Goal: Task Accomplishment & Management: Use online tool/utility

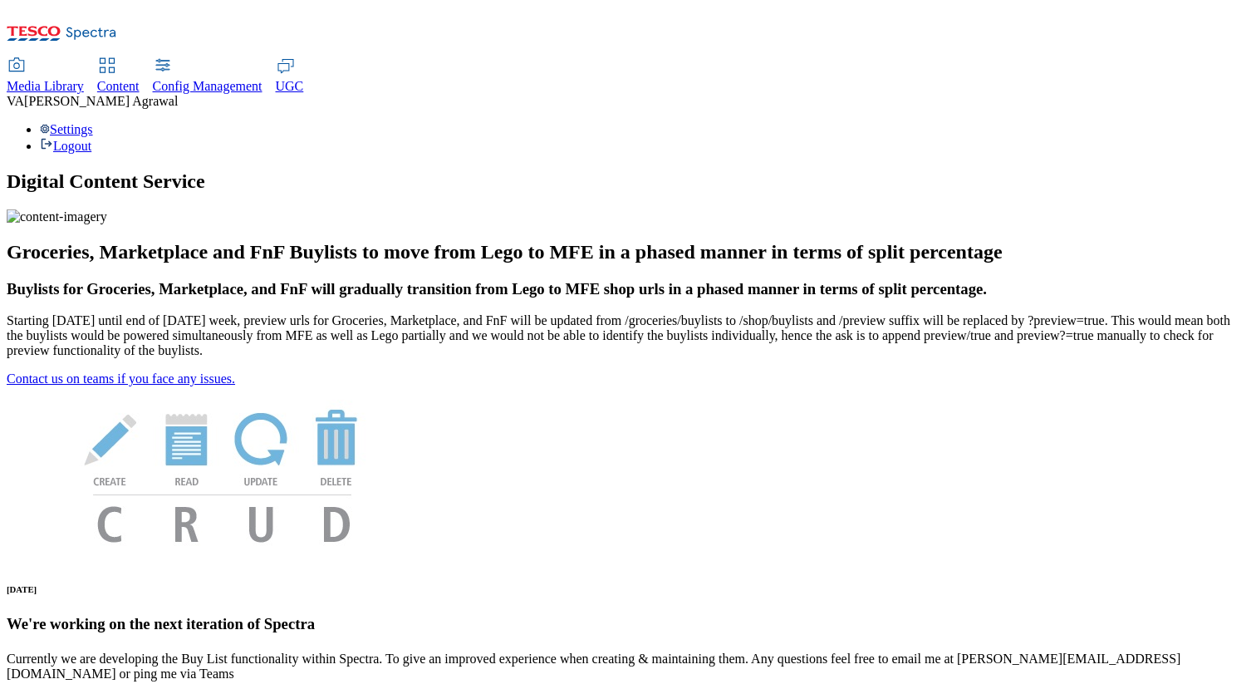
click at [140, 79] on span "Content" at bounding box center [118, 86] width 42 height 14
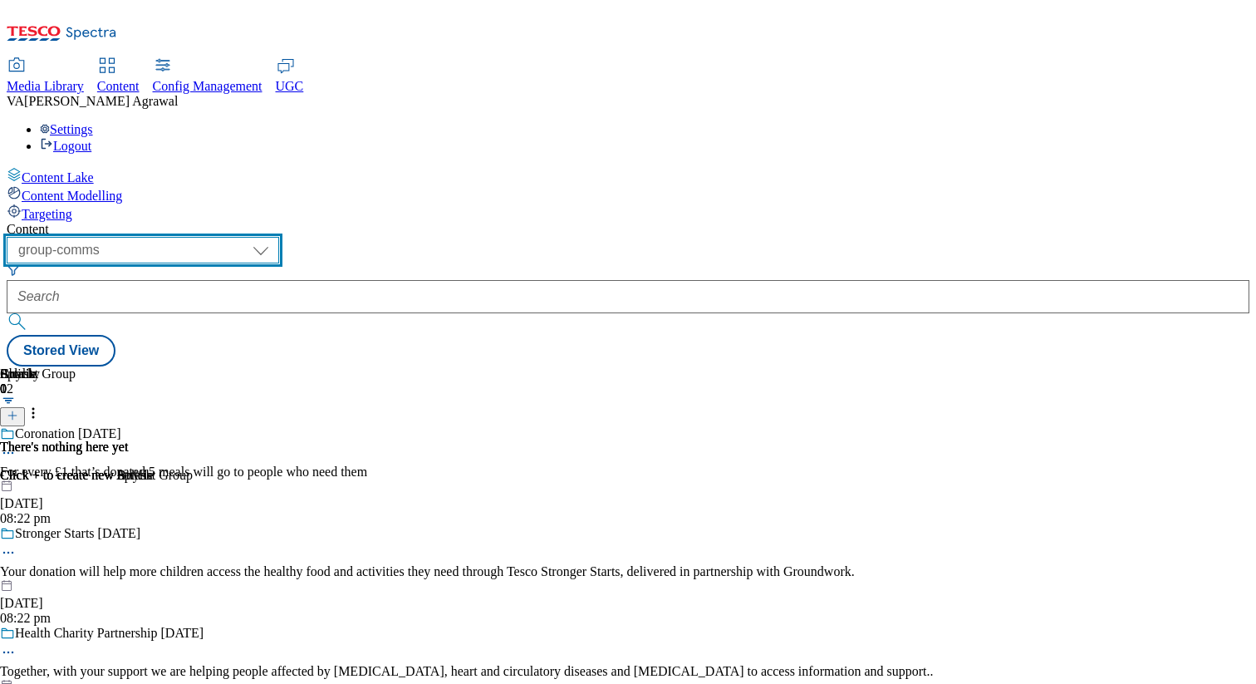
click at [279, 237] on select "dotcom-cz dotcom-hu dotcom-sk fnf-uk ghs-roi ghs-uk group-comms ighs-cz ighs-hu…" at bounding box center [143, 250] width 273 height 27
click at [216, 237] on select "dotcom-cz dotcom-hu dotcom-sk fnf-uk ghs-roi ghs-uk group-comms ighs-cz ighs-hu…" at bounding box center [143, 250] width 273 height 27
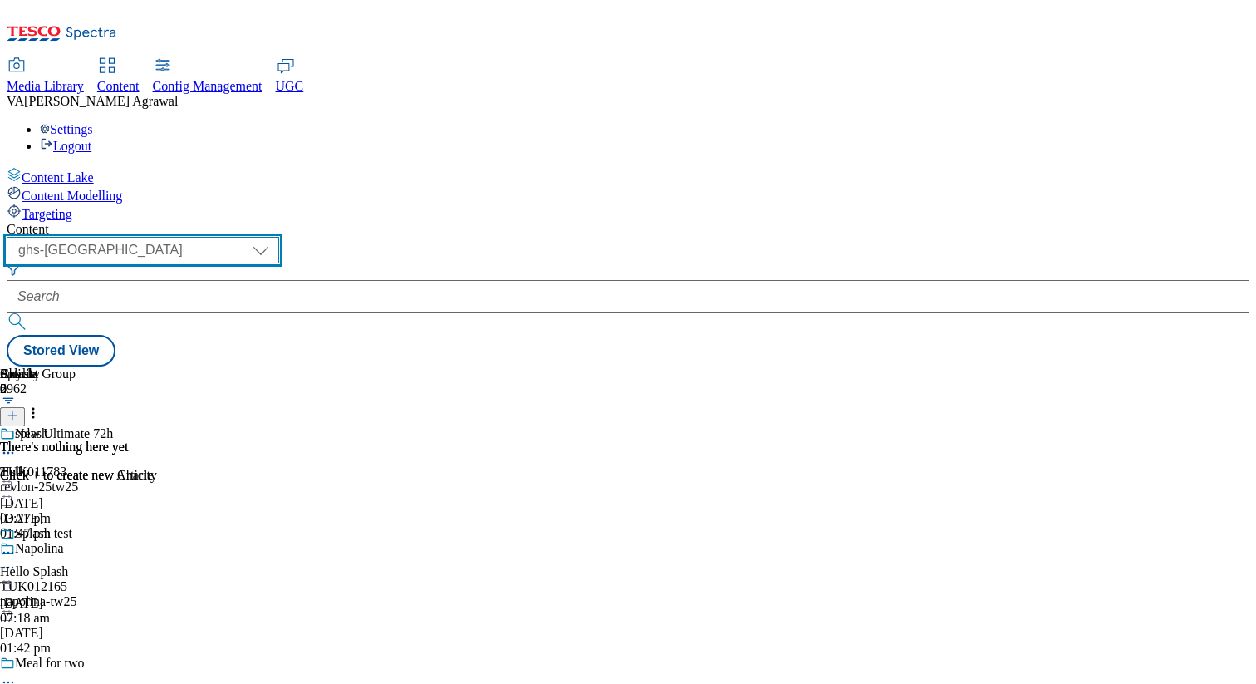
scroll to position [0, 219]
click at [279, 237] on select "dotcom-cz dotcom-hu dotcom-sk fnf-uk ghs-roi ghs-uk group-comms ighs-cz ighs-hu…" at bounding box center [143, 250] width 273 height 27
select select "flare-test"
click at [216, 237] on select "dotcom-cz dotcom-hu dotcom-sk fnf-uk ghs-roi ghs-uk group-comms ighs-cz ighs-hu…" at bounding box center [143, 250] width 273 height 27
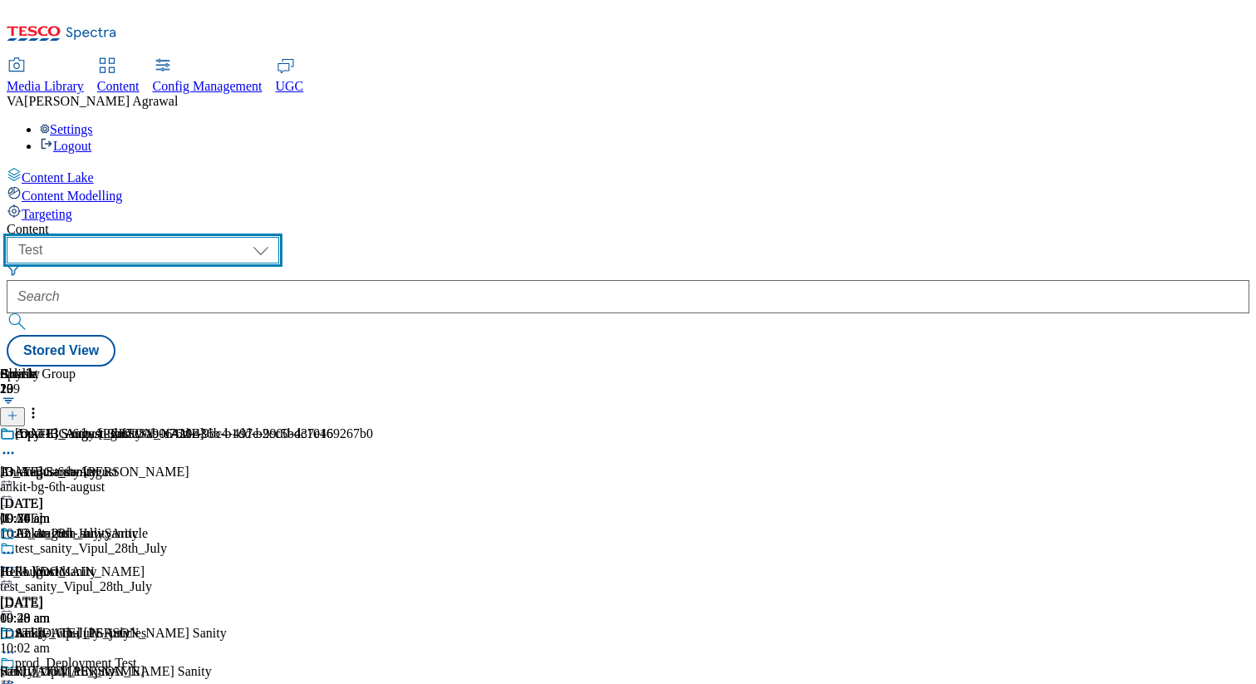
scroll to position [0, 219]
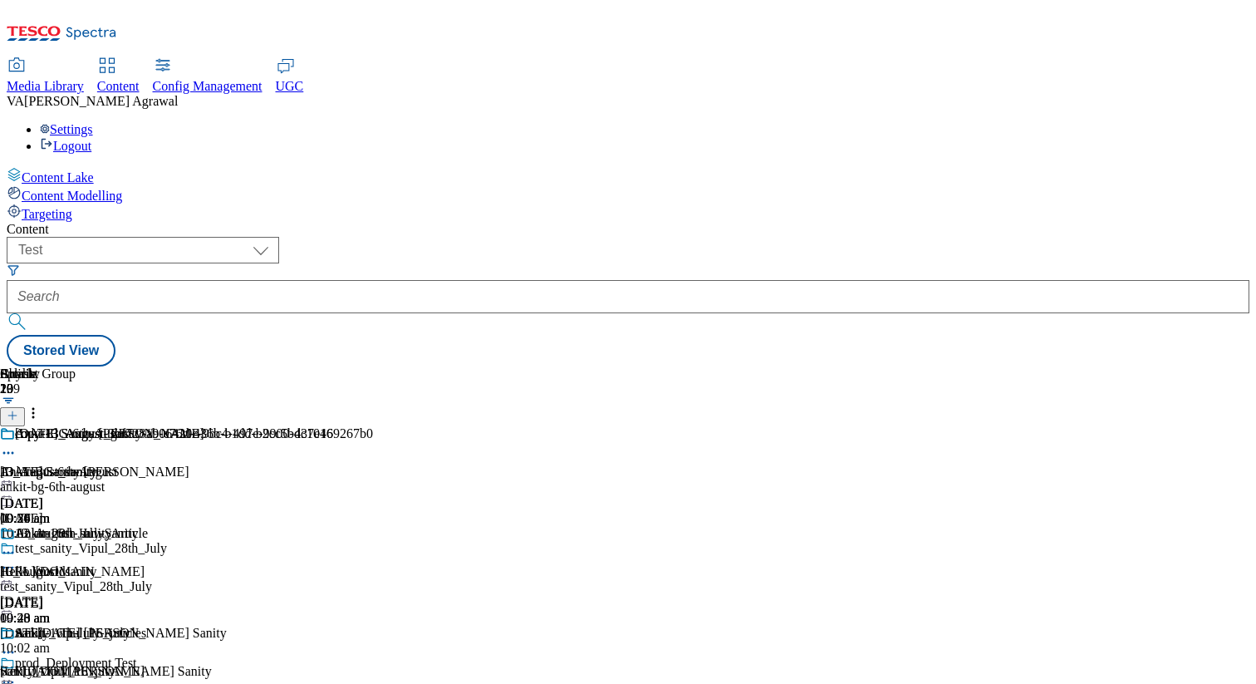
click at [391, 479] on div "ankit-bg-6th-august" at bounding box center [195, 486] width 391 height 15
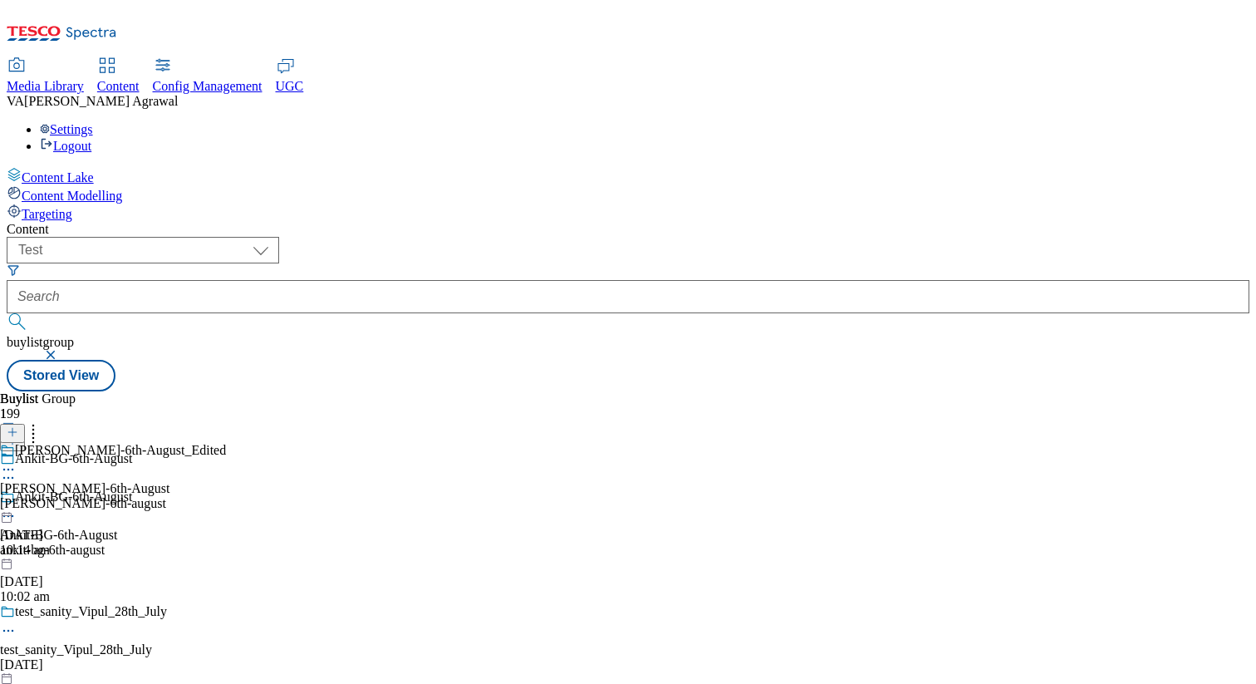
click at [226, 443] on div "[PERSON_NAME]-6th-August_Edited [PERSON_NAME]-6th-August [PERSON_NAME]-6th-augu…" at bounding box center [113, 500] width 226 height 115
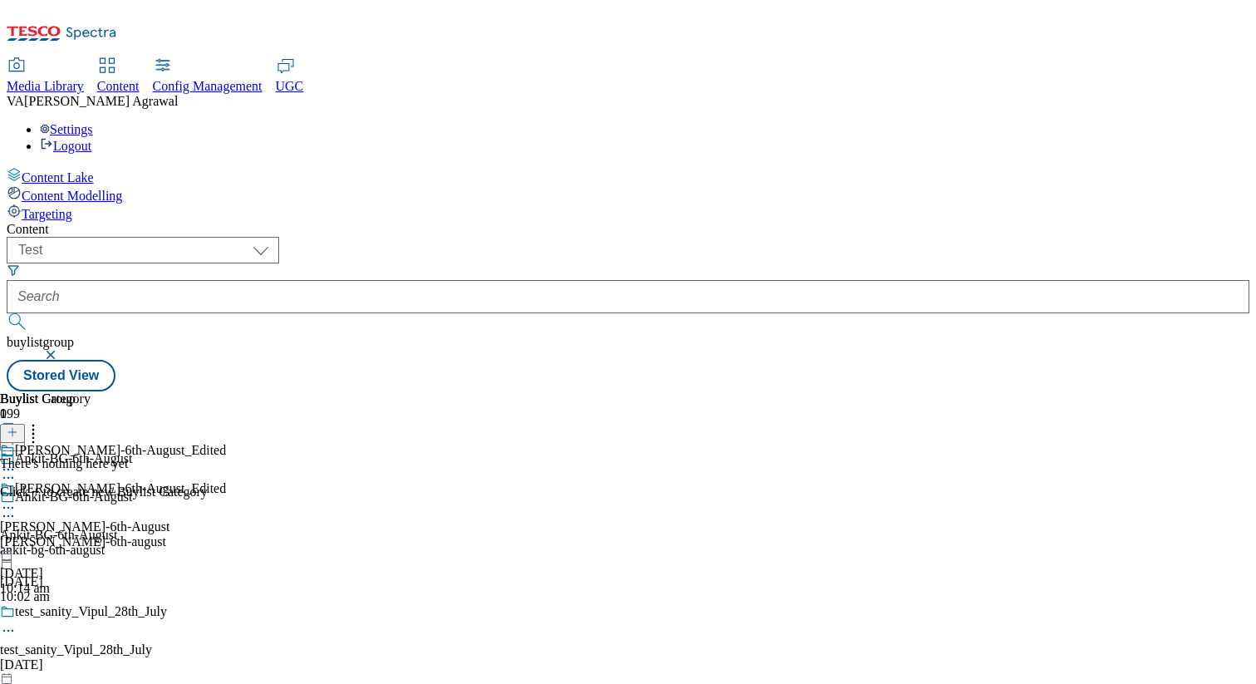
click at [385, 657] on div "[DATE]" at bounding box center [195, 664] width 391 height 15
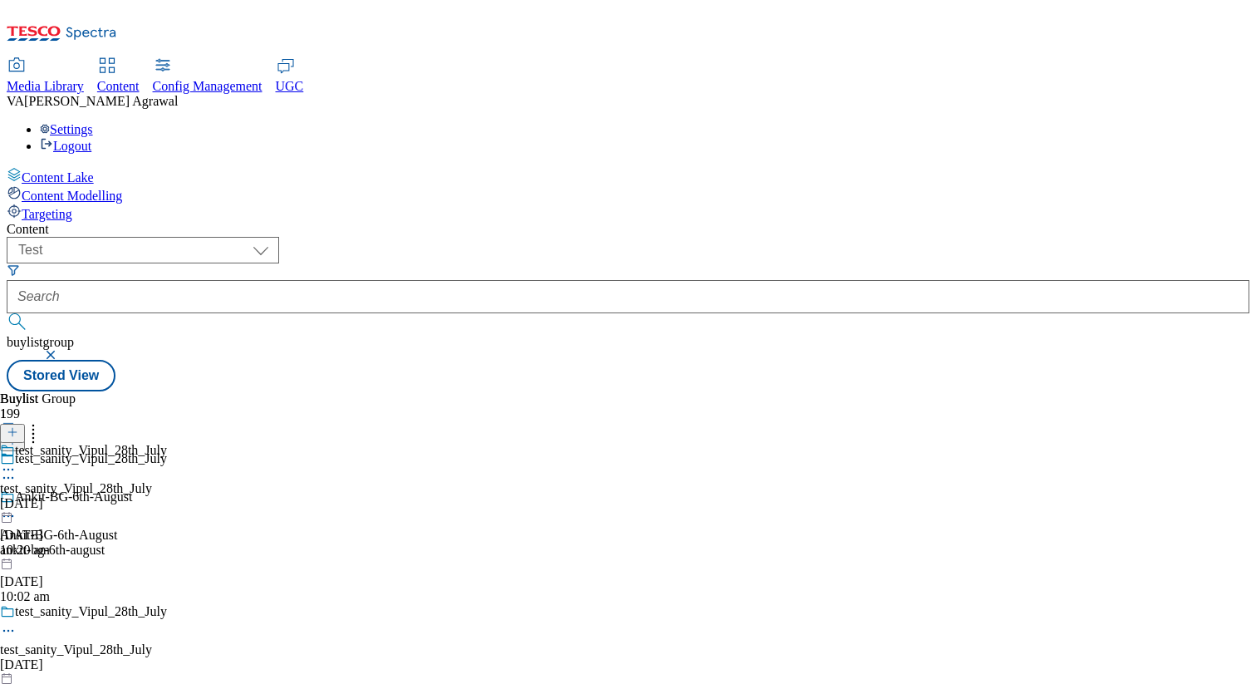
click at [167, 496] on div "[DATE]" at bounding box center [83, 503] width 167 height 15
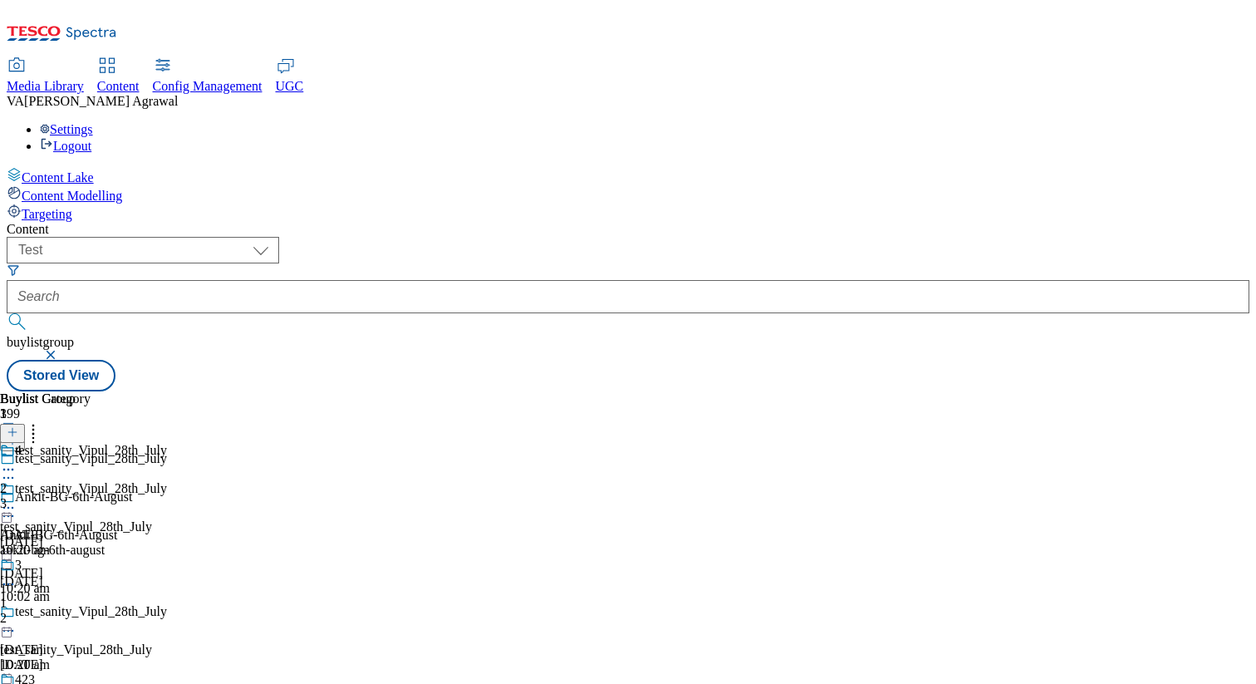
click at [91, 496] on div "3" at bounding box center [45, 503] width 91 height 15
click at [17, 499] on icon at bounding box center [8, 507] width 17 height 17
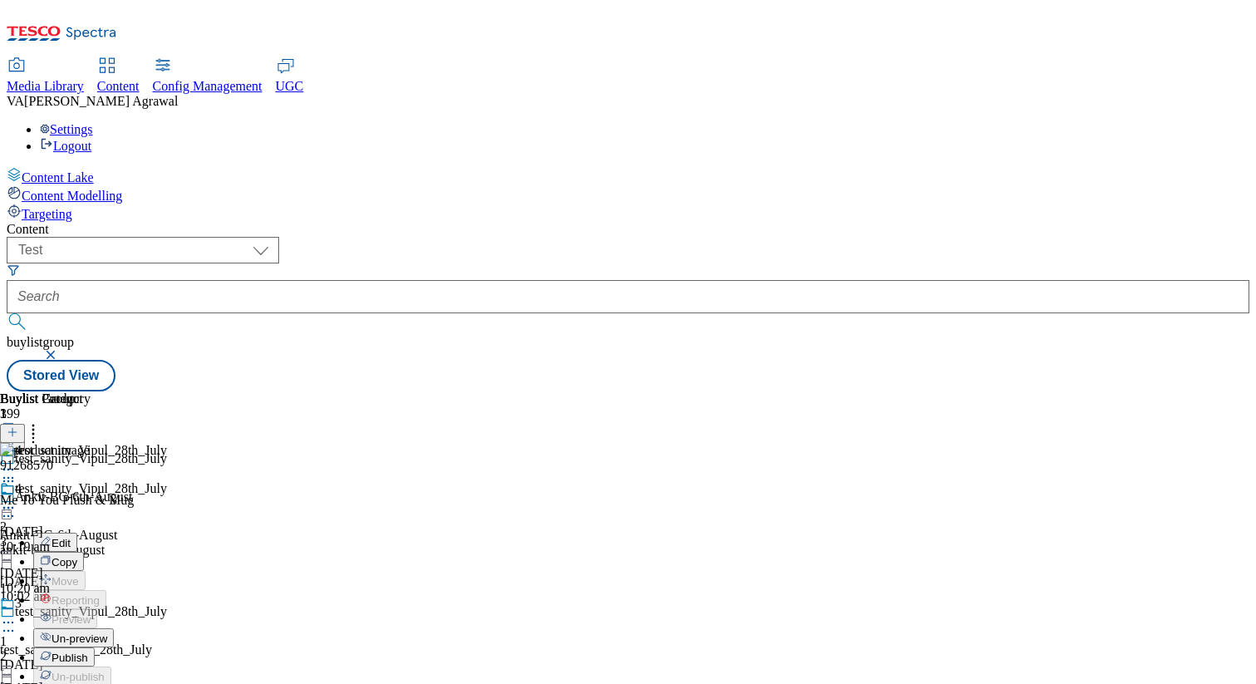
click at [88, 651] on span "Publish" at bounding box center [70, 657] width 37 height 12
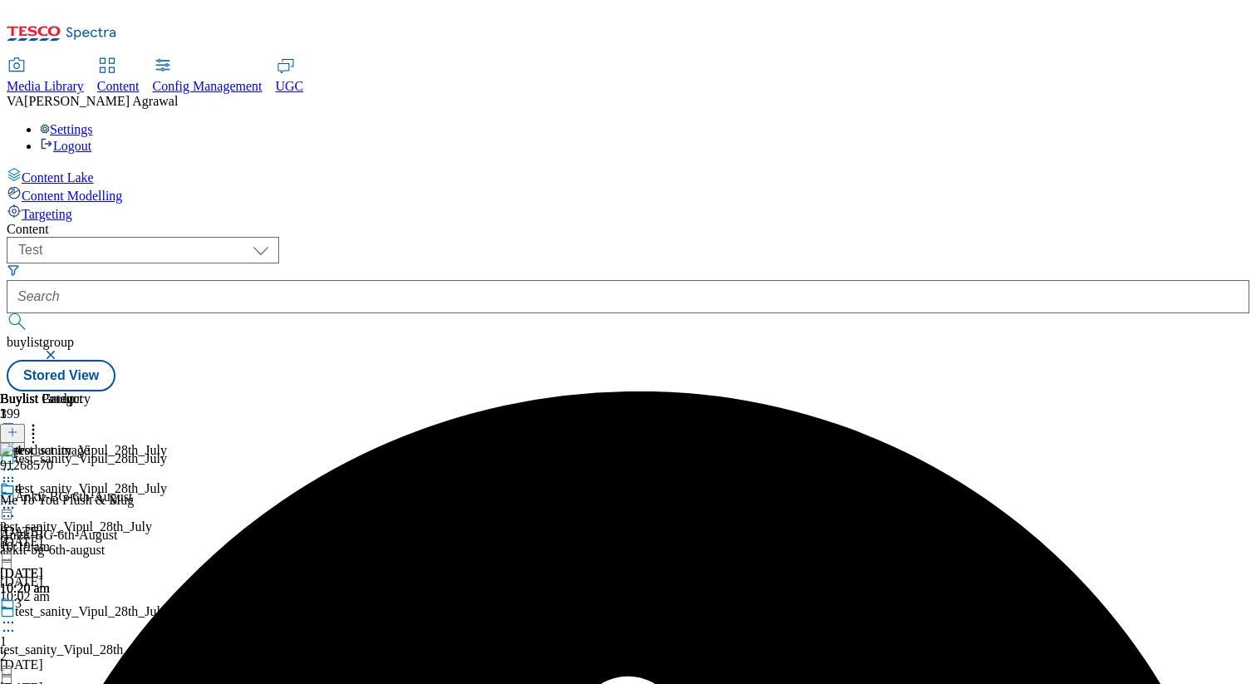
scroll to position [0, 0]
click at [17, 622] on icon at bounding box center [8, 630] width 17 height 17
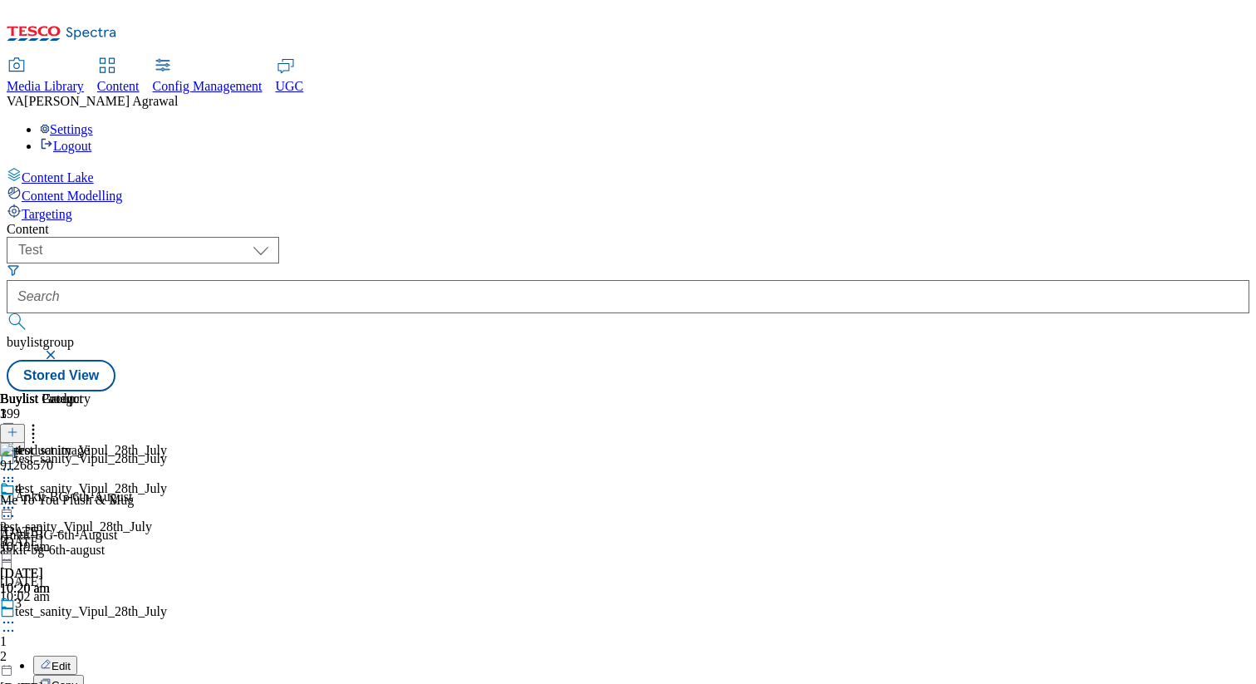
click at [77, 679] on span "Copy" at bounding box center [65, 685] width 26 height 12
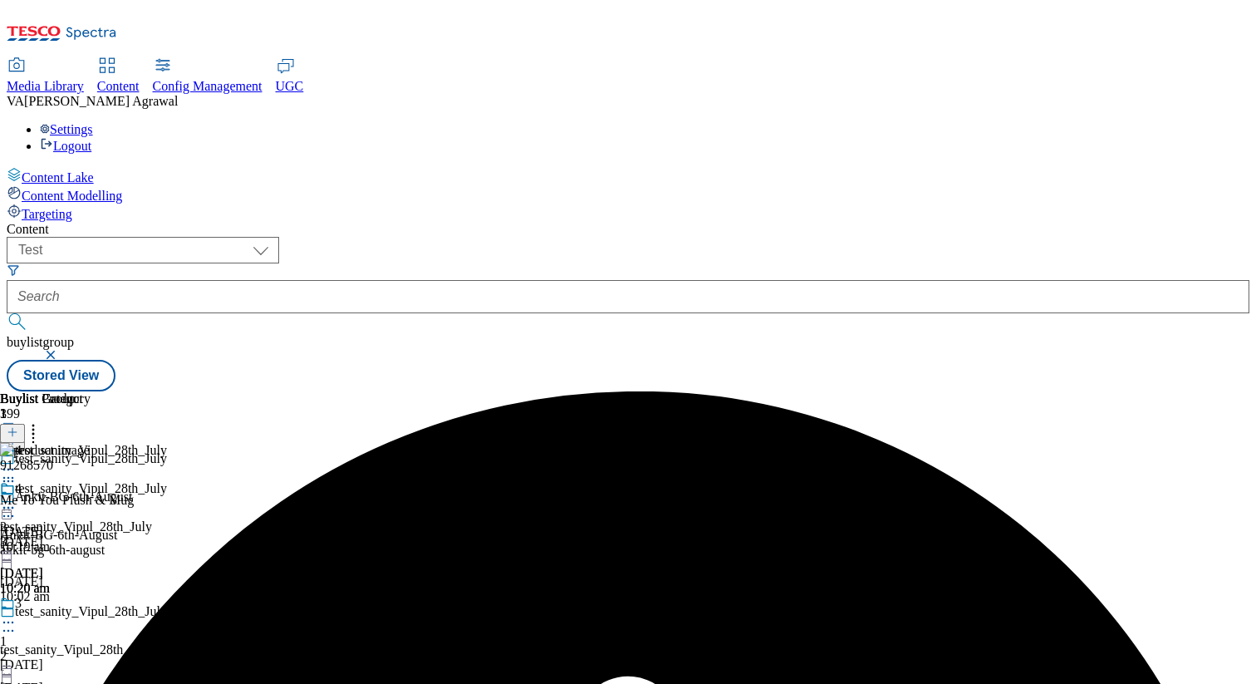
click at [17, 508] on icon at bounding box center [8, 516] width 17 height 17
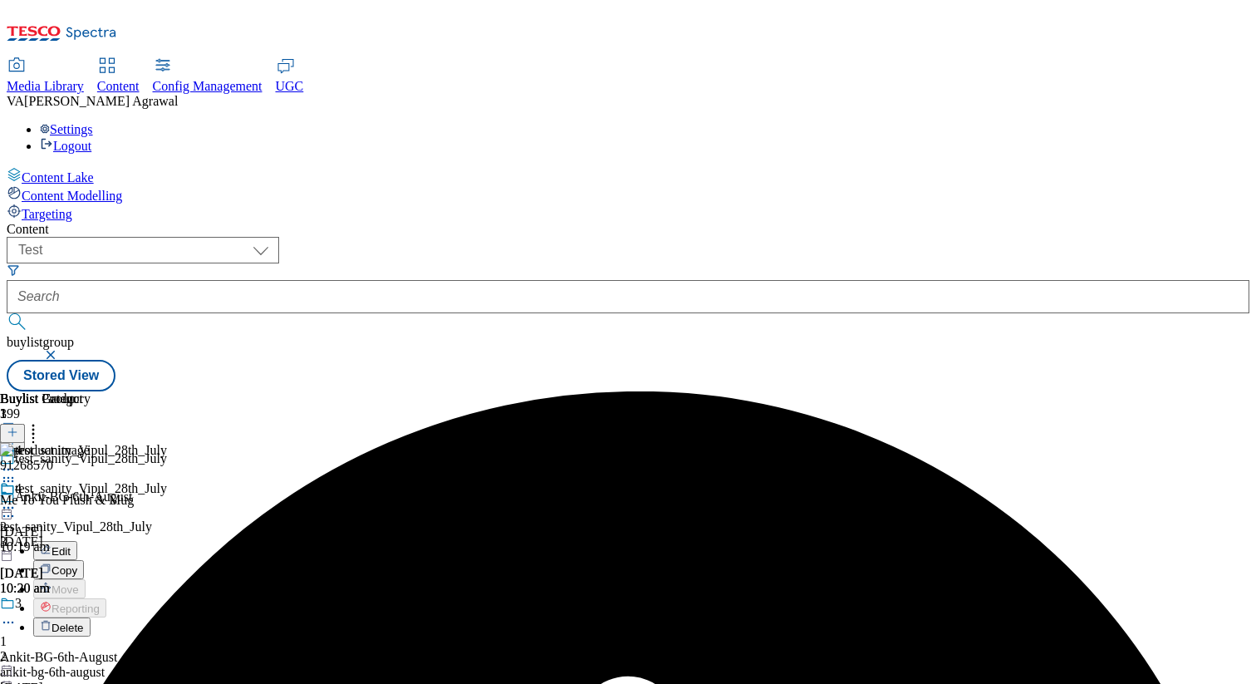
click at [77, 564] on span "Copy" at bounding box center [65, 570] width 26 height 12
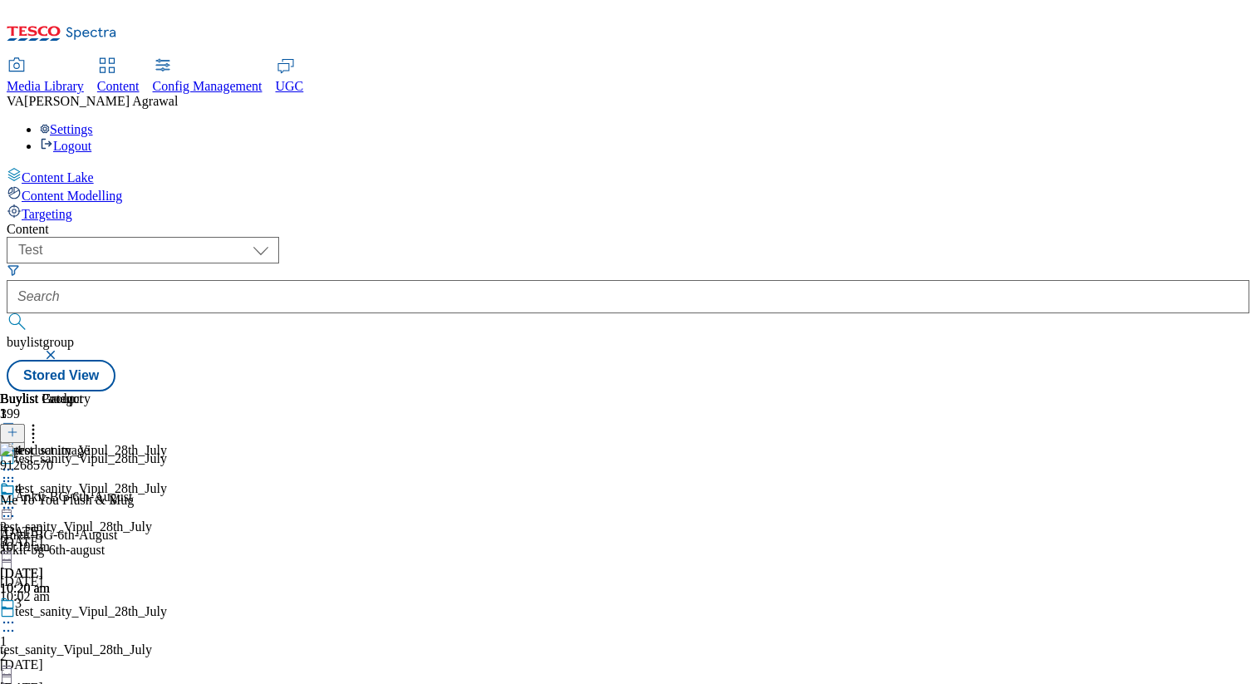
scroll to position [1358, 0]
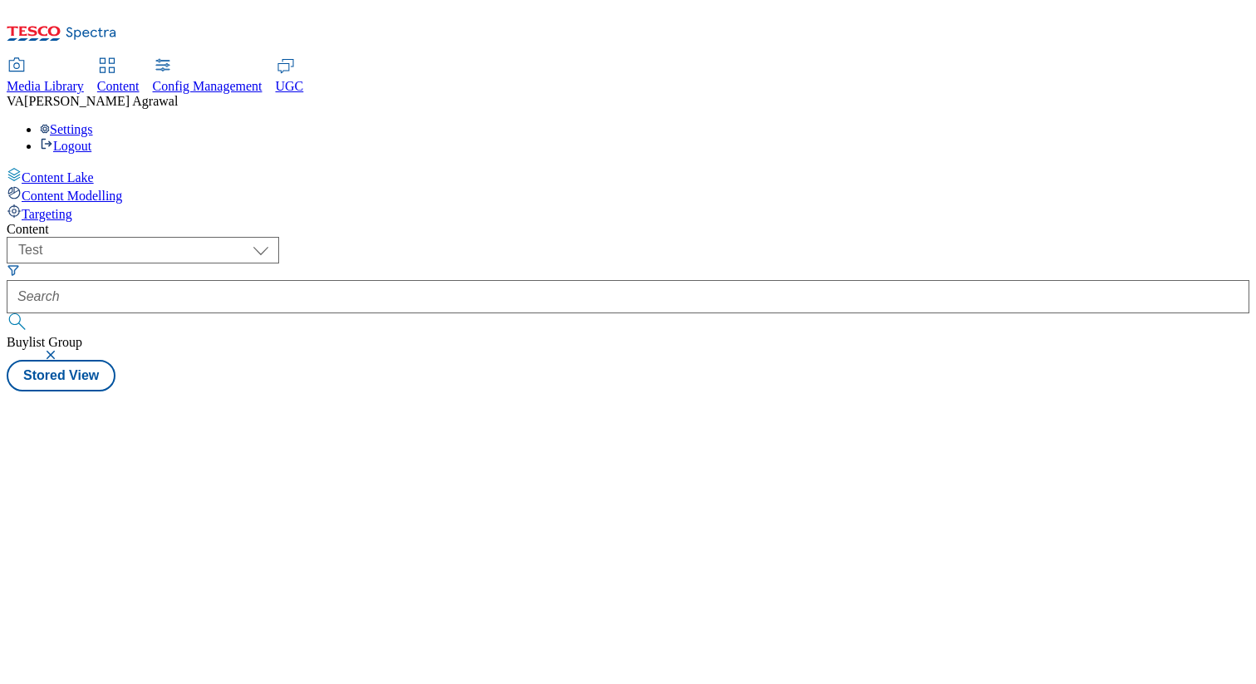
select select "flare-test"
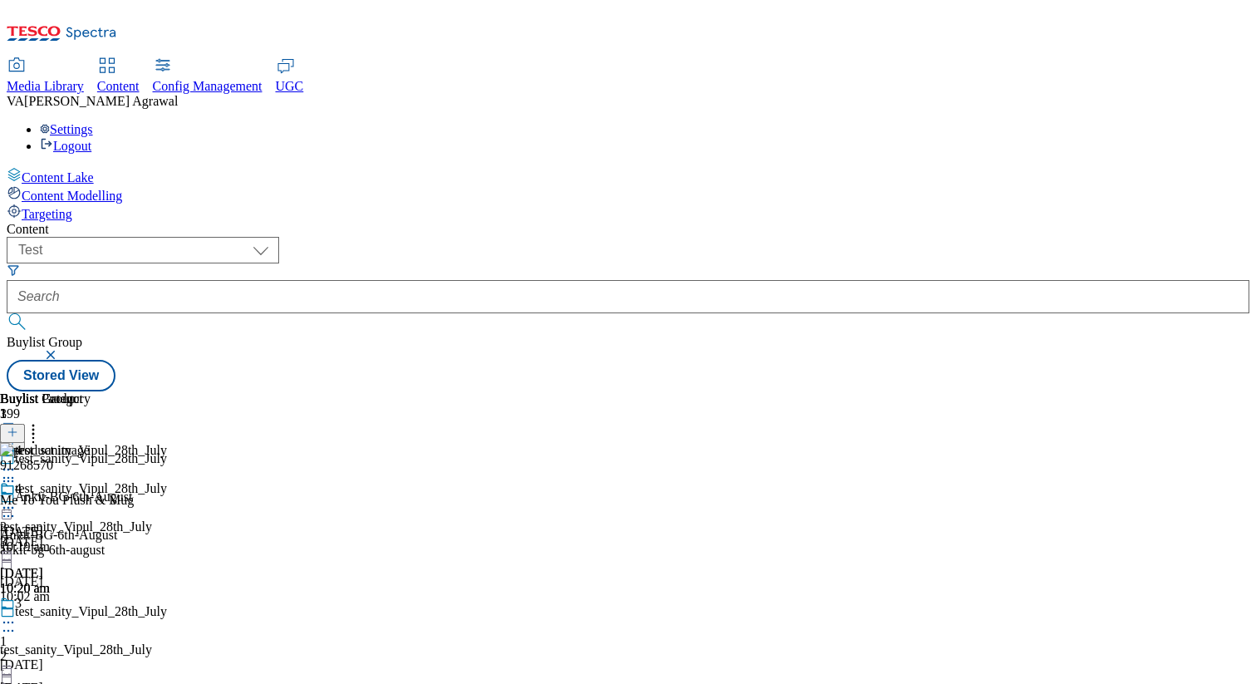
scroll to position [2032, 0]
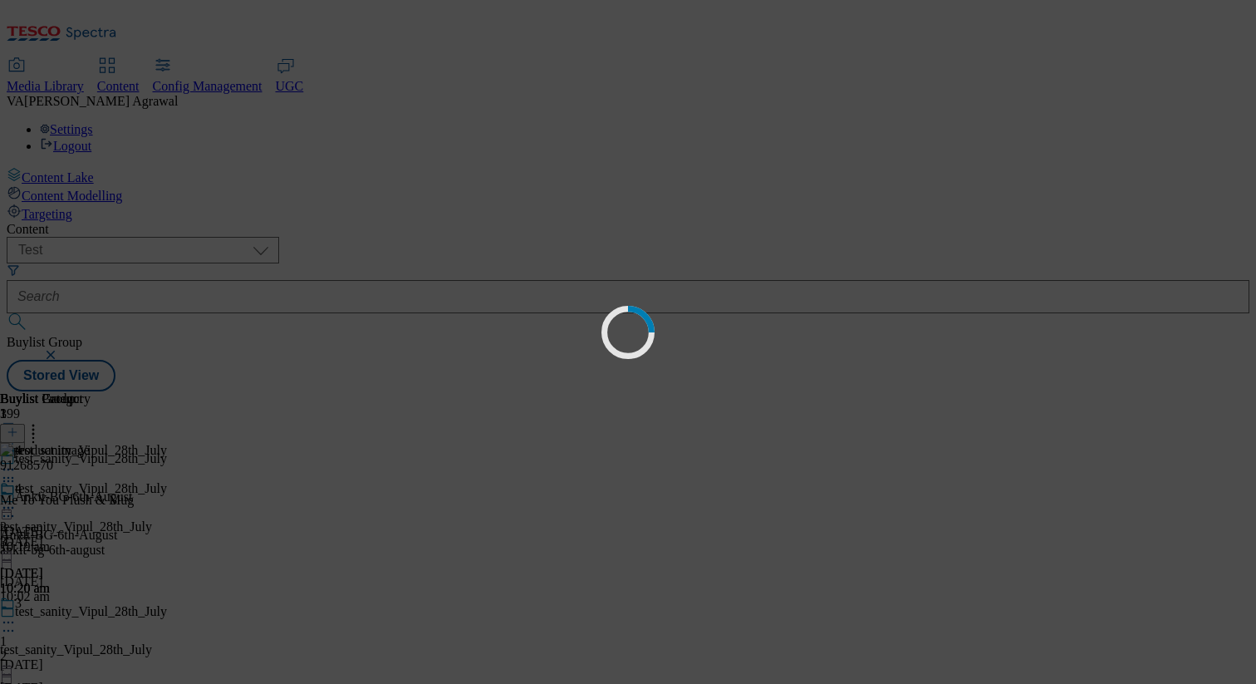
scroll to position [0, 0]
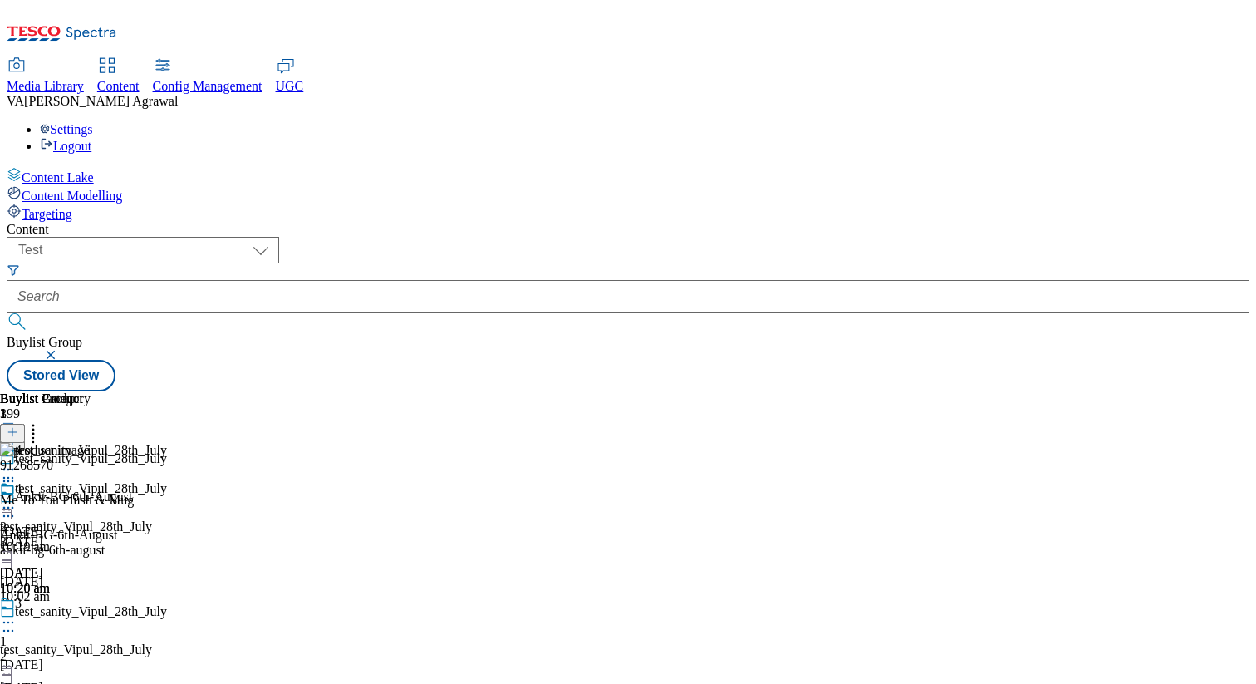
click at [18, 435] on icon at bounding box center [13, 441] width 12 height 12
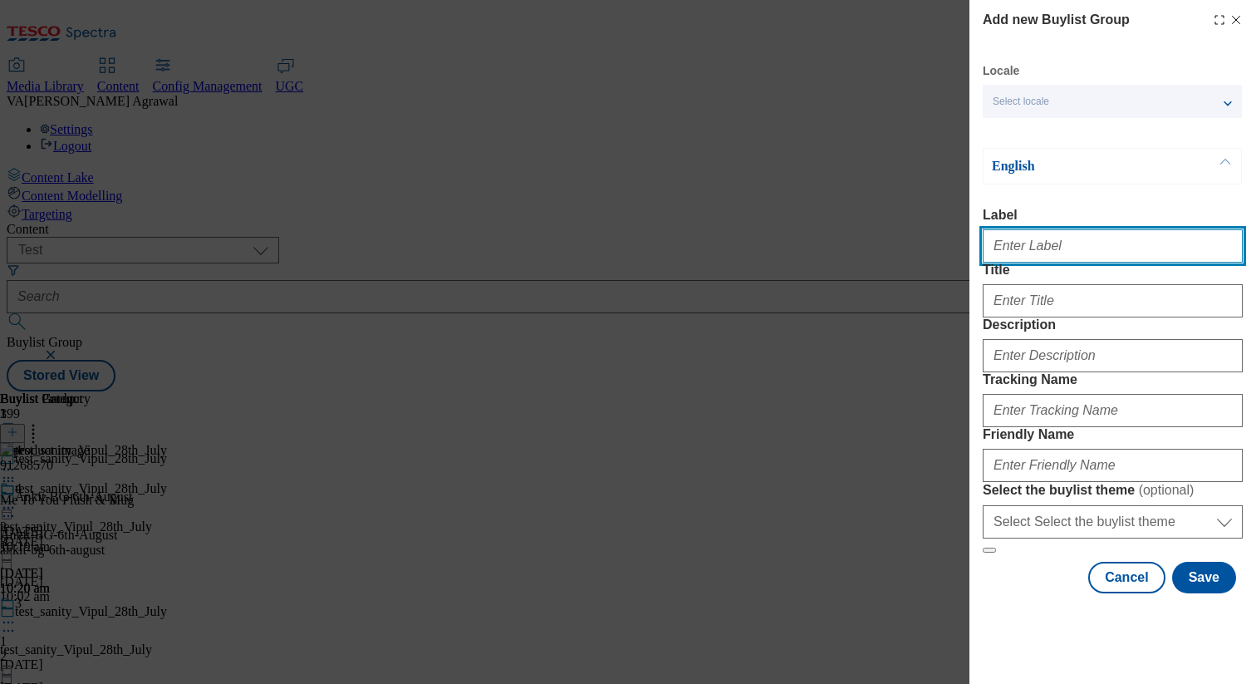
click at [1054, 248] on input "Label" at bounding box center [1113, 245] width 260 height 33
type input "Connection Reset Fix Deployment"
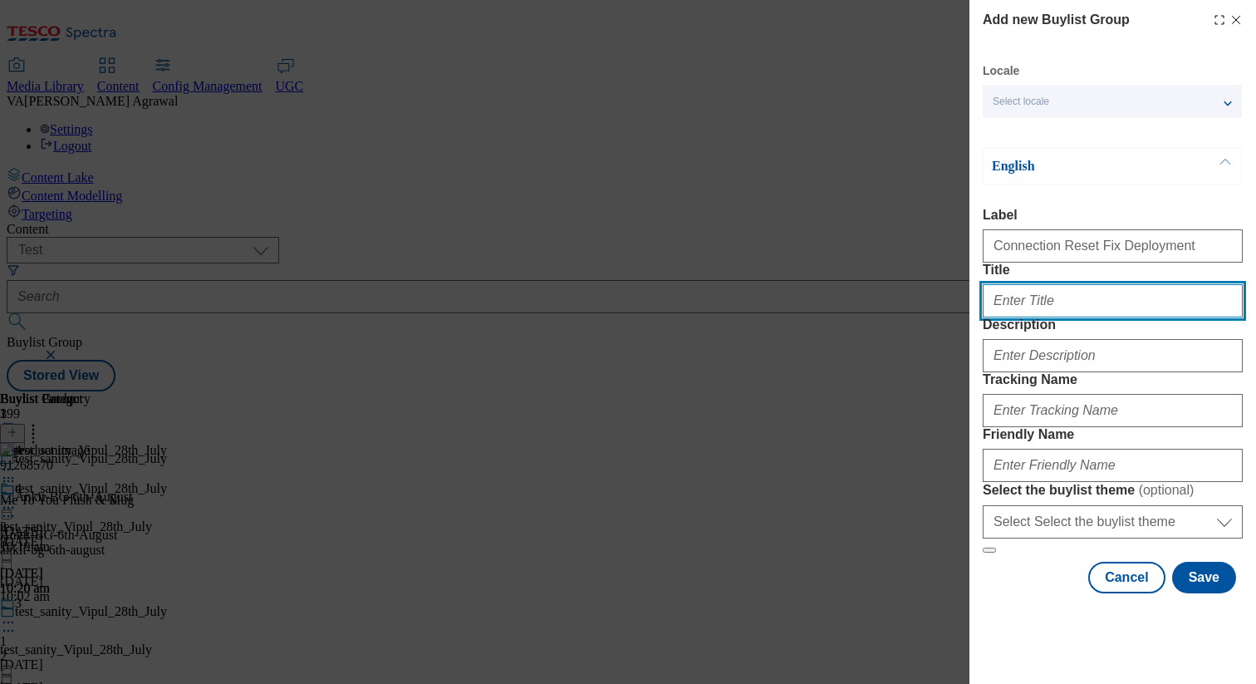
click at [1030, 317] on input "Title" at bounding box center [1113, 300] width 260 height 33
paste input "Connection Reset Fix Deployment"
type input "Connection Reset Fix Deployment"
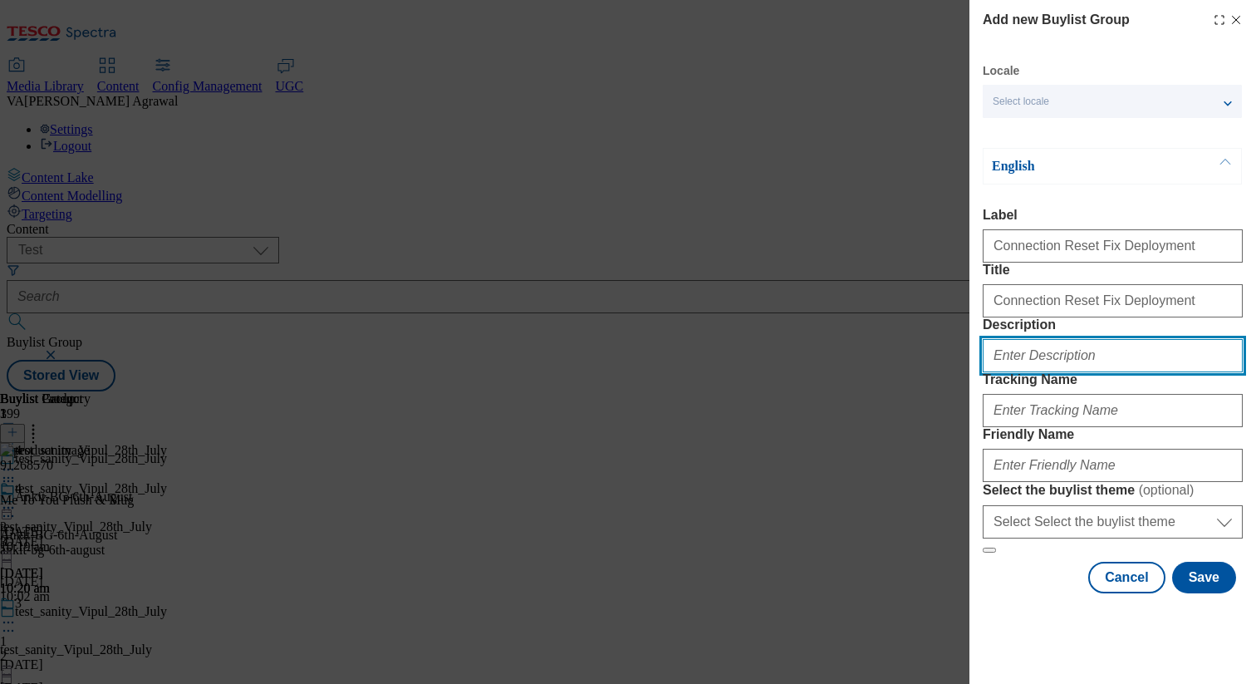
click at [1034, 372] on input "Description" at bounding box center [1113, 355] width 260 height 33
paste input "Connection Reset Fix Deployment"
type input "Connection Reset Fix Deployment"
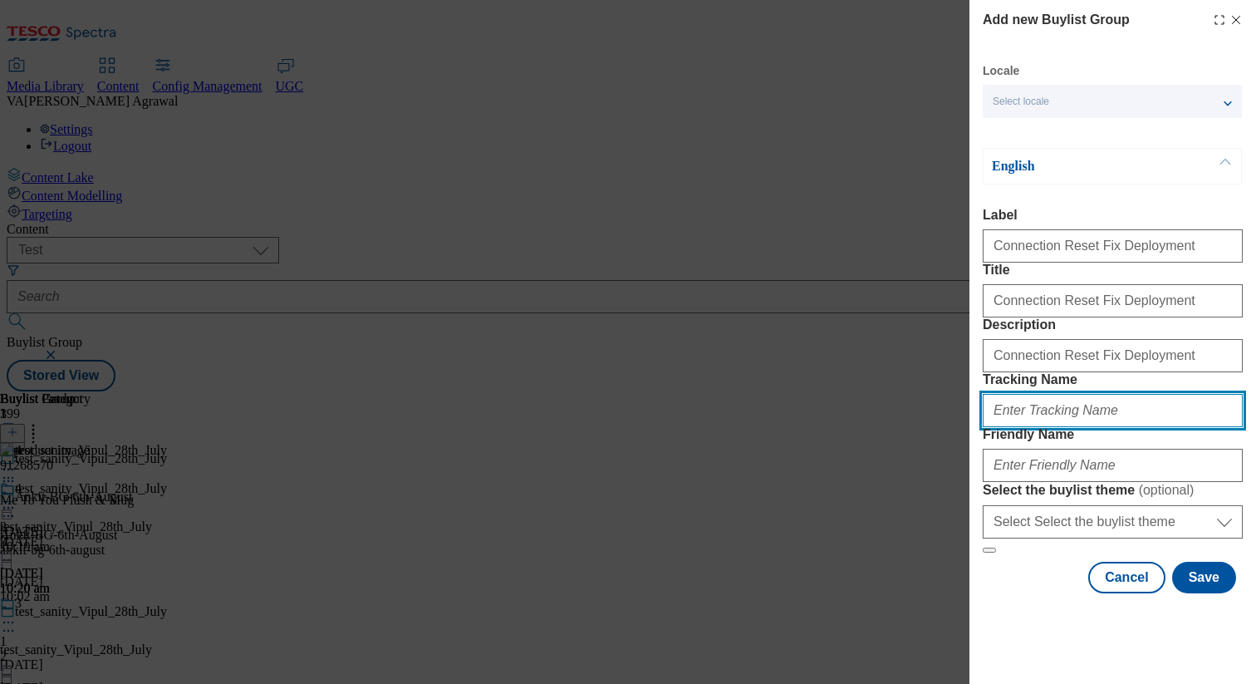
click at [1018, 427] on input "Tracking Name" at bounding box center [1113, 410] width 260 height 33
paste input "Connection Reset Fix Deployment"
type input "Connection Reset Fix Deployment"
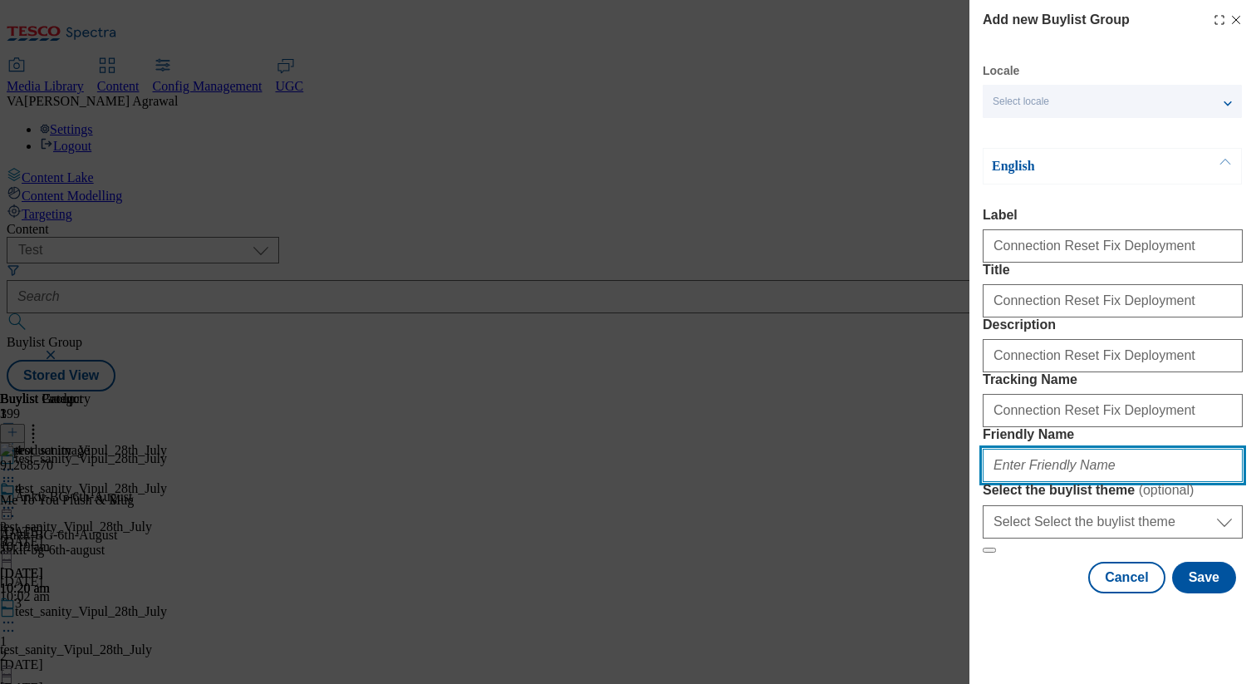
click at [1020, 482] on input "Friendly Name" at bounding box center [1113, 465] width 260 height 33
paste input "Connection Reset Fix Deployment"
click at [1092, 482] on input "Connection Reset Fix Deployment" at bounding box center [1113, 465] width 260 height 33
type input "connection-reset-fix-deployment"
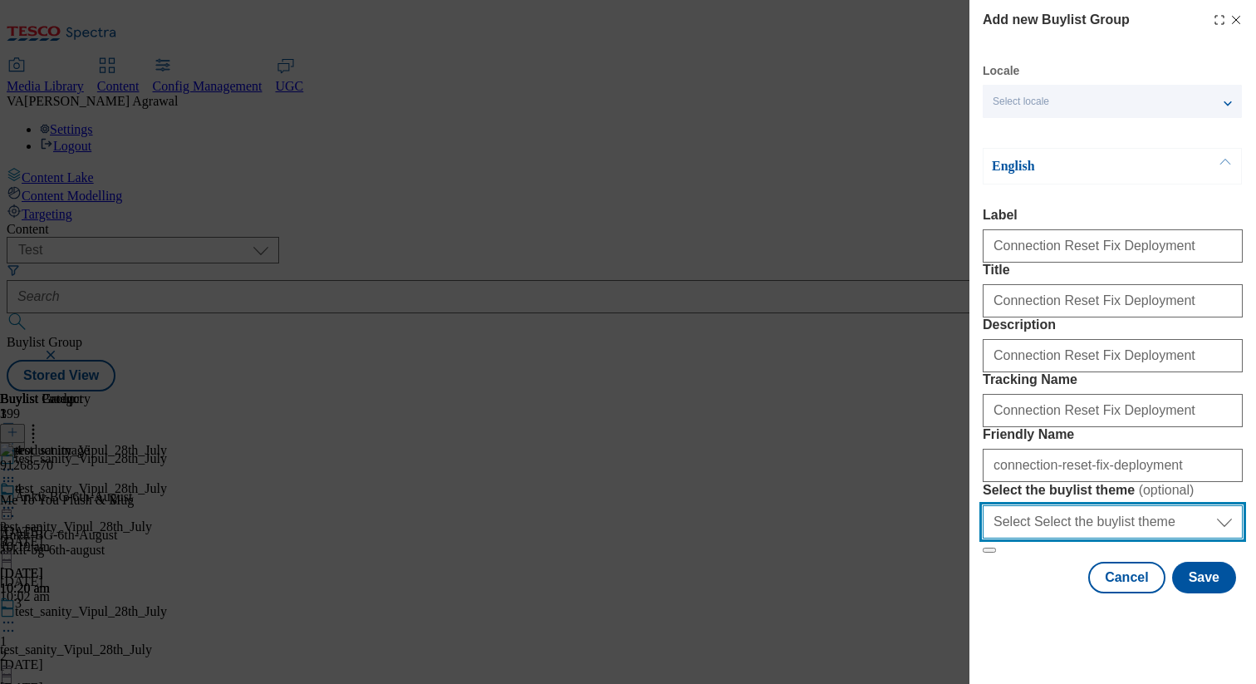
click at [1084, 538] on select "Select Select the buylist theme default fandf" at bounding box center [1113, 521] width 260 height 33
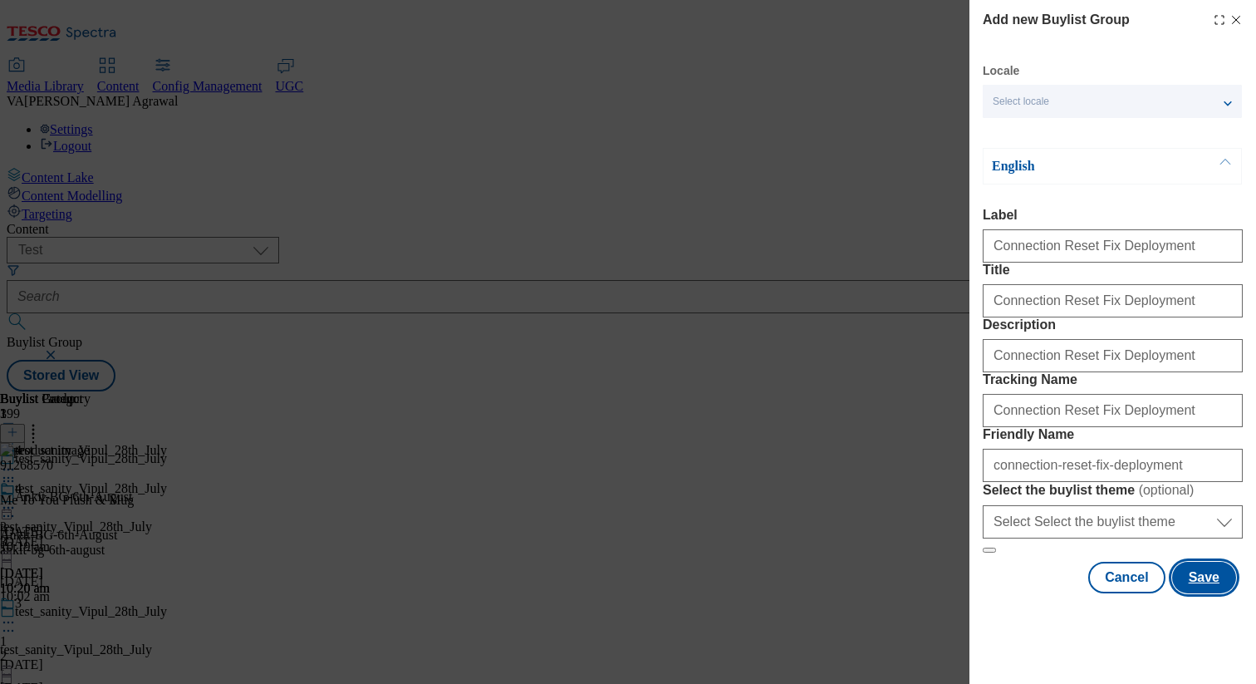
click at [1202, 593] on button "Save" at bounding box center [1204, 578] width 64 height 32
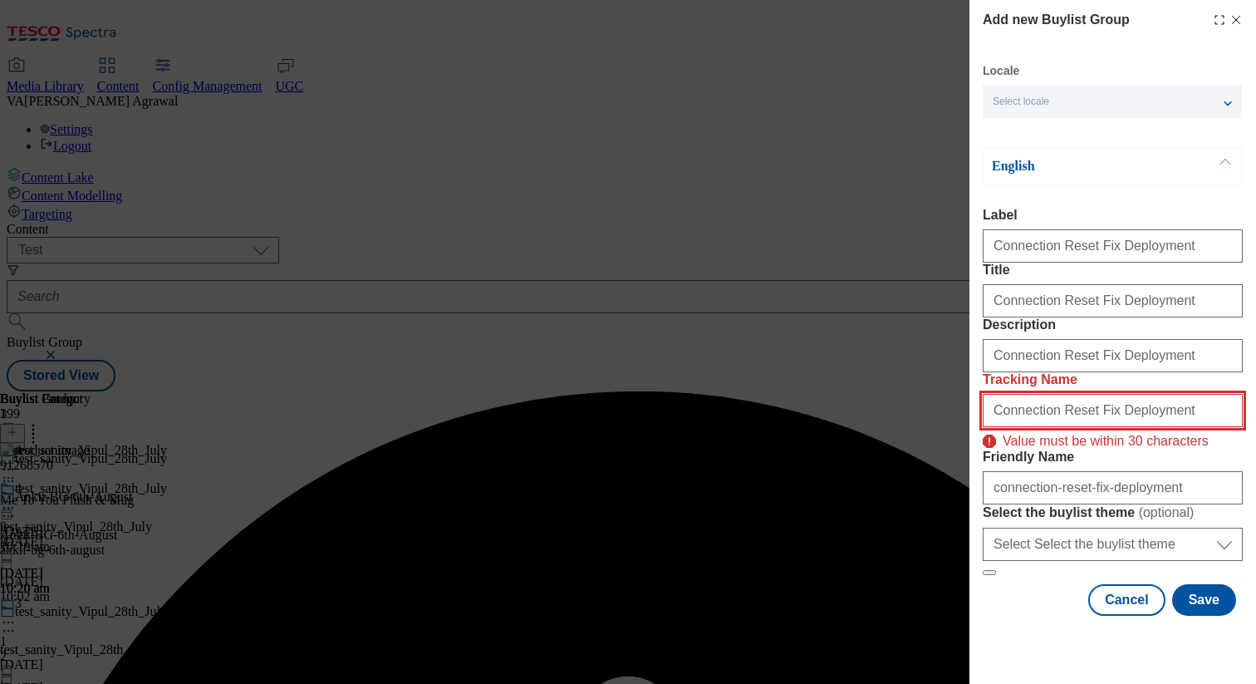
click at [1064, 413] on input "Connection Reset Fix Deployment" at bounding box center [1113, 410] width 260 height 33
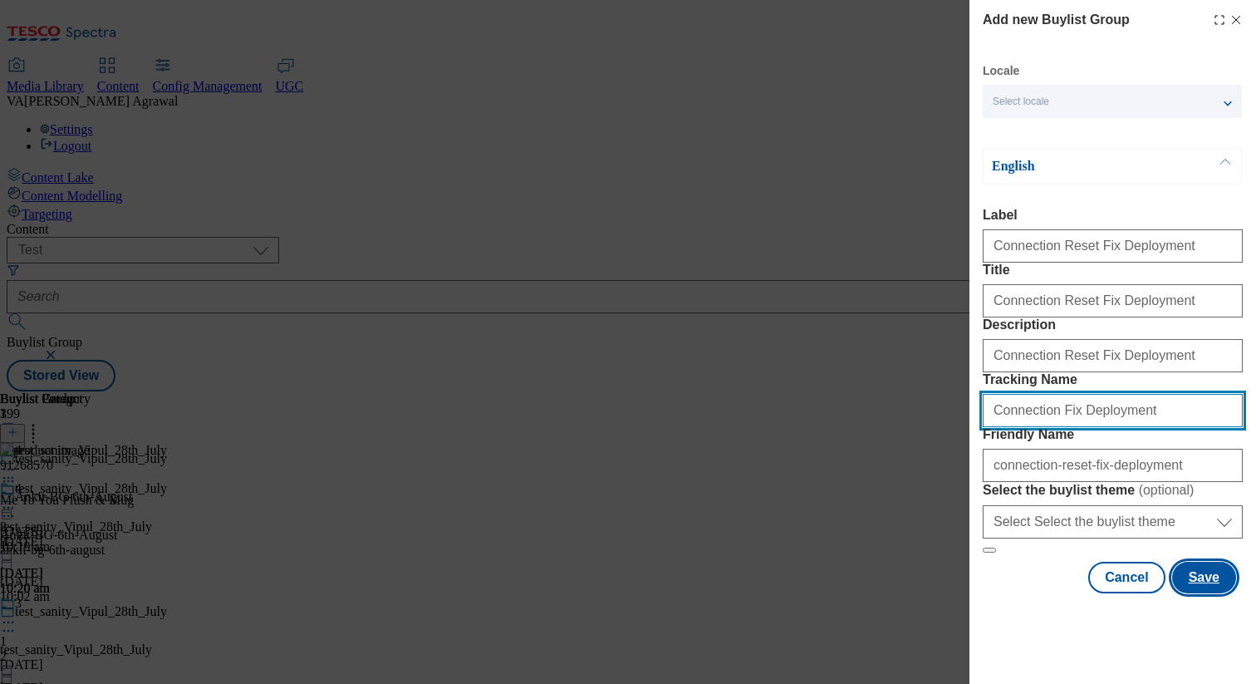
type input "Connection Fix Deployment"
click at [1199, 593] on button "Save" at bounding box center [1204, 578] width 64 height 32
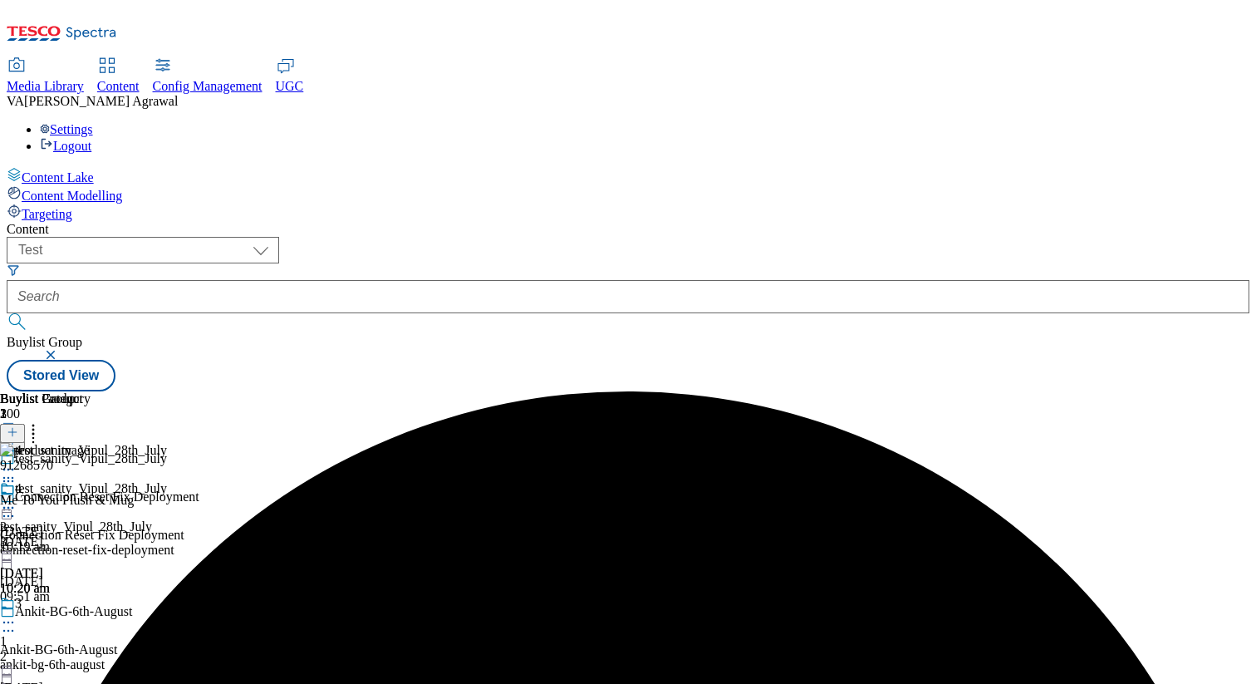
click at [343, 543] on div "connection-reset-fix-deployment" at bounding box center [195, 550] width 391 height 15
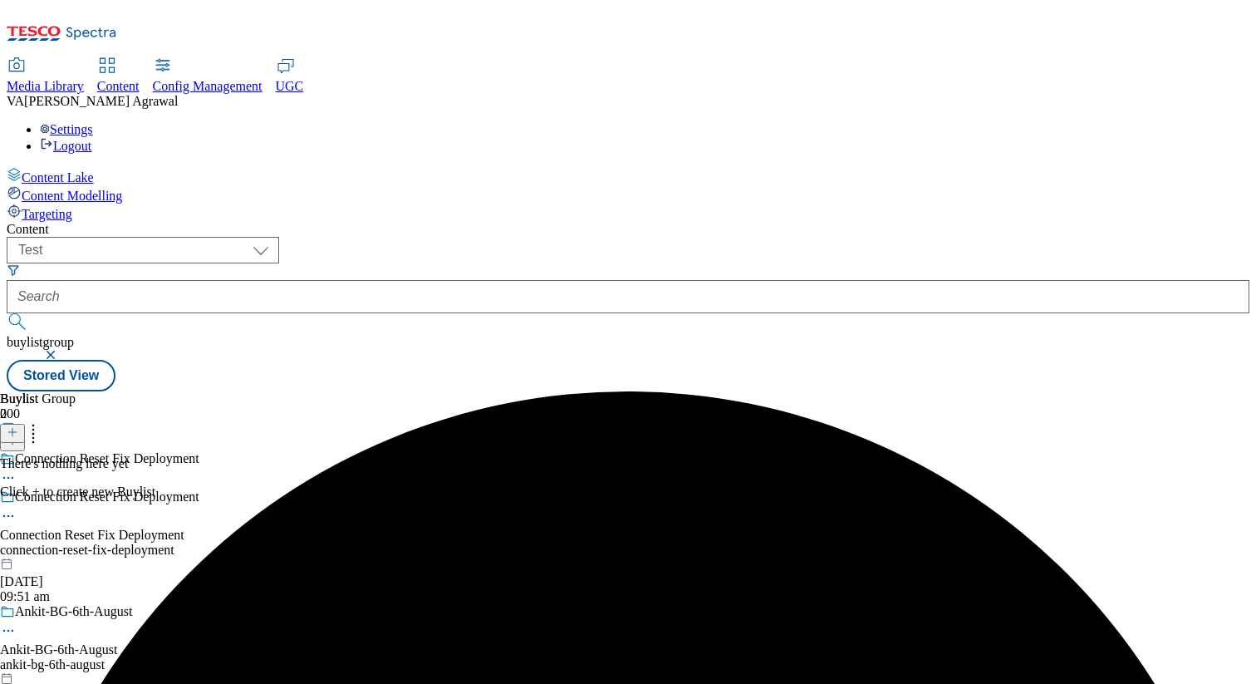
click at [18, 426] on icon at bounding box center [13, 432] width 12 height 12
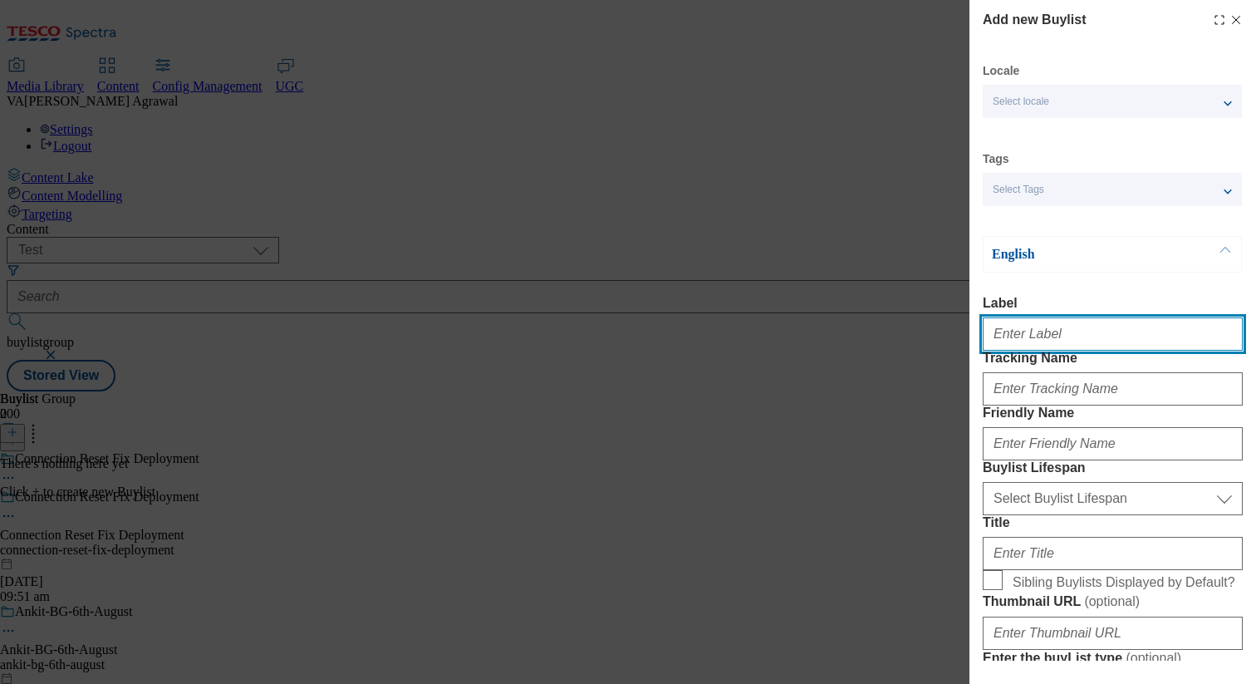
click at [1052, 344] on input "Label" at bounding box center [1113, 333] width 260 height 33
paste input "Connection Reset Fix Deployment"
type input "Connection Reset Fix Deployment"
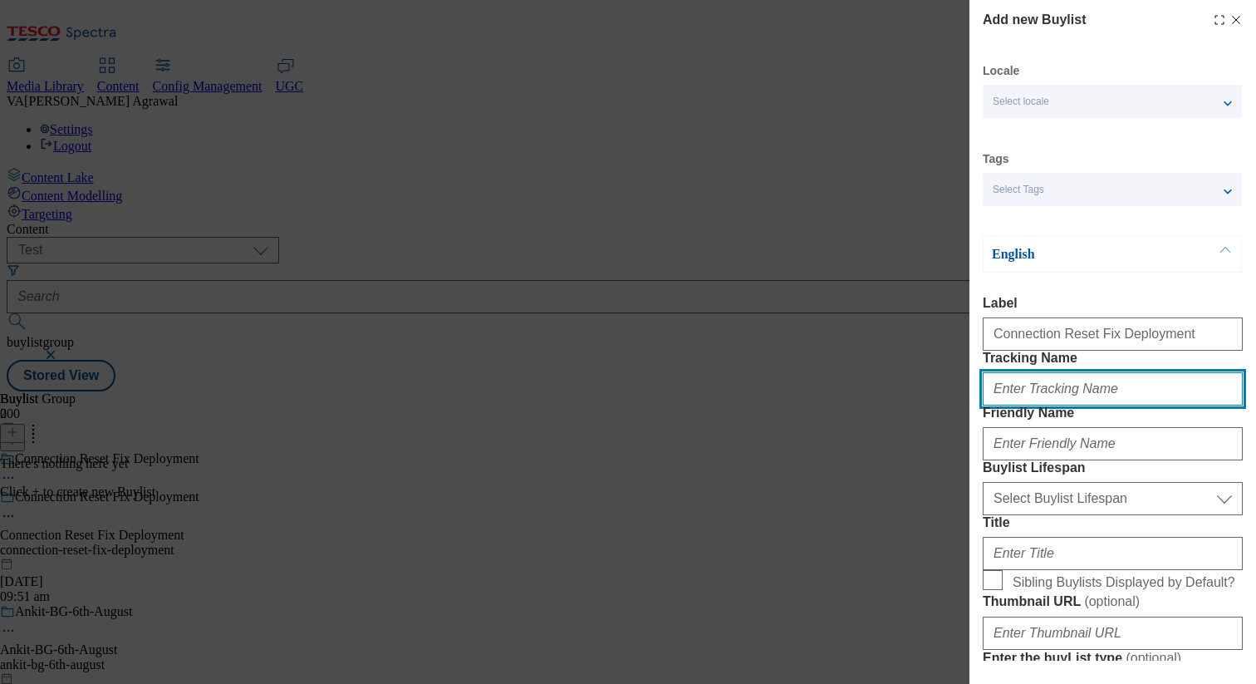
click at [1015, 405] on input "Tracking Name" at bounding box center [1113, 388] width 260 height 33
paste input "Connection Reset Fix Deployment"
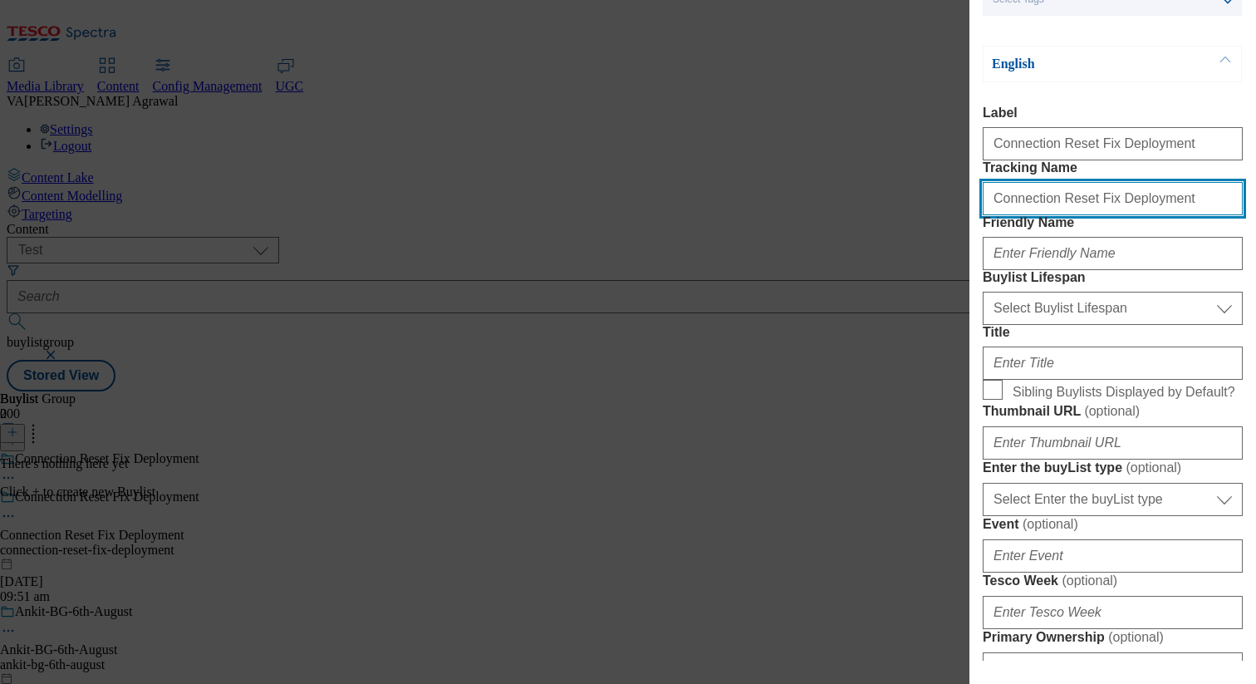
scroll to position [199, 0]
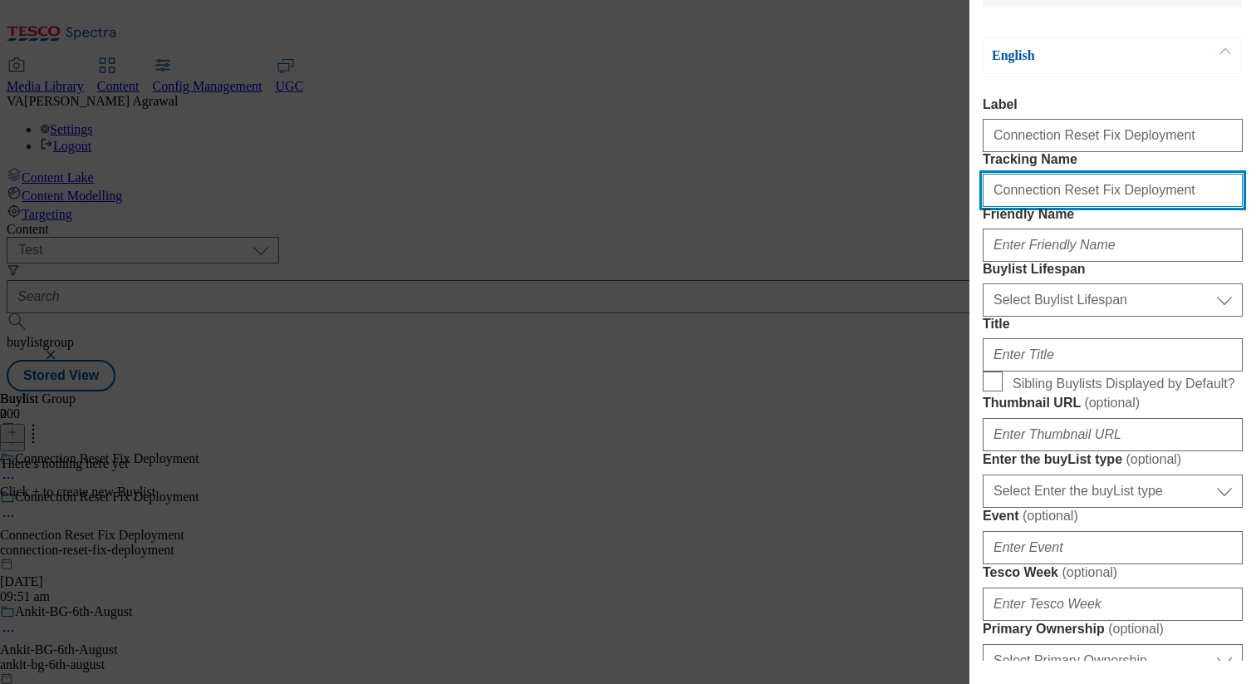
type input "Connection Reset Fix Deployment"
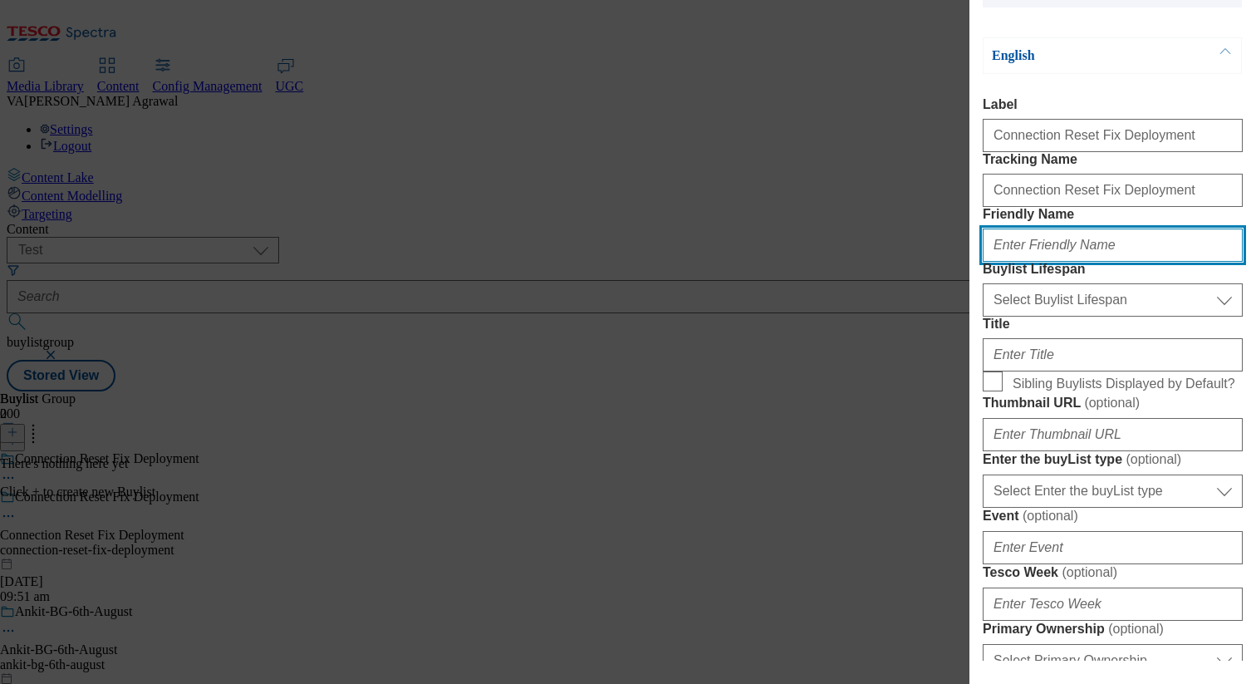
click at [1067, 262] on input "Friendly Name" at bounding box center [1113, 245] width 260 height 33
paste input "Connection Reset Fix Deployment"
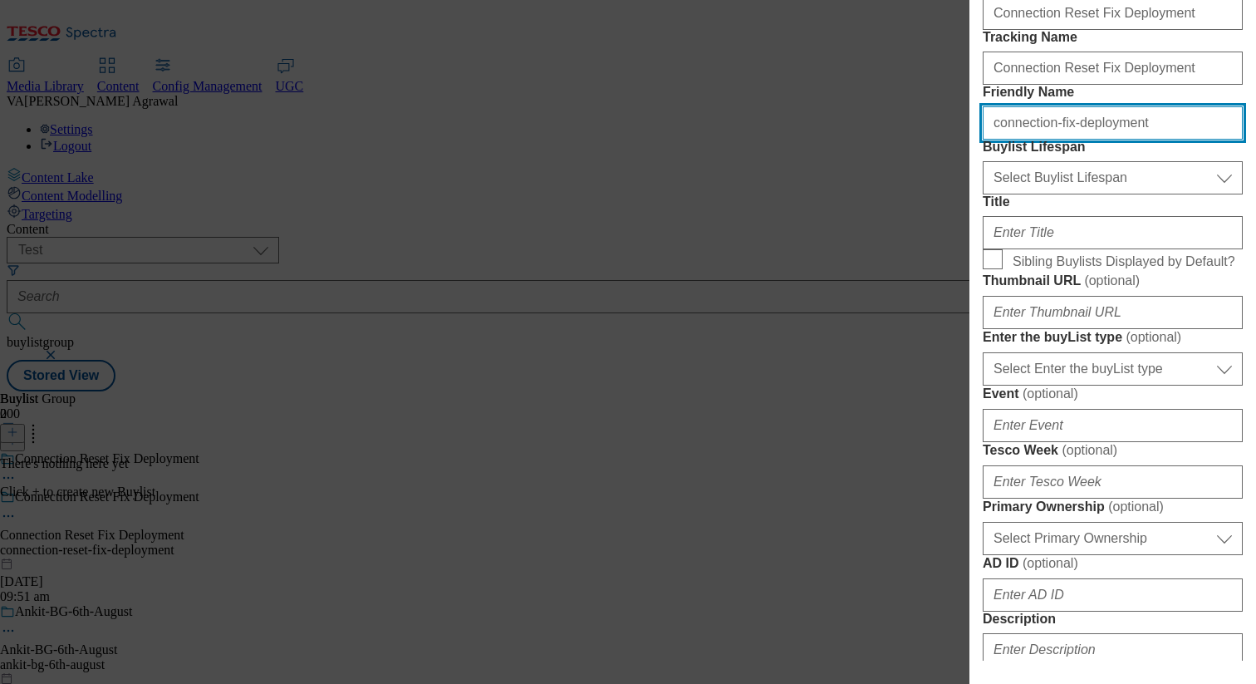
scroll to position [361, 0]
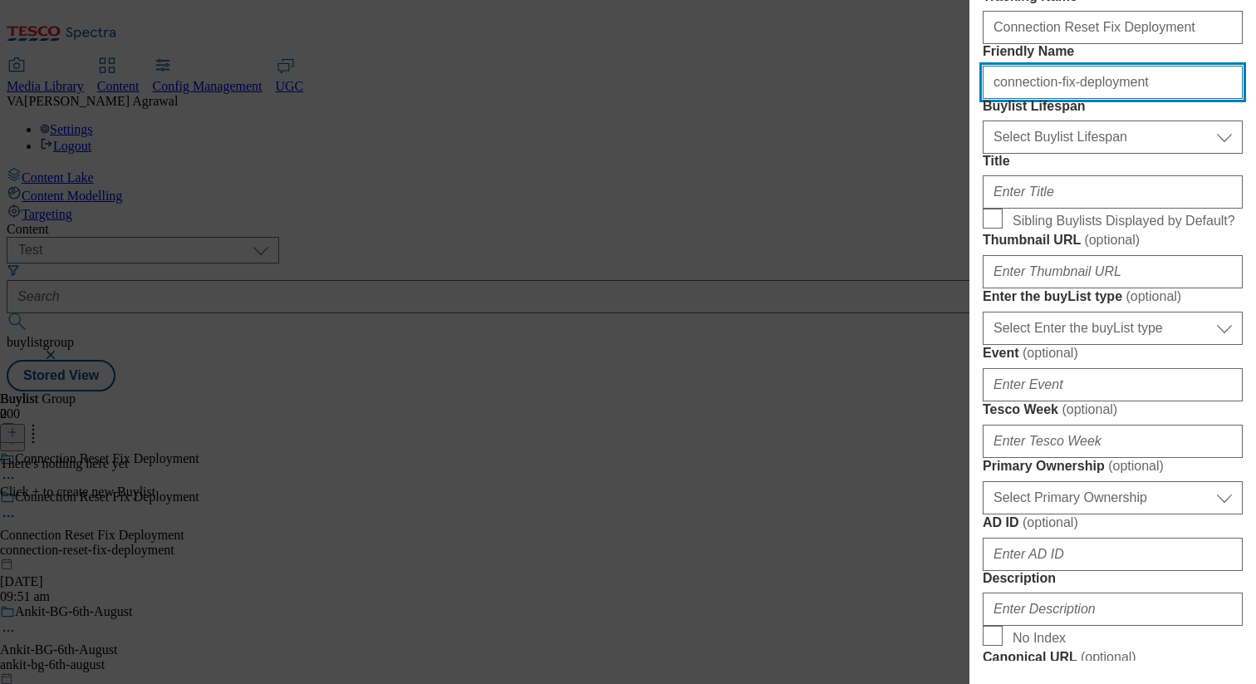
type input "connection-fix-deployment"
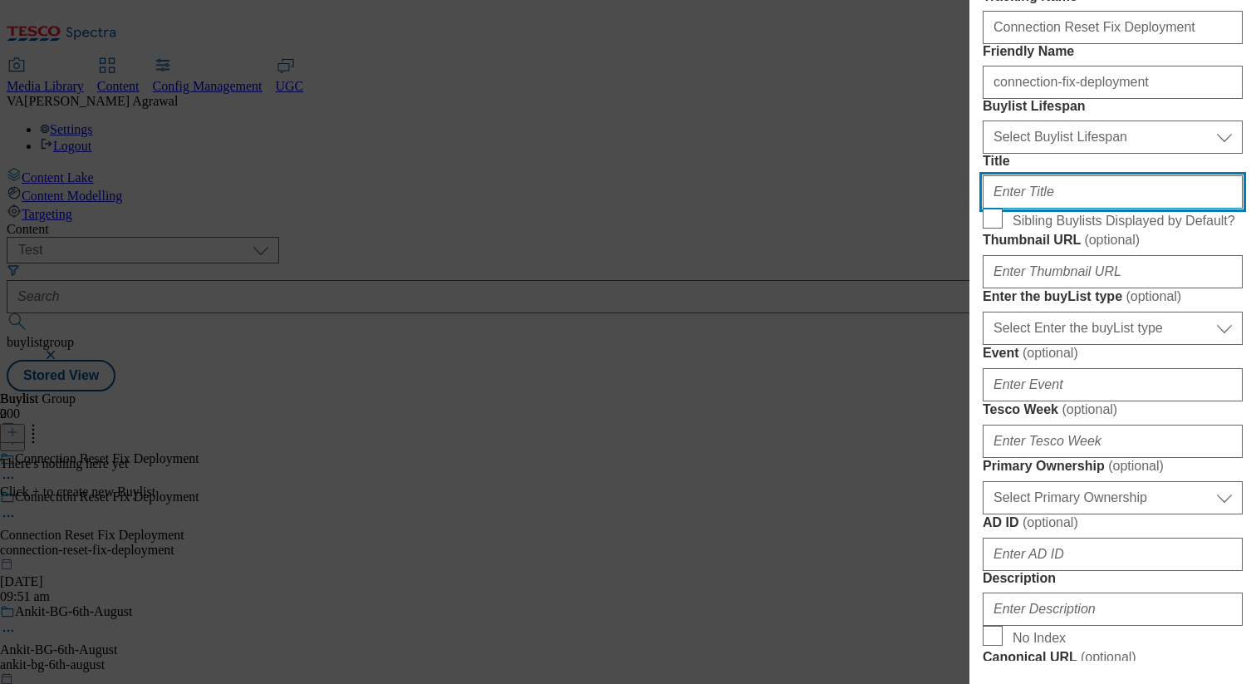
click at [1044, 209] on input "Title" at bounding box center [1113, 191] width 260 height 33
paste input "Connection Reset Fix Deployment"
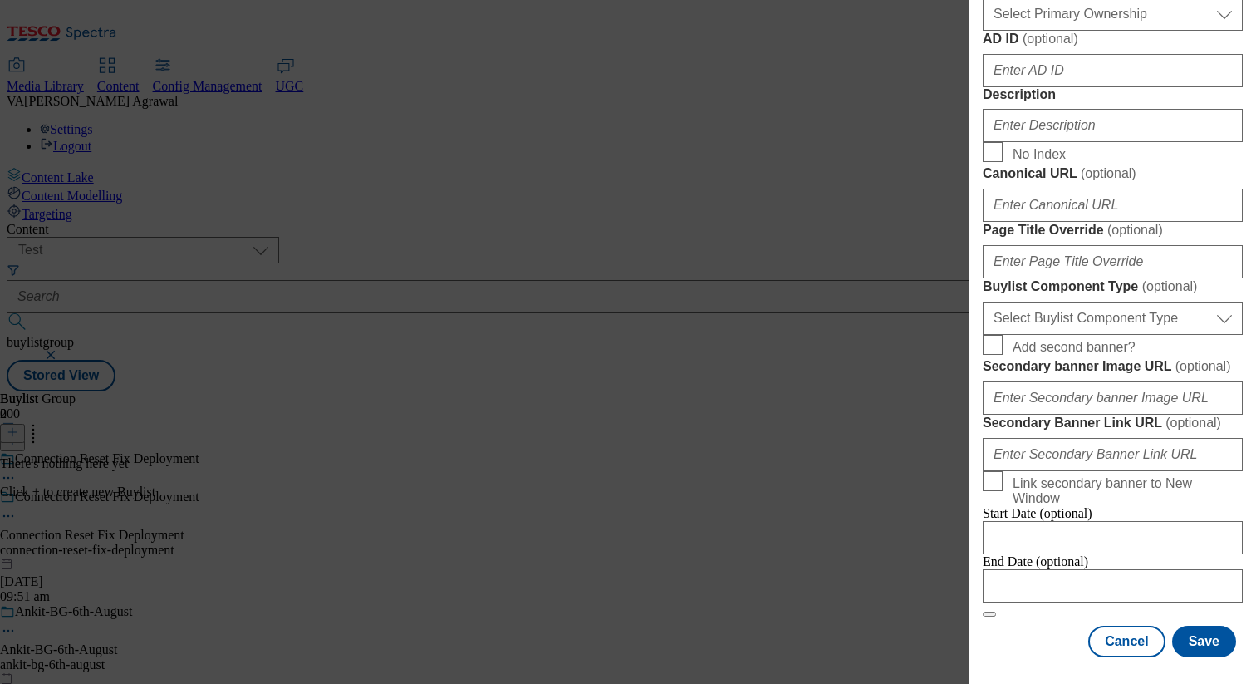
scroll to position [1437, 0]
type input "Connection Reset Fix Deployment"
click at [1205, 643] on button "Save" at bounding box center [1204, 642] width 64 height 32
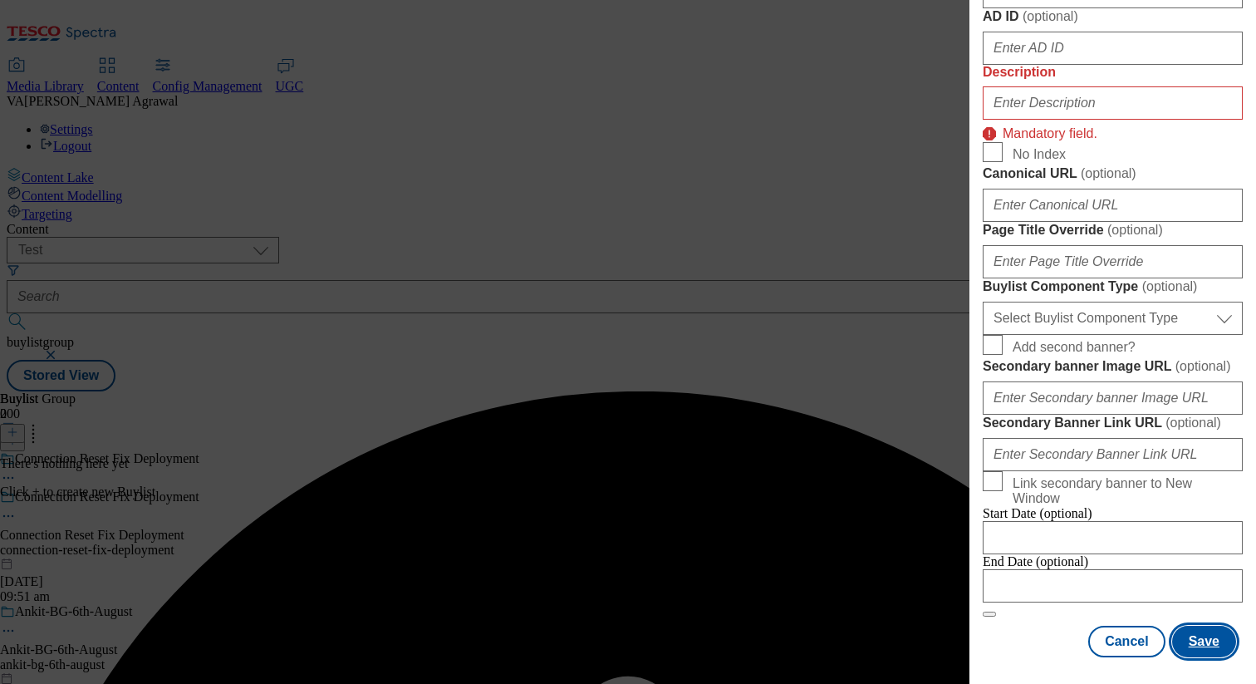
scroll to position [1130, 0]
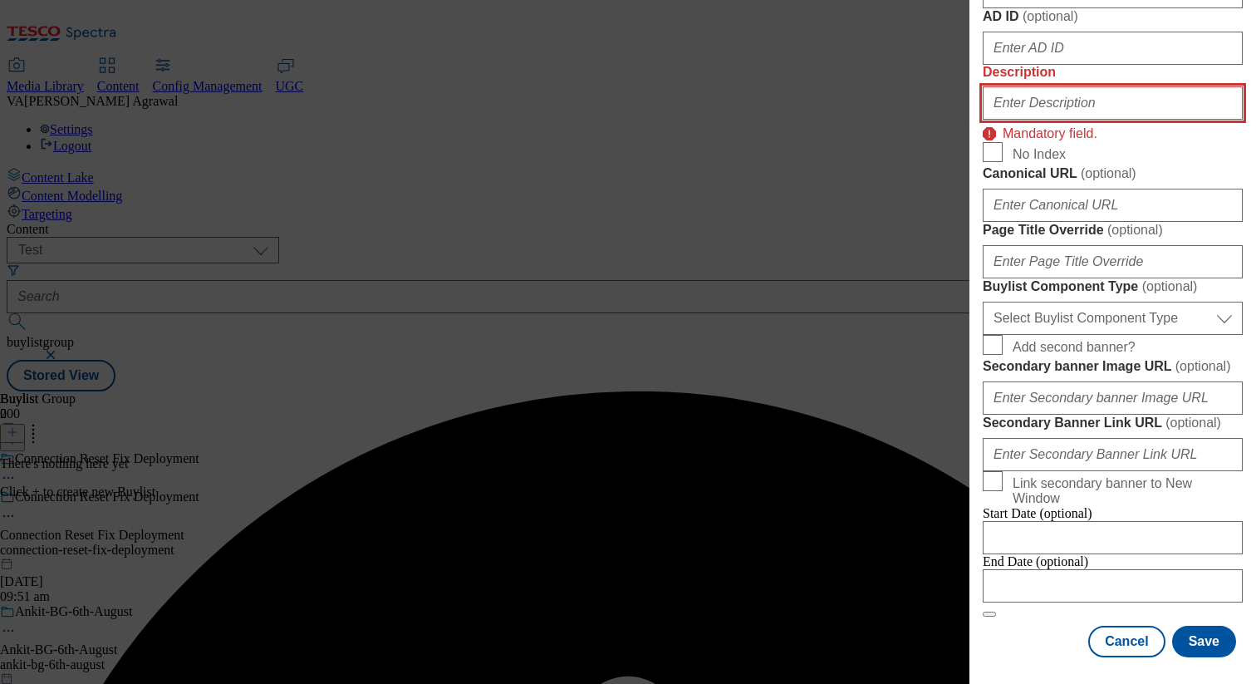
click at [1064, 120] on input "Description" at bounding box center [1113, 102] width 260 height 33
paste input "Connection Reset Fix Deployment"
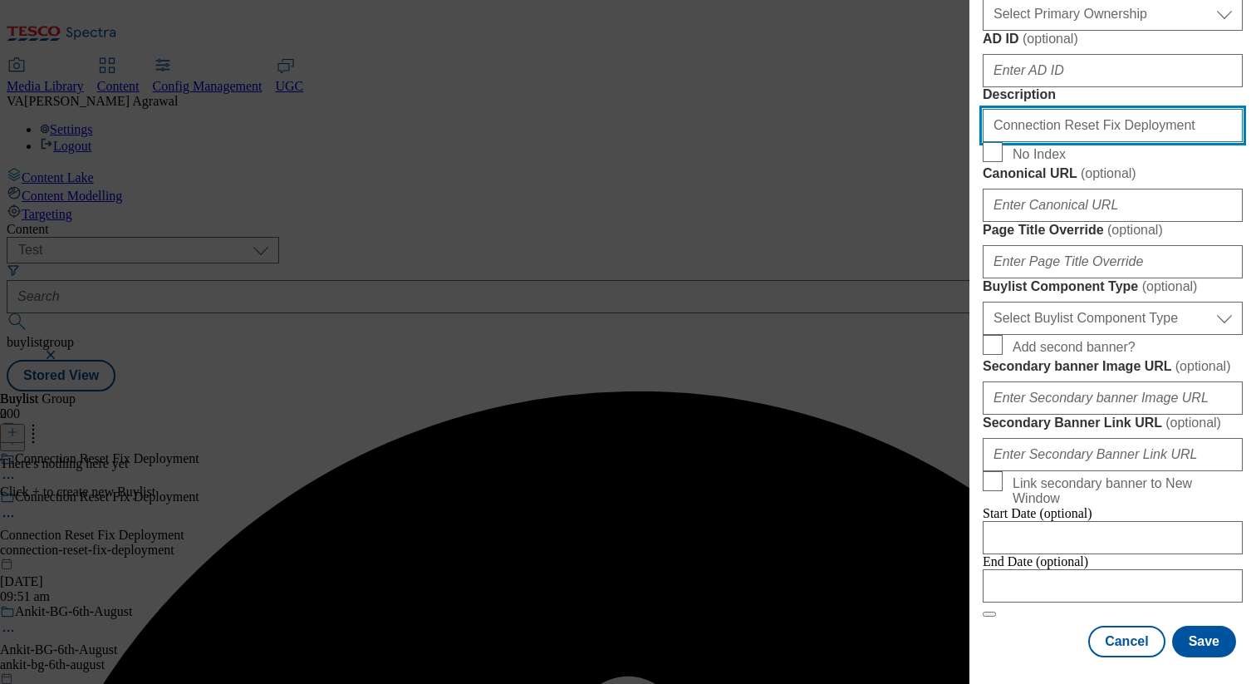
scroll to position [1480, 0]
type input "Connection Reset Fix Deployment"
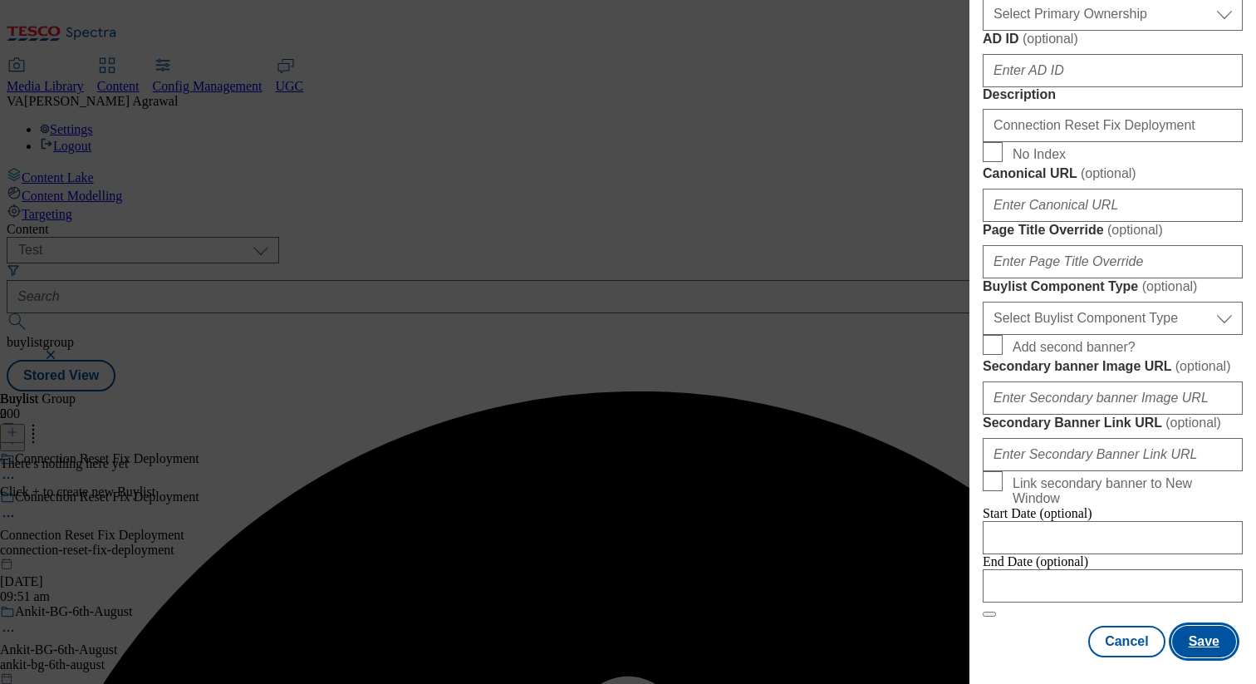
click at [1214, 656] on button "Save" at bounding box center [1204, 642] width 64 height 32
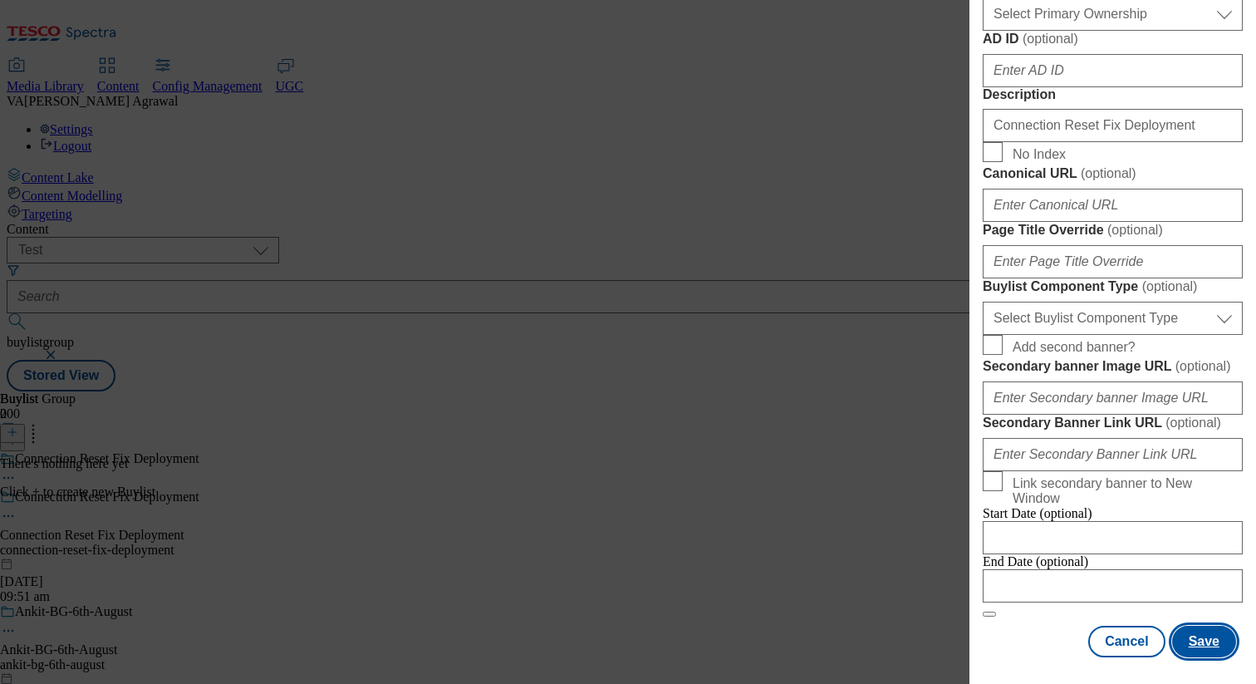
click at [1207, 645] on button "Save" at bounding box center [1204, 642] width 64 height 32
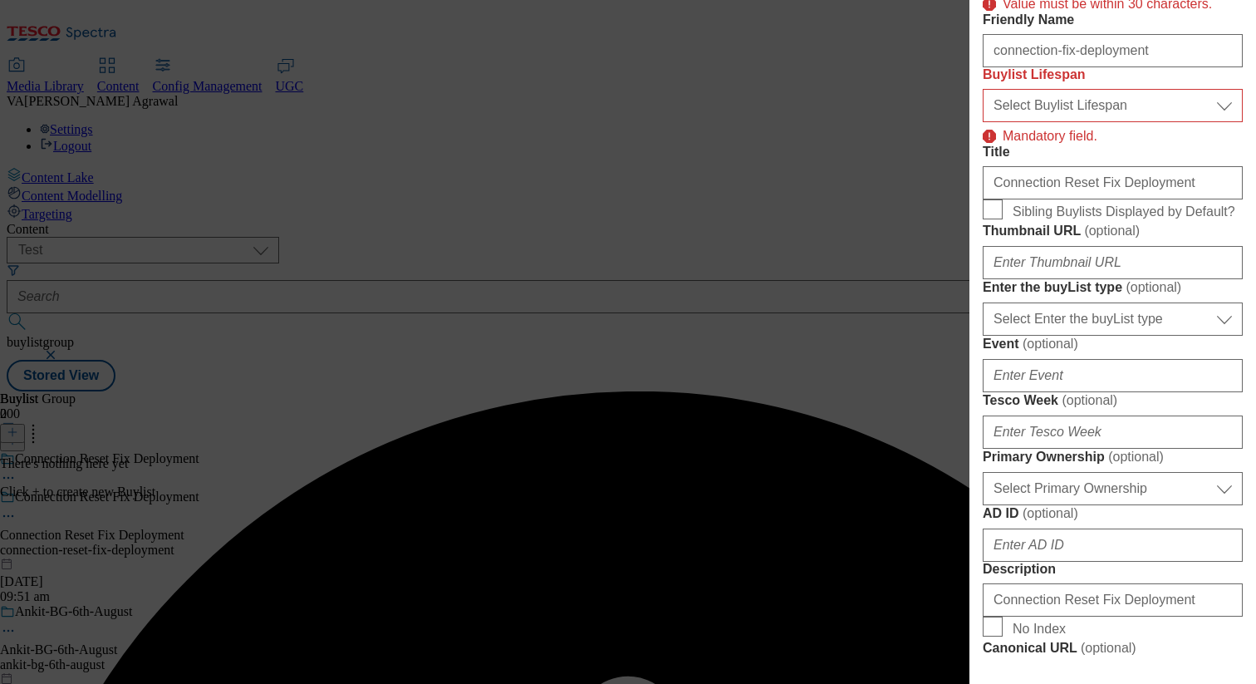
scroll to position [372, 0]
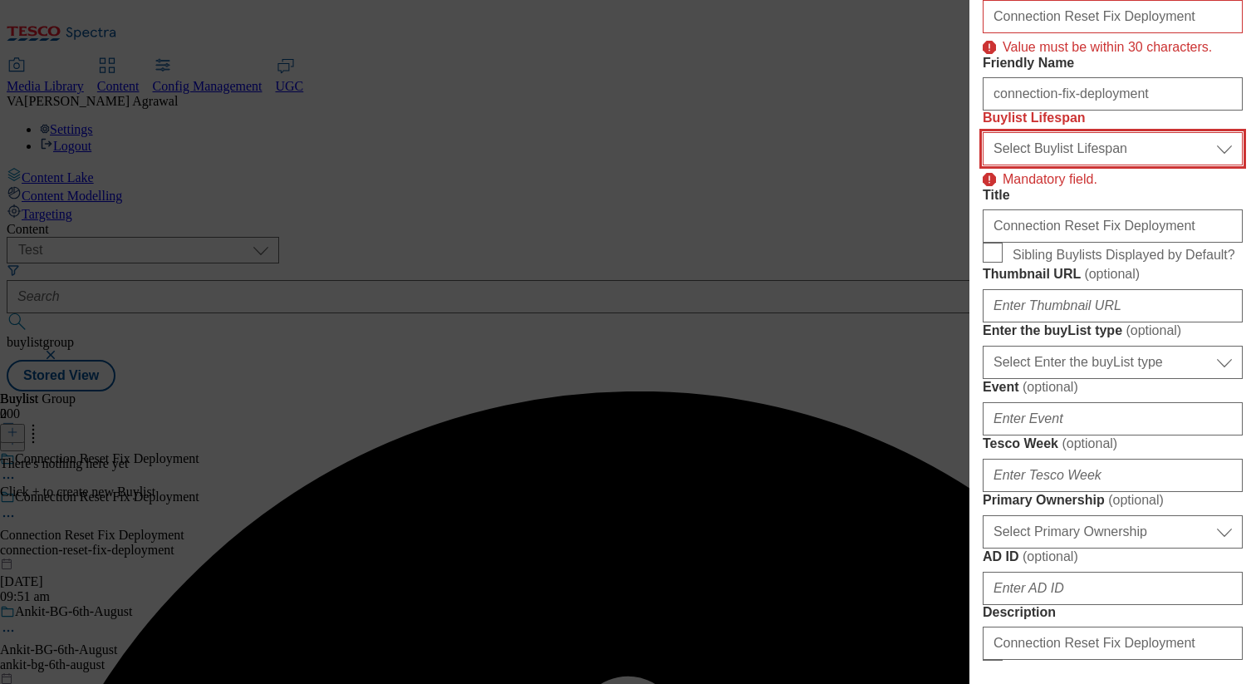
click at [1083, 165] on select "Select Buylist Lifespan evergreen seasonal tactical" at bounding box center [1113, 148] width 260 height 33
select select "evergreen"
click at [983, 165] on select "Select Buylist Lifespan evergreen seasonal tactical" at bounding box center [1113, 148] width 260 height 33
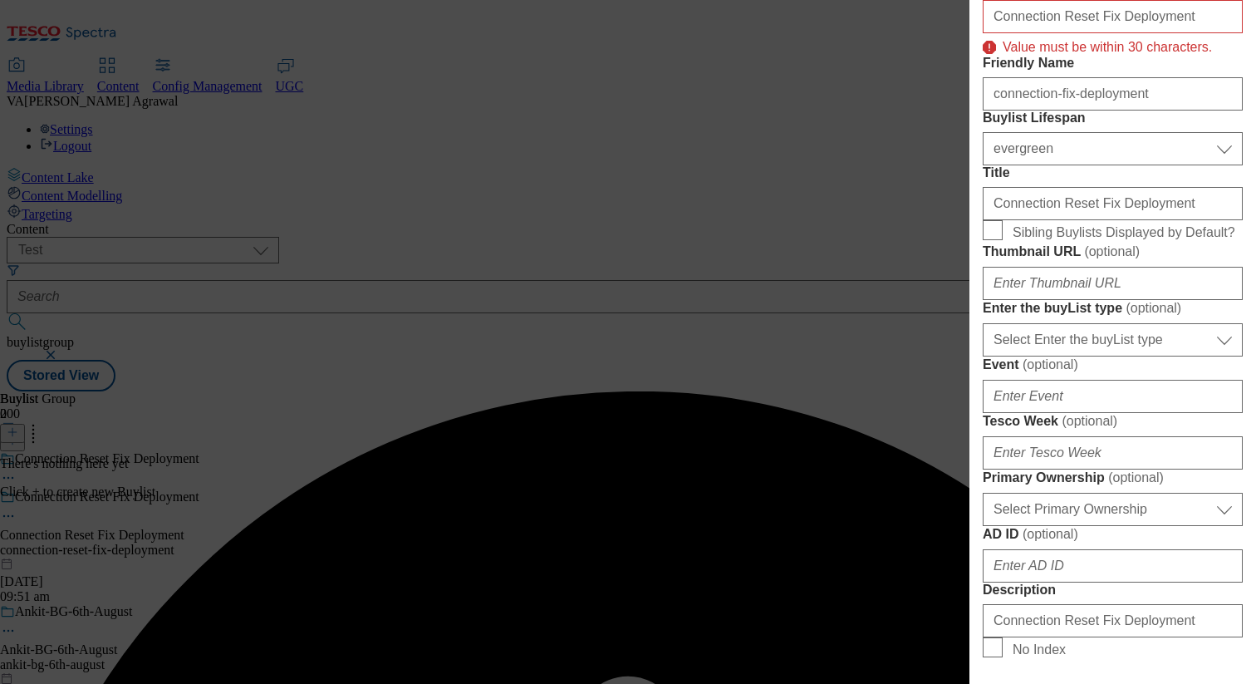
click at [1084, 220] on div "Title Connection Reset Fix Deployment" at bounding box center [1113, 192] width 260 height 55
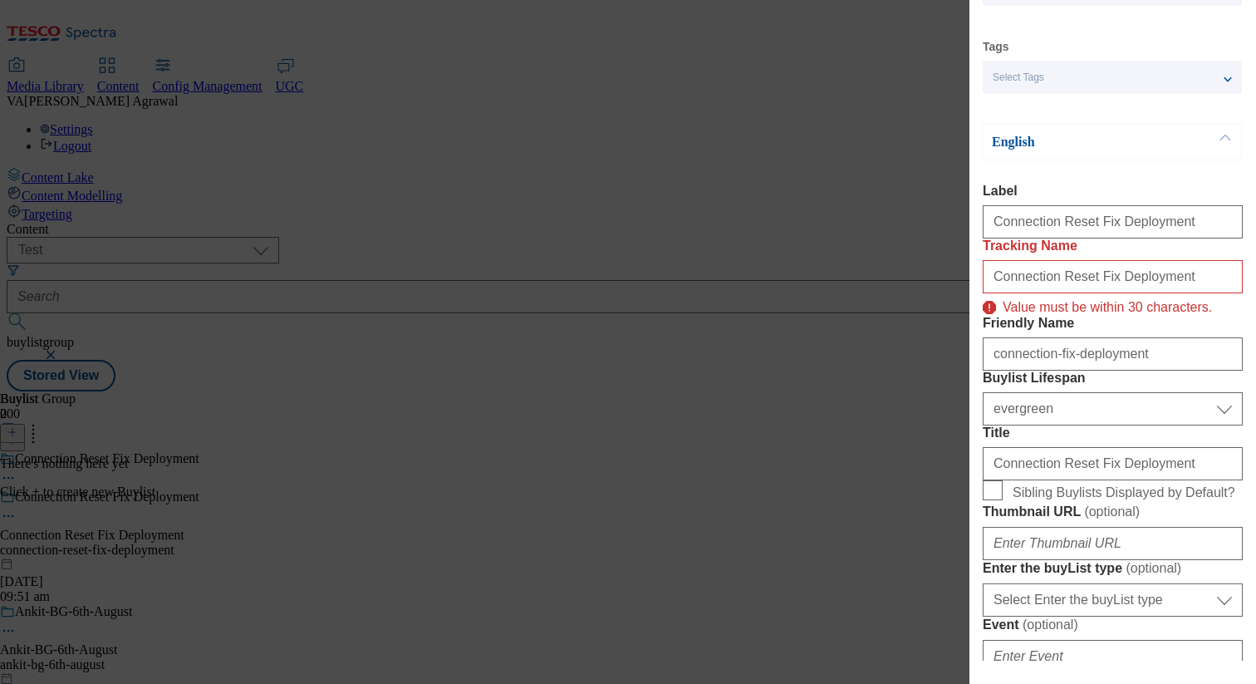
scroll to position [92, 0]
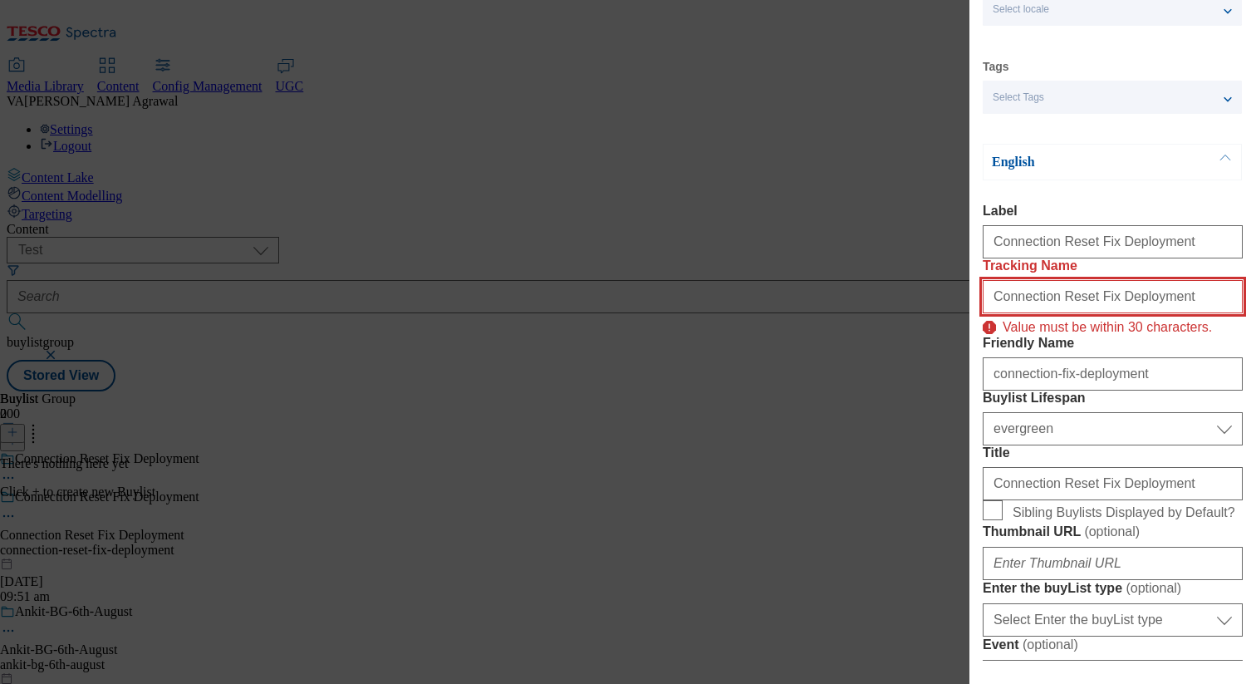
click at [1110, 313] on input "Connection Reset Fix Deployment" at bounding box center [1113, 296] width 260 height 33
click at [1068, 313] on input "Connection Reset Fix Deployment" at bounding box center [1113, 296] width 260 height 33
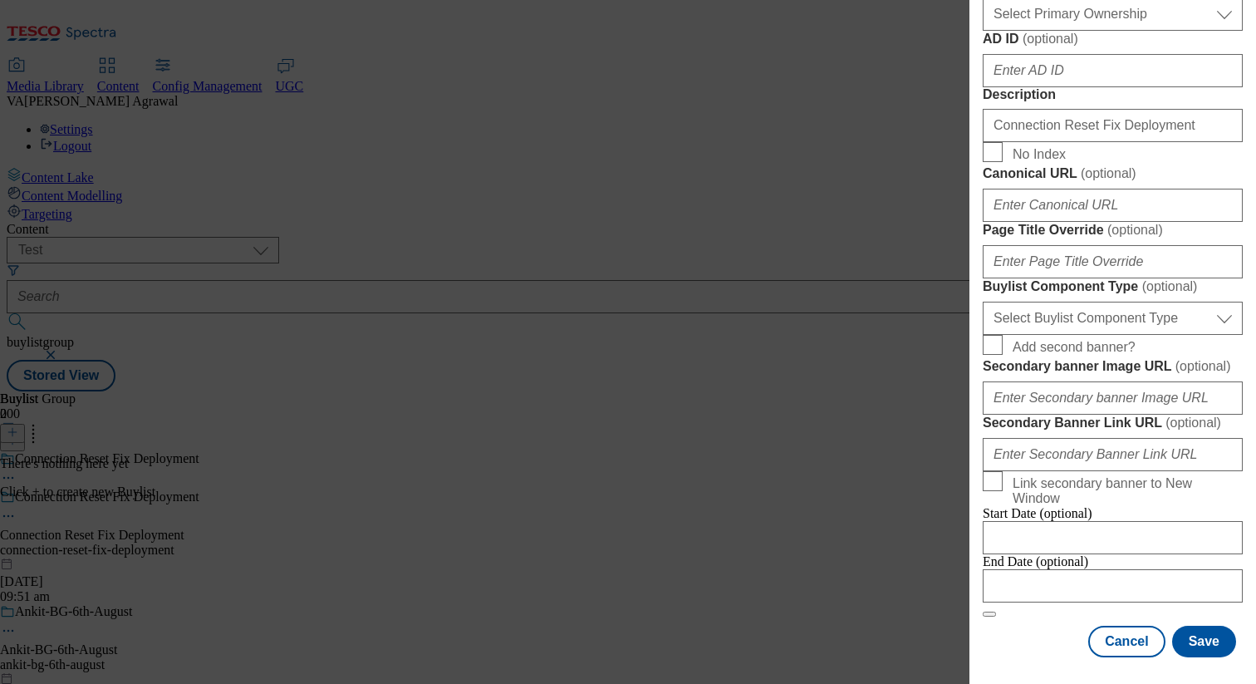
scroll to position [1437, 0]
type input "Connection Fix Deployment"
click at [1201, 644] on button "Save" at bounding box center [1204, 642] width 64 height 32
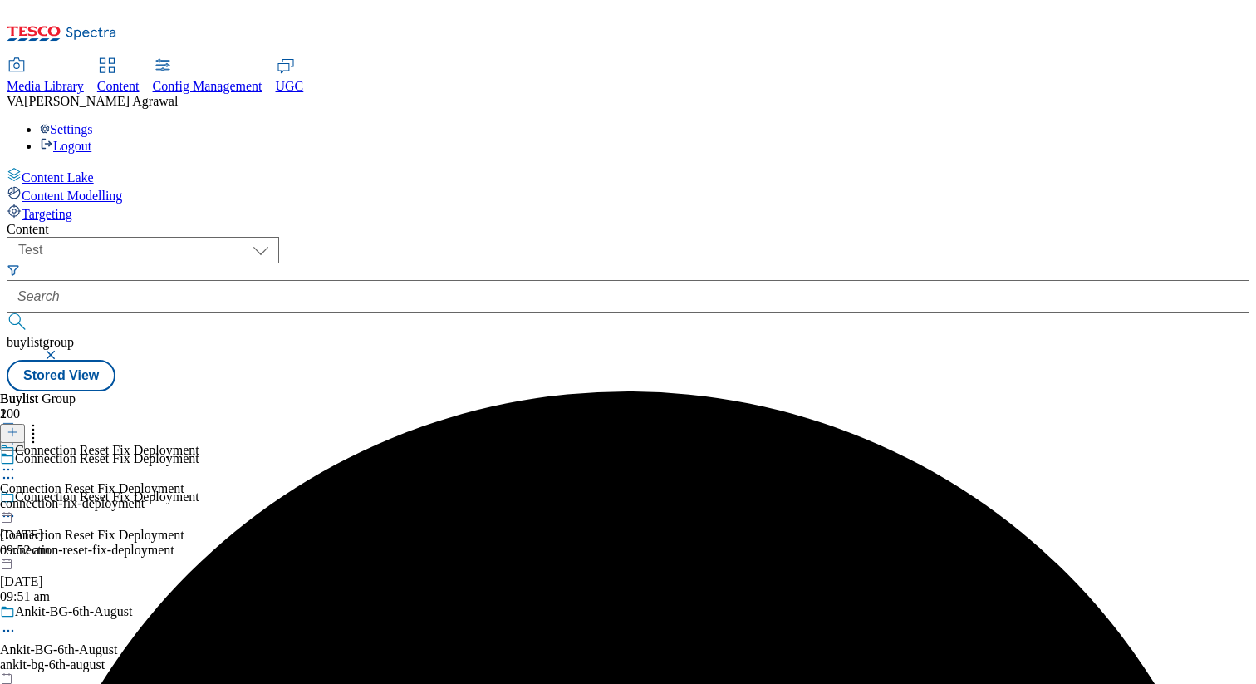
click at [199, 496] on div "connection-fix-deployment" at bounding box center [99, 503] width 199 height 15
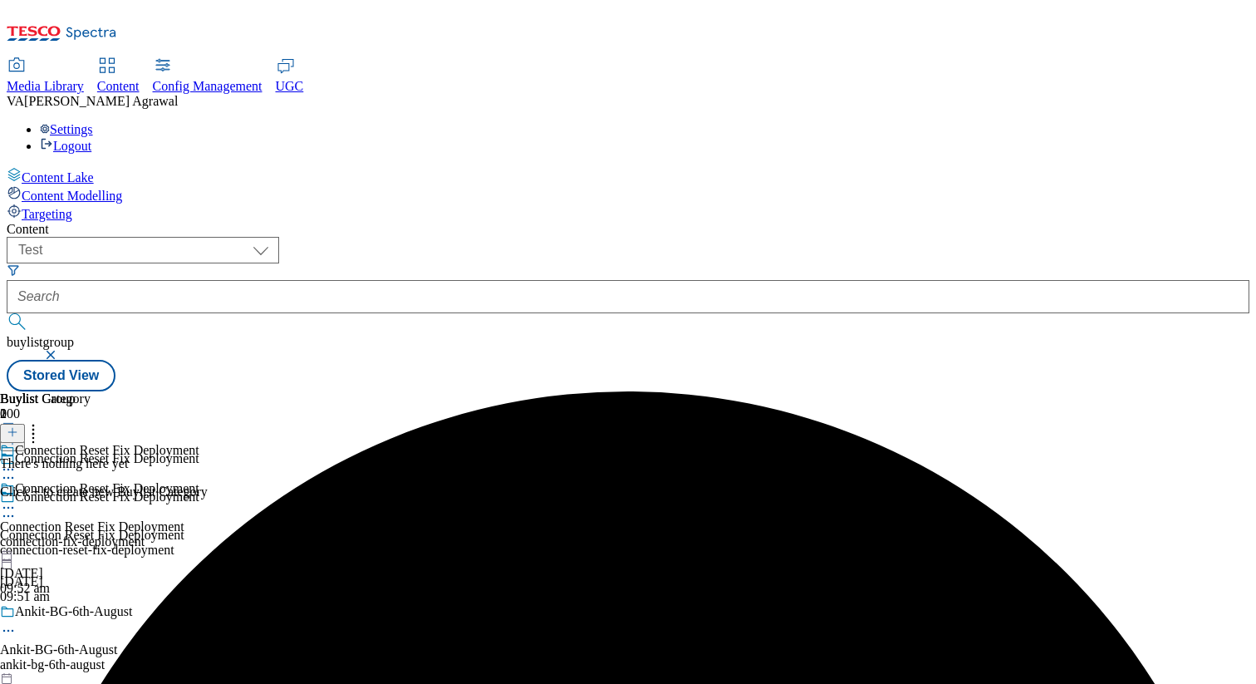
click at [12, 428] on line at bounding box center [12, 432] width 0 height 8
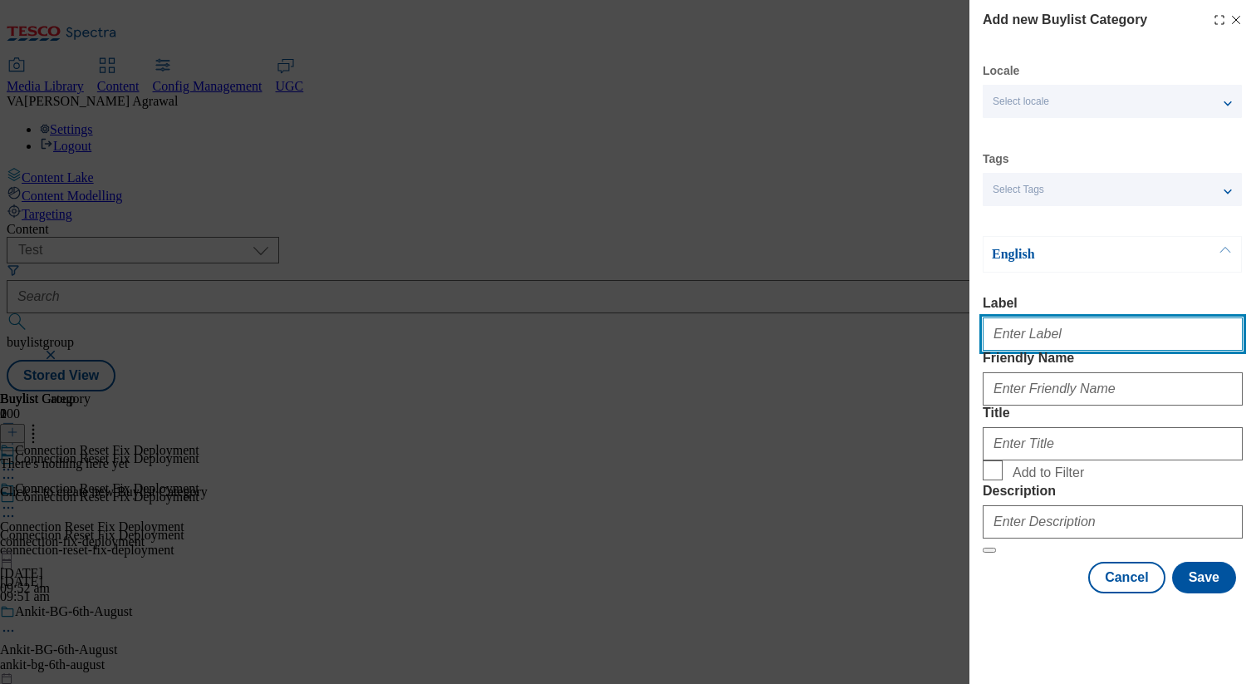
click at [1041, 337] on input "Label" at bounding box center [1113, 333] width 260 height 33
paste input "Connection Reset Fix Deployment"
type input "Connection Reset Fix Deployment"
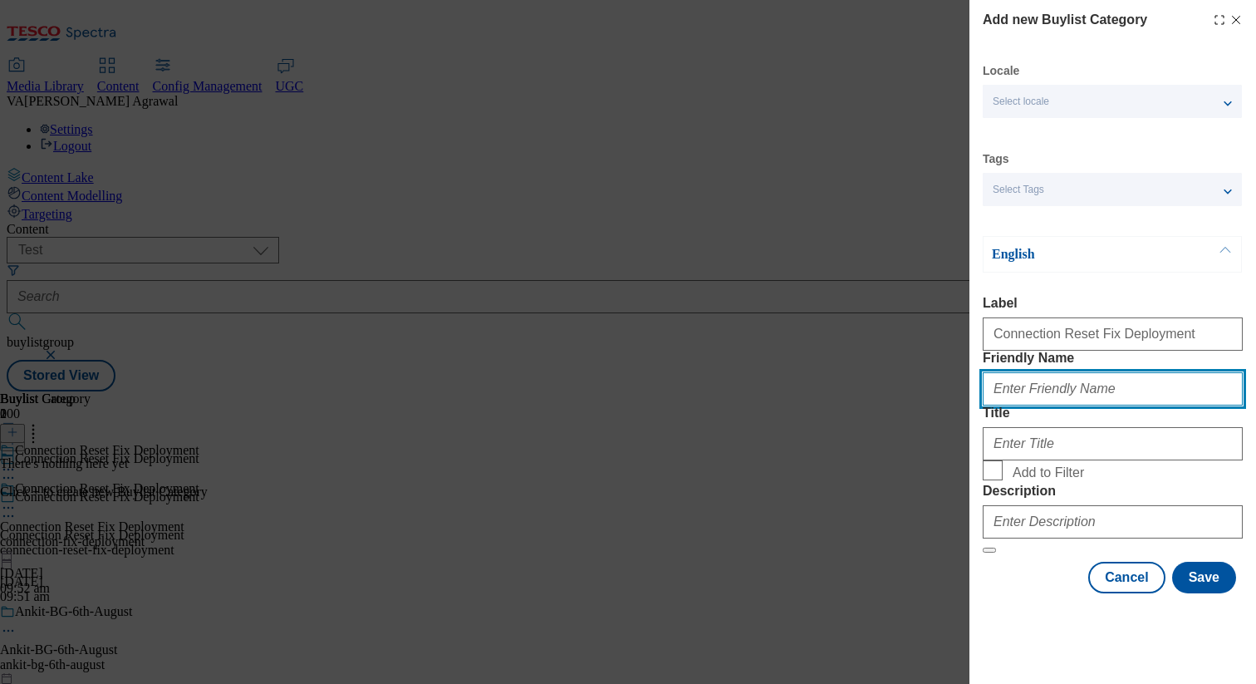
click at [1036, 405] on input "Friendly Name" at bounding box center [1113, 388] width 260 height 33
paste input "Connection Reset Fix Deployment"
click at [1061, 405] on input "Connection Reset Fix Deployment" at bounding box center [1113, 388] width 260 height 33
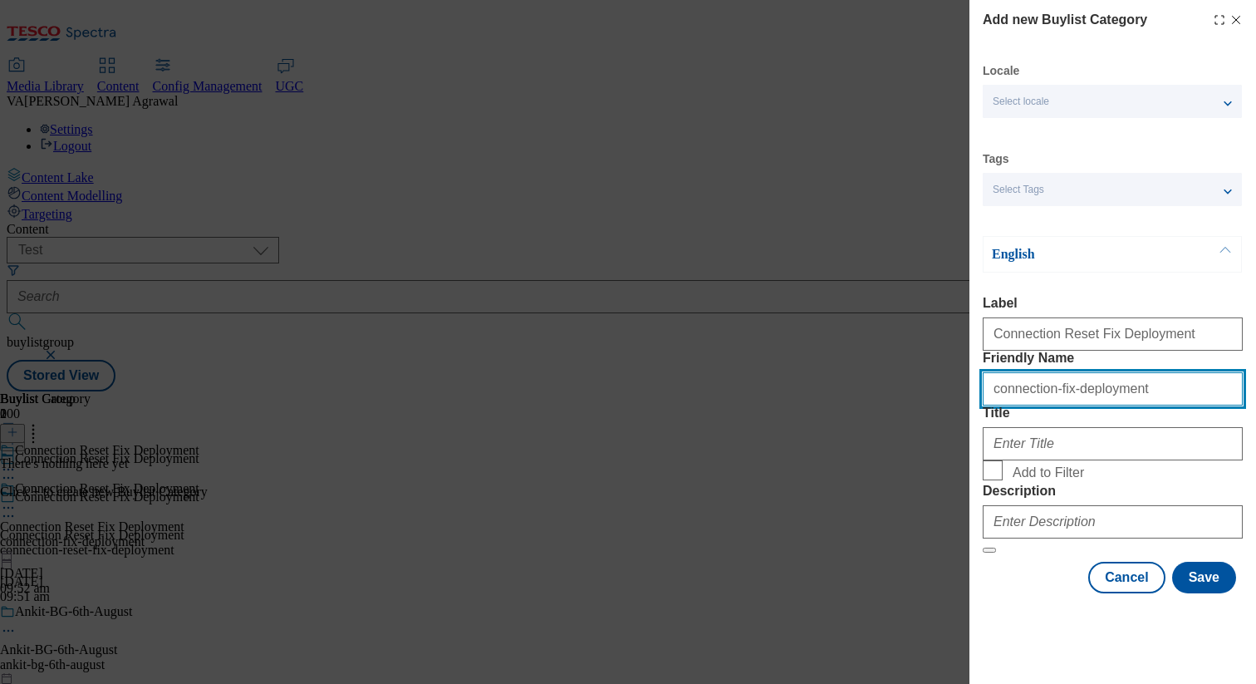
type input "connection-fix-deployment"
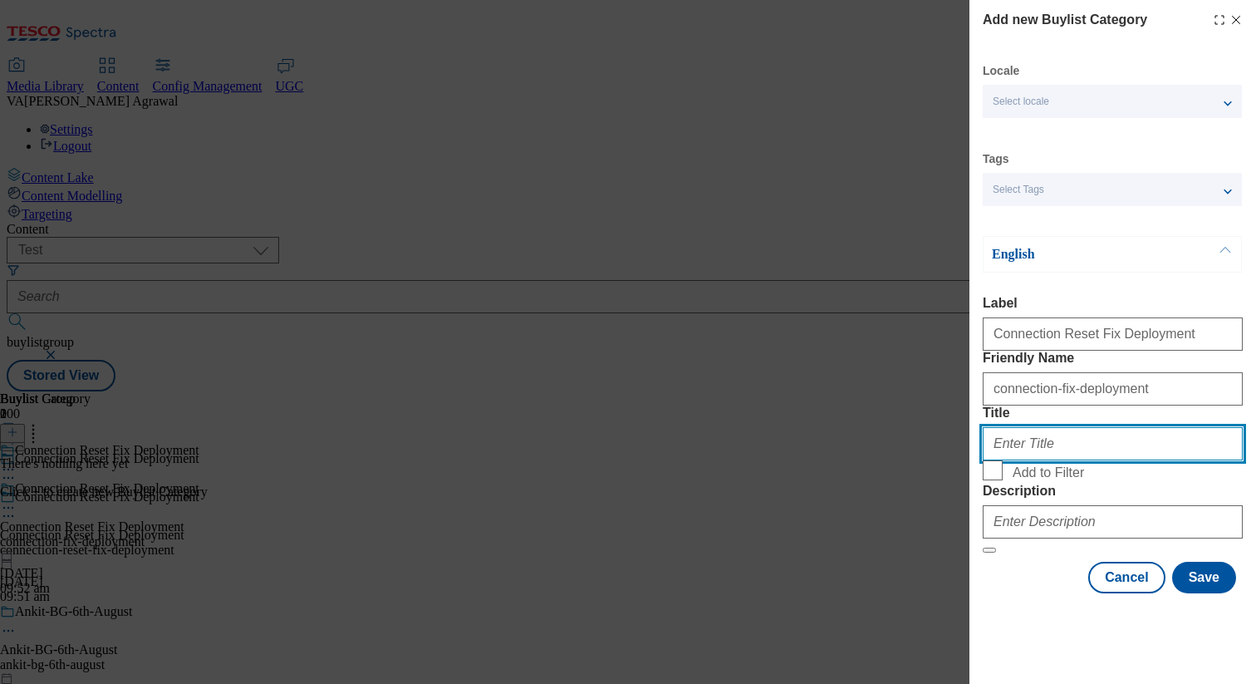
click at [1089, 448] on input "Title" at bounding box center [1113, 443] width 260 height 33
paste input "Connection Reset Fix Deployment"
type input "Connection Reset Fix Deployment"
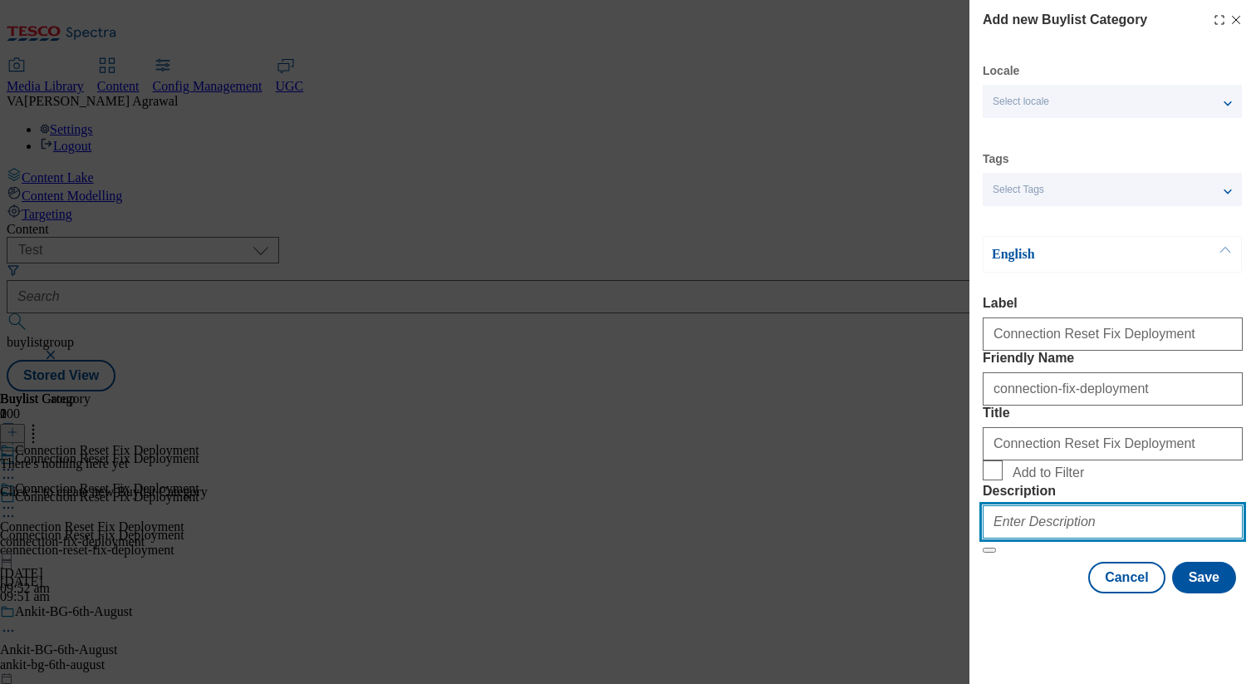
click at [1059, 538] on input "Description" at bounding box center [1113, 521] width 260 height 33
paste input "Connection Reset Fix Deployment"
type input "Connection Reset Fix Deployment"
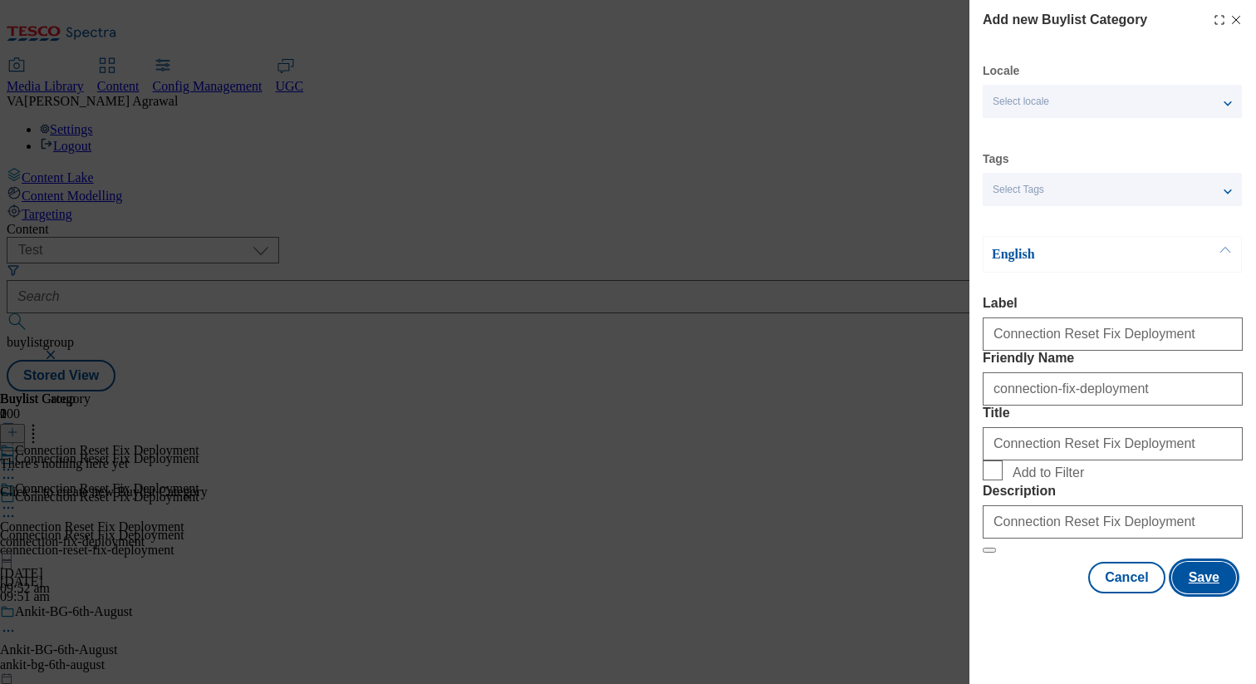
click at [1203, 593] on button "Save" at bounding box center [1204, 578] width 64 height 32
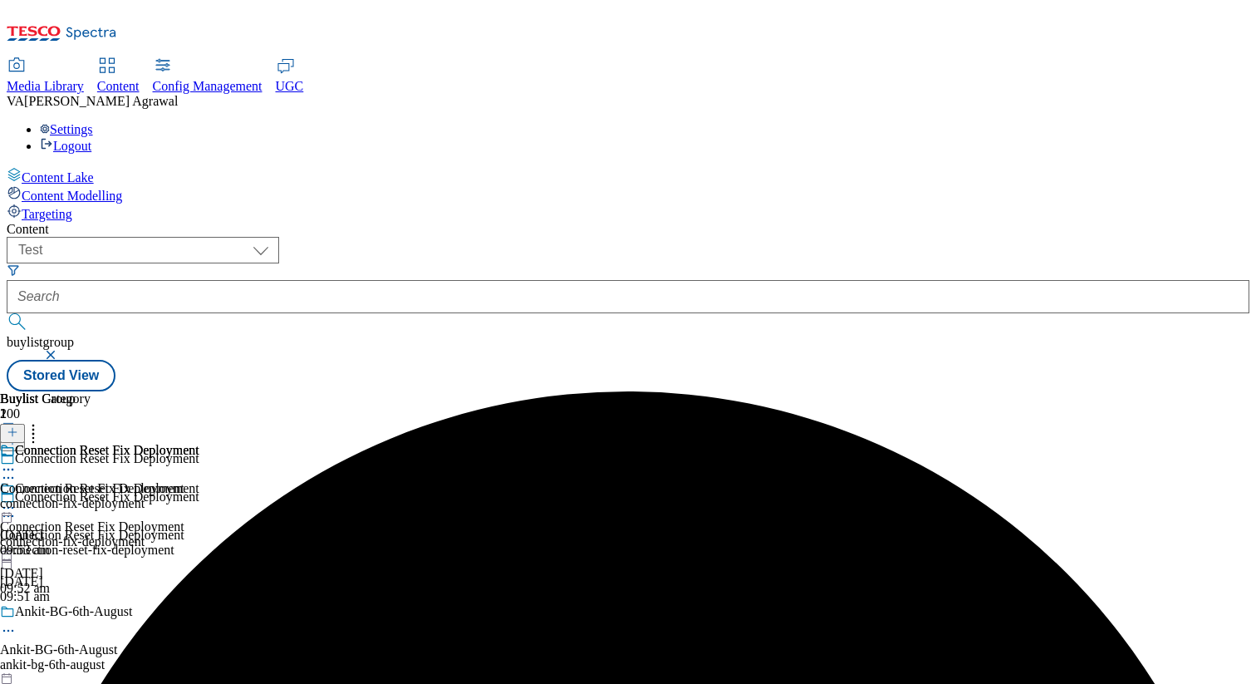
click at [199, 443] on div "Connection Reset Fix Deployment Connection Reset Fix Deployment connection-fix-…" at bounding box center [99, 500] width 199 height 115
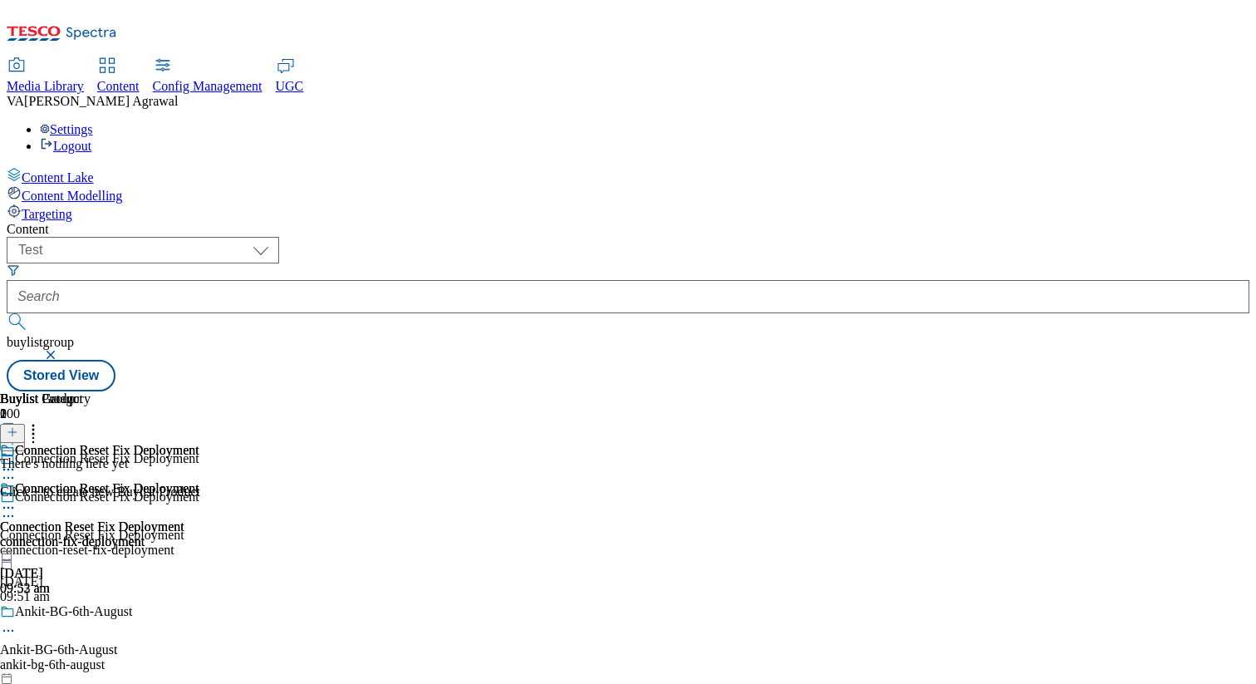
click at [18, 426] on icon at bounding box center [13, 432] width 12 height 12
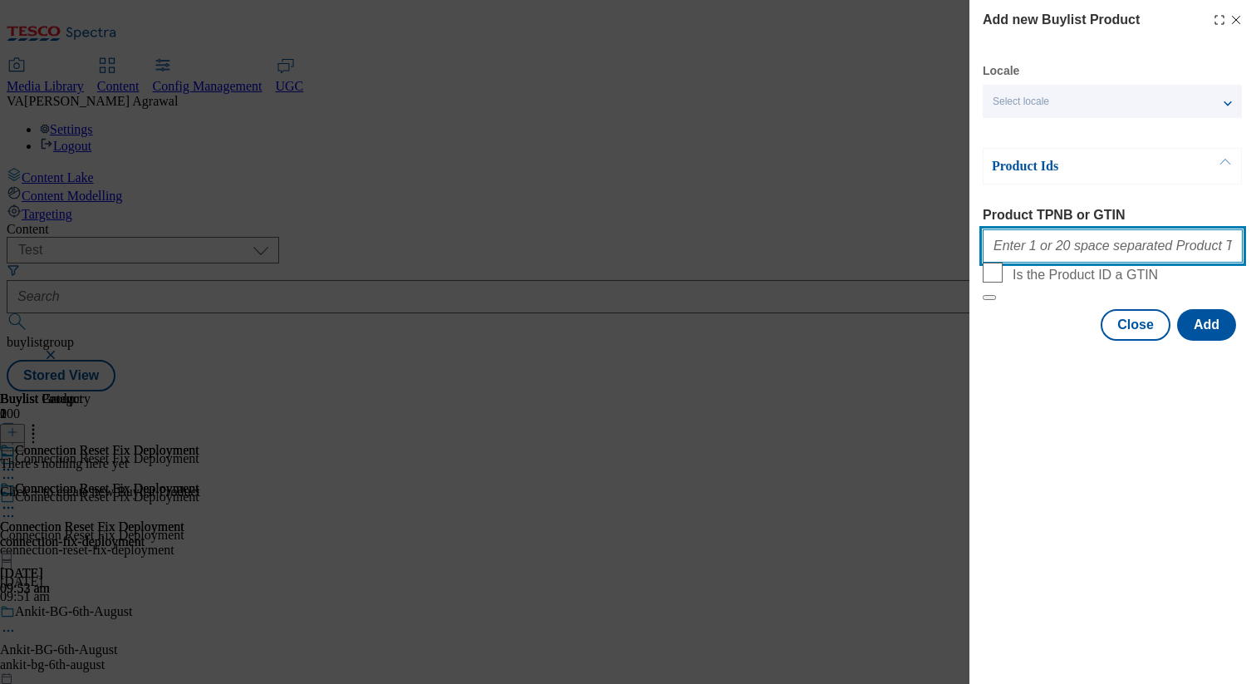
click at [1064, 257] on input "Product TPNB or GTIN" at bounding box center [1113, 245] width 260 height 33
paste input "96090984"
type input "96090984"
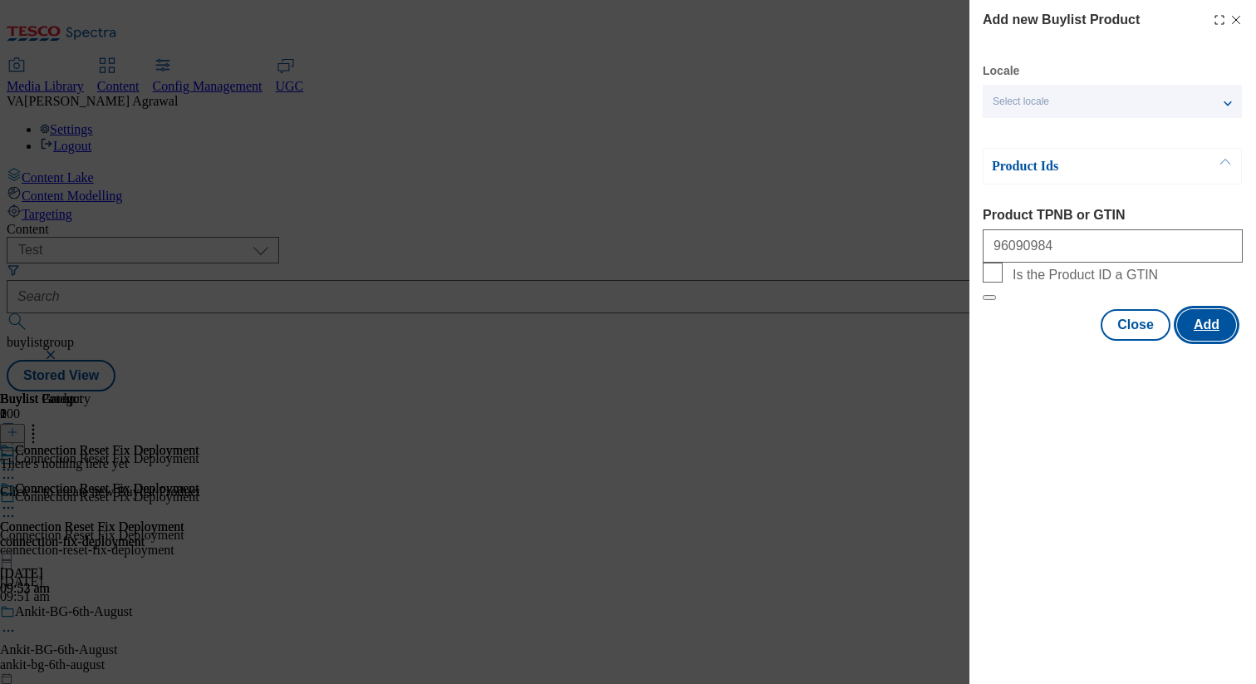
click at [1212, 341] on button "Add" at bounding box center [1206, 325] width 59 height 32
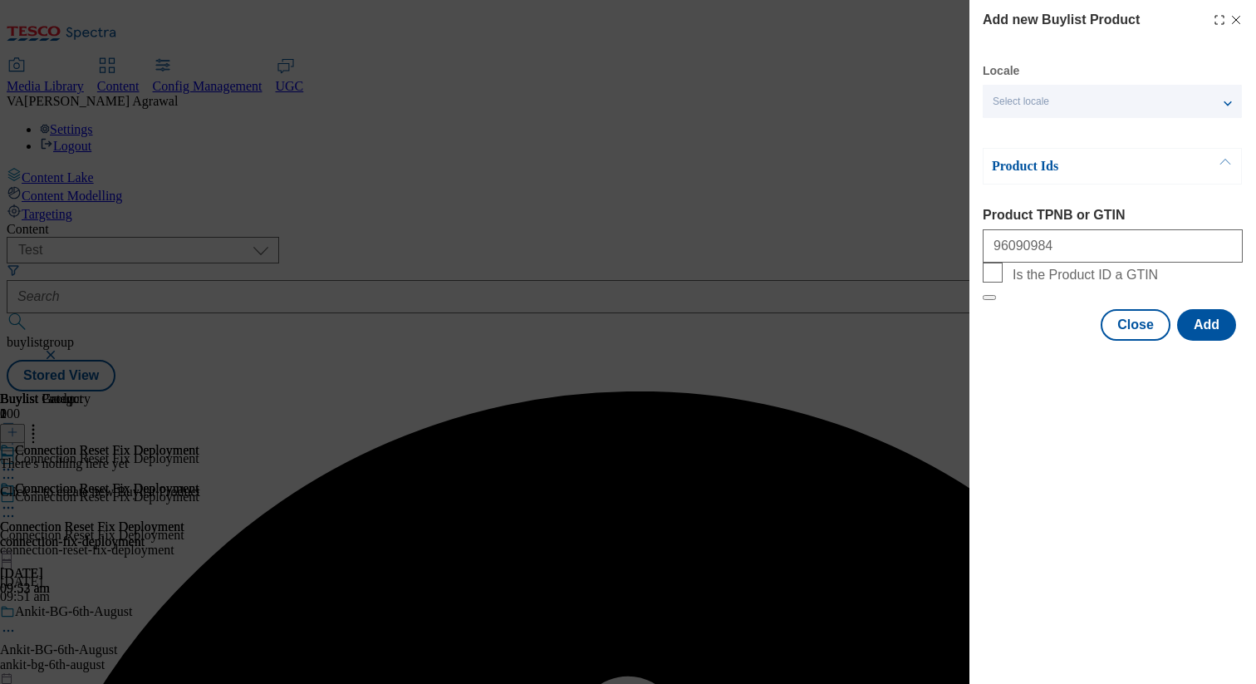
click at [1113, 166] on p "Product Ids" at bounding box center [1079, 166] width 174 height 17
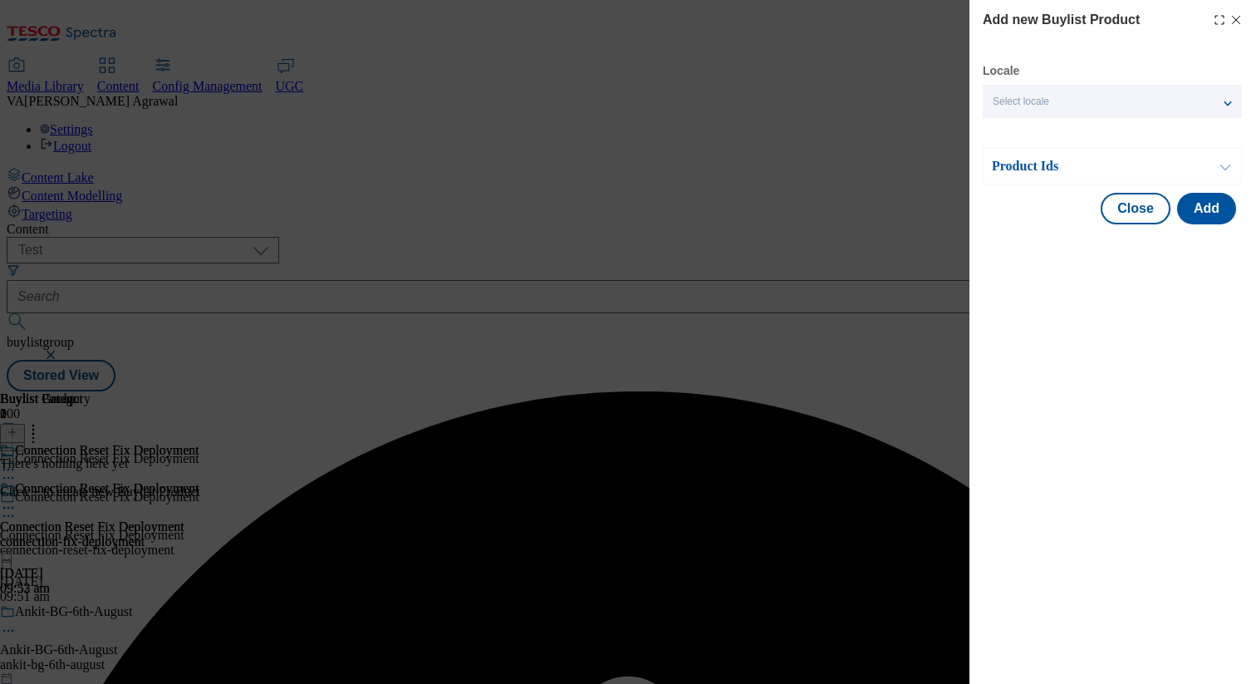
click at [1113, 166] on p "Product Ids" at bounding box center [1079, 166] width 174 height 17
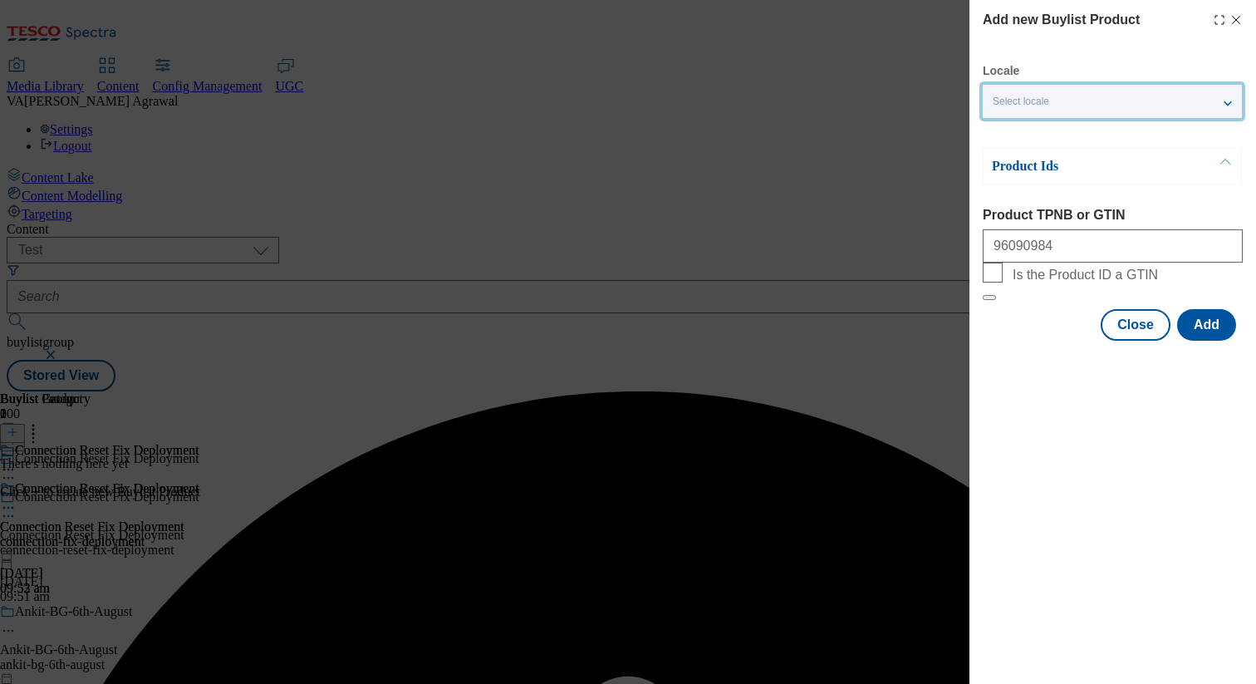
click at [1082, 101] on div "Select locale" at bounding box center [1112, 101] width 259 height 33
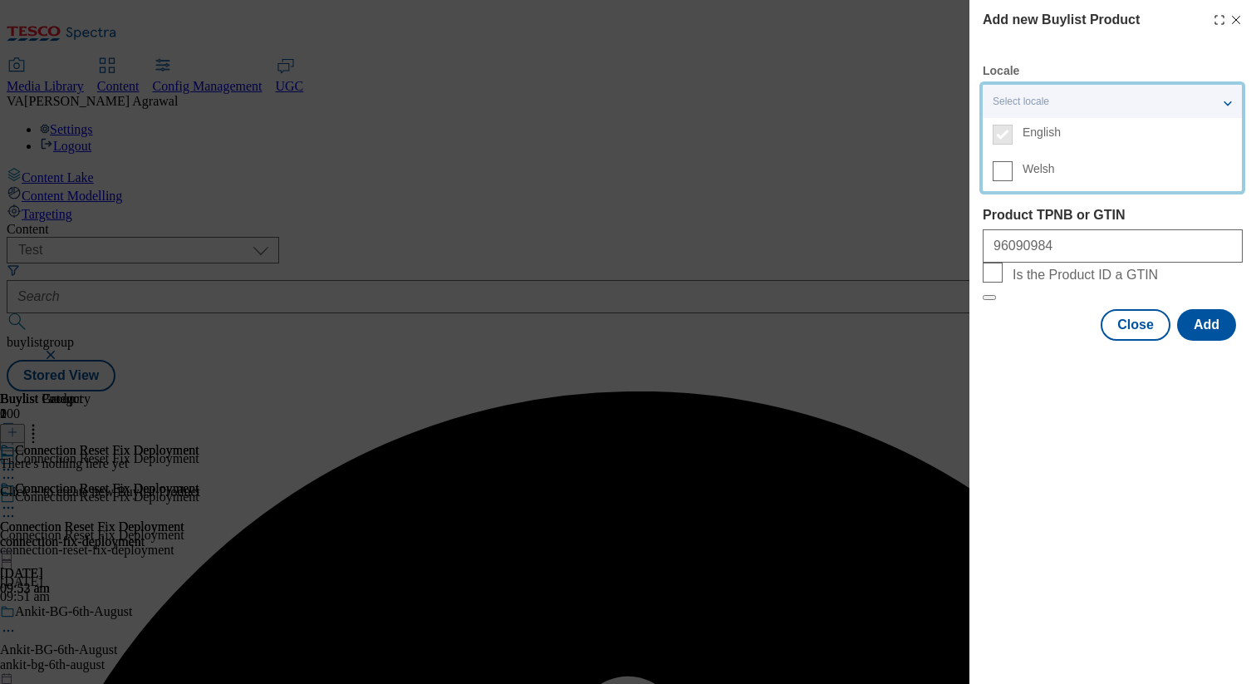
click at [1029, 341] on div "Close Add" at bounding box center [1113, 325] width 260 height 32
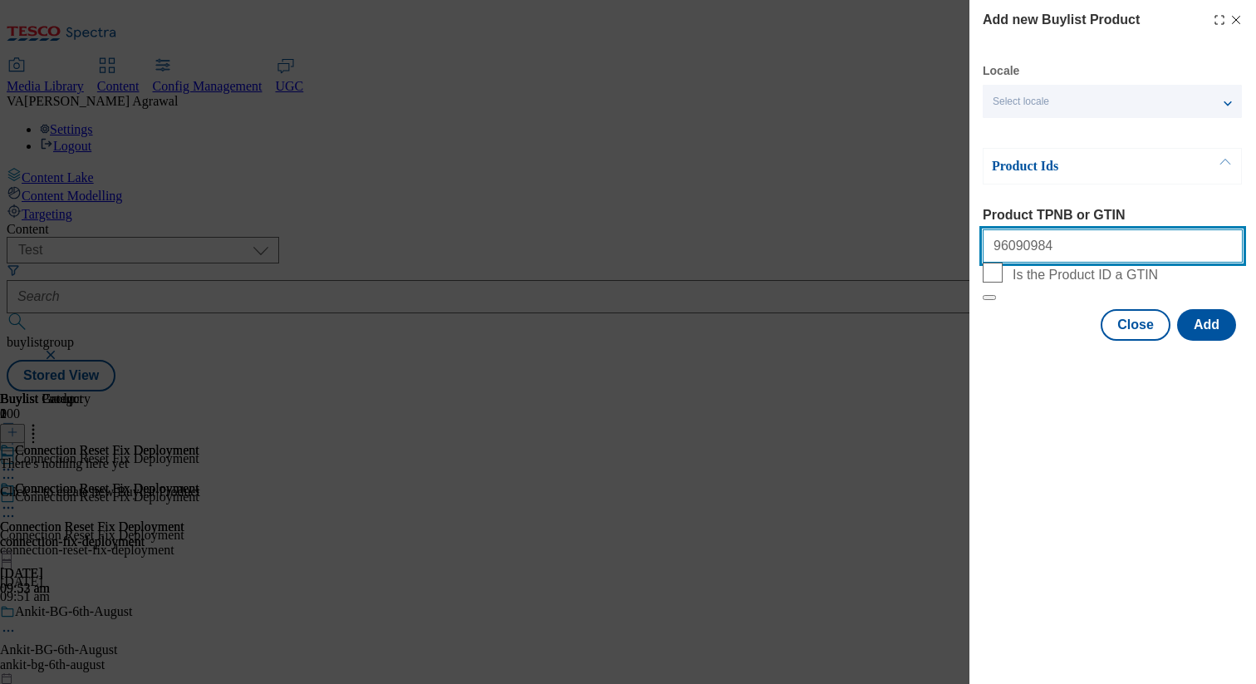
click at [1010, 249] on input "96090984" at bounding box center [1113, 245] width 260 height 33
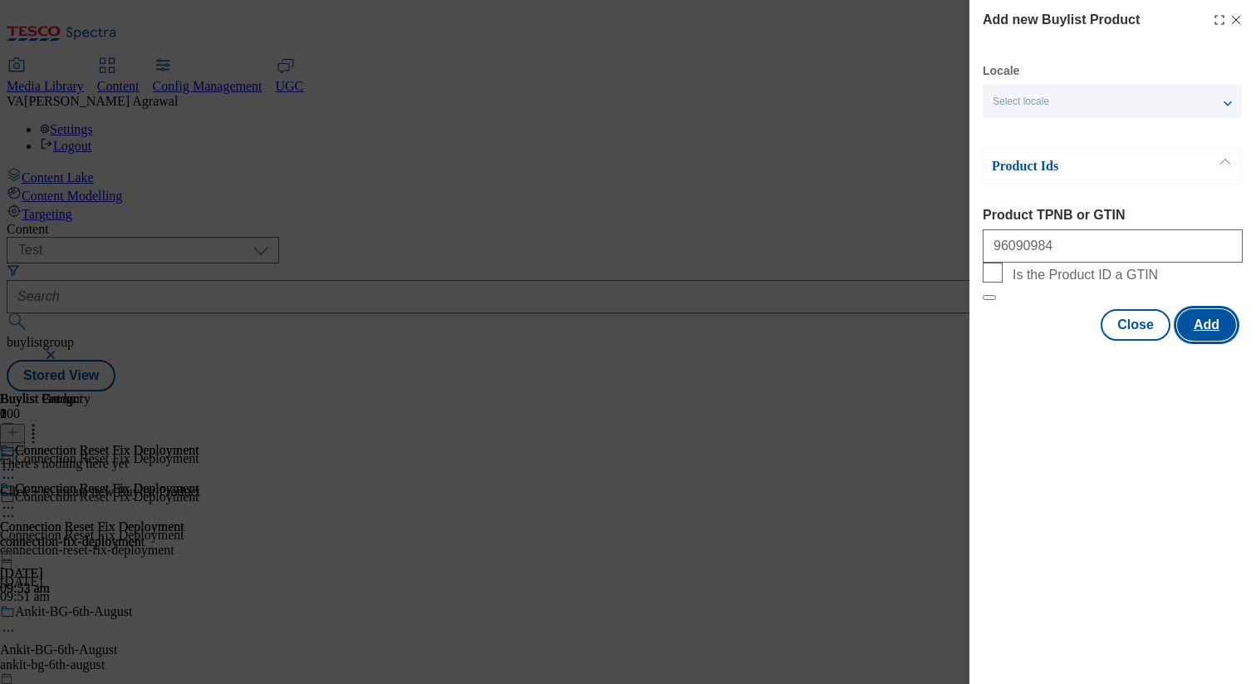
click at [1210, 341] on button "Add" at bounding box center [1206, 325] width 59 height 32
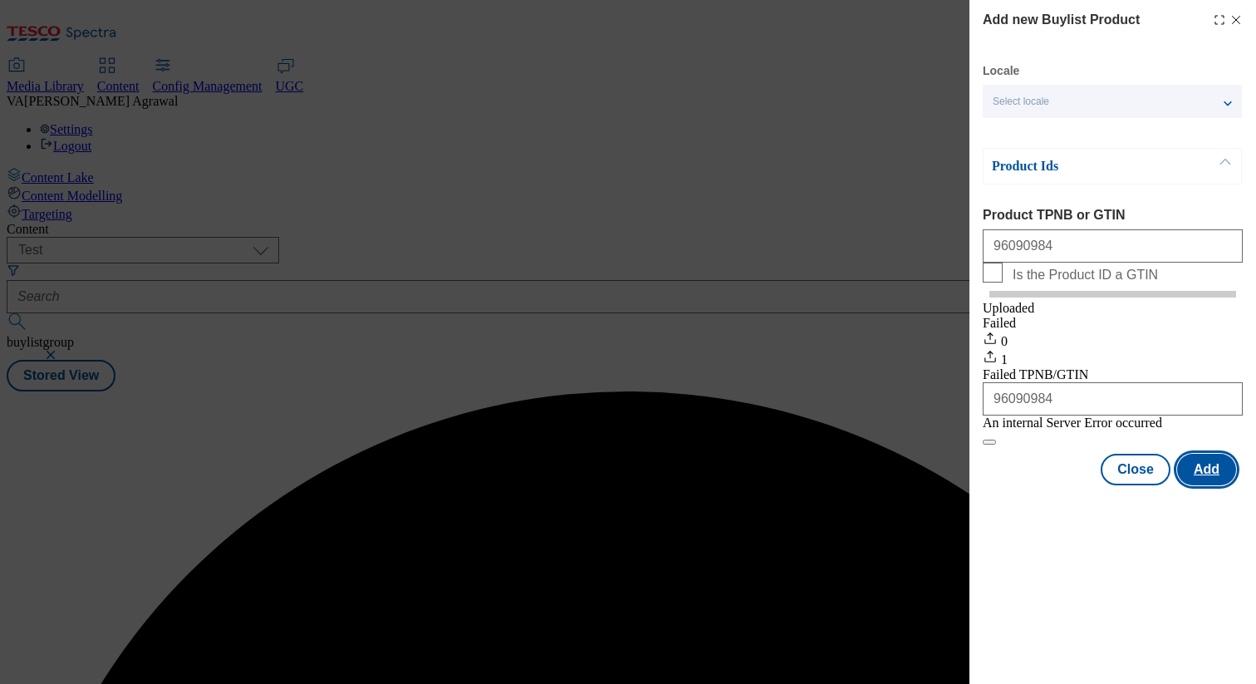
scroll to position [0, 0]
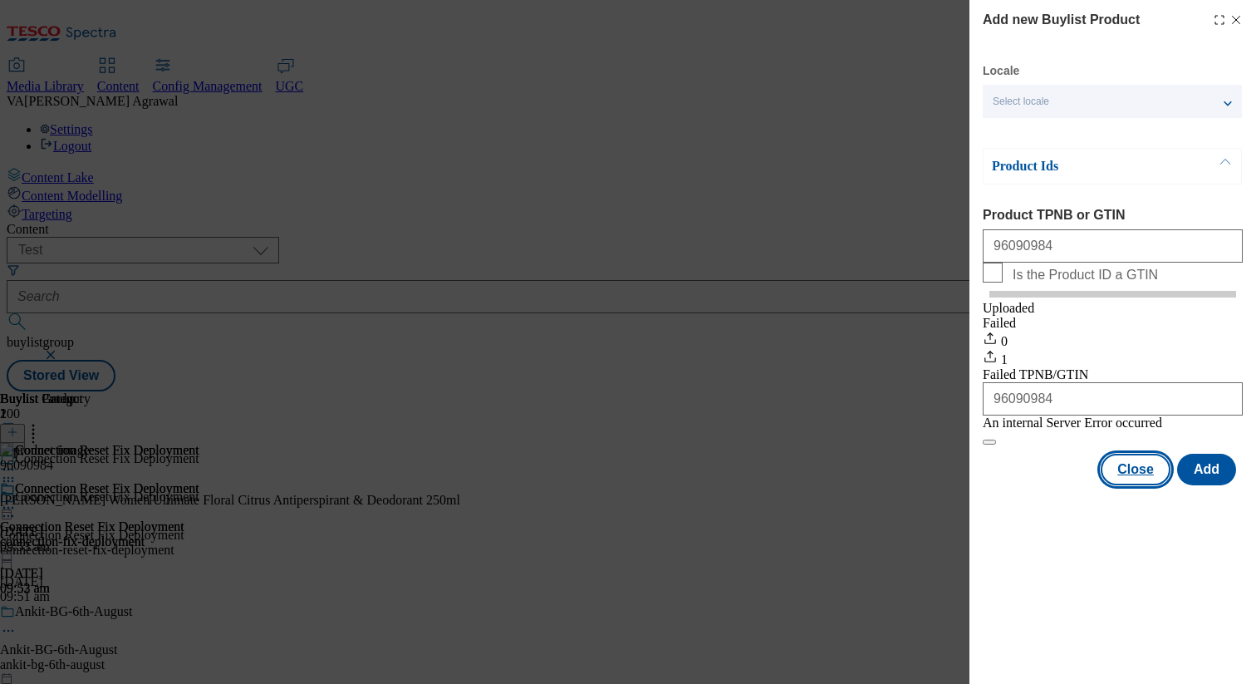
click at [1120, 485] on button "Close" at bounding box center [1136, 470] width 70 height 32
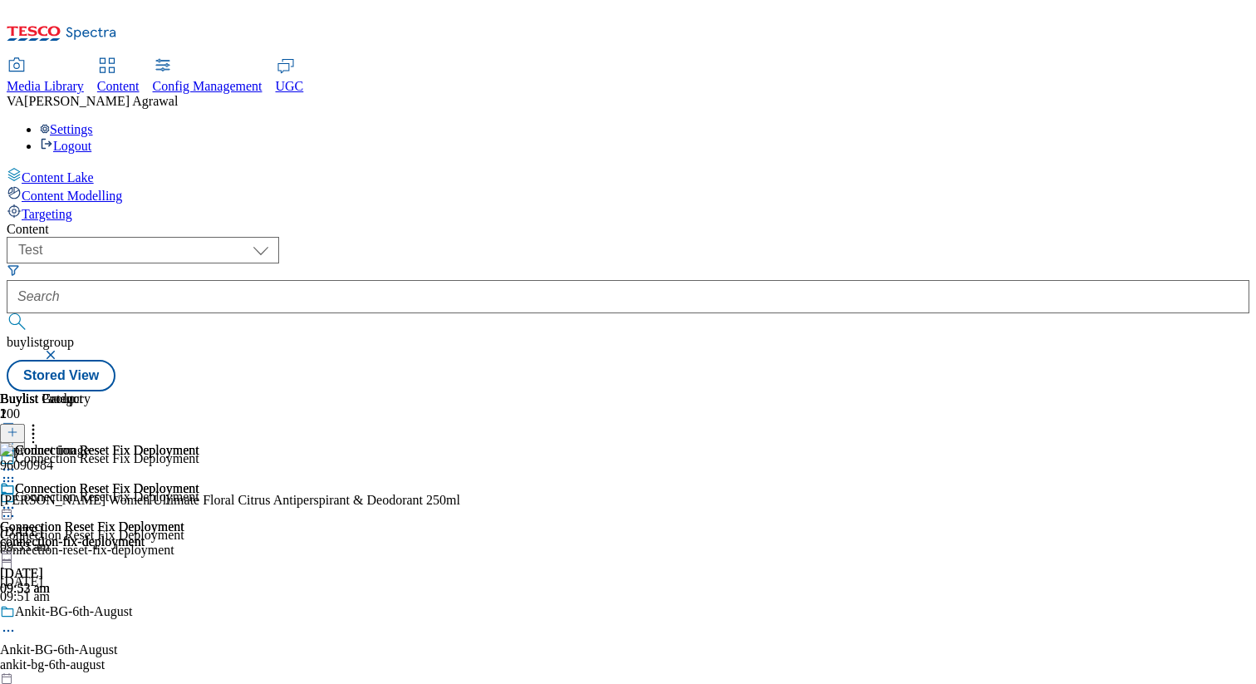
scroll to position [0, 36]
click at [185, 391] on div "Content ( optional ) dotcom-cz dotcom-hu dotcom-sk fnf-uk ghs-roi ghs-uk group-…" at bounding box center [628, 307] width 1243 height 170
click at [199, 481] on div "Connection Reset Fix Deployment Connection Reset Fix Deployment connection-fix-…" at bounding box center [99, 538] width 199 height 115
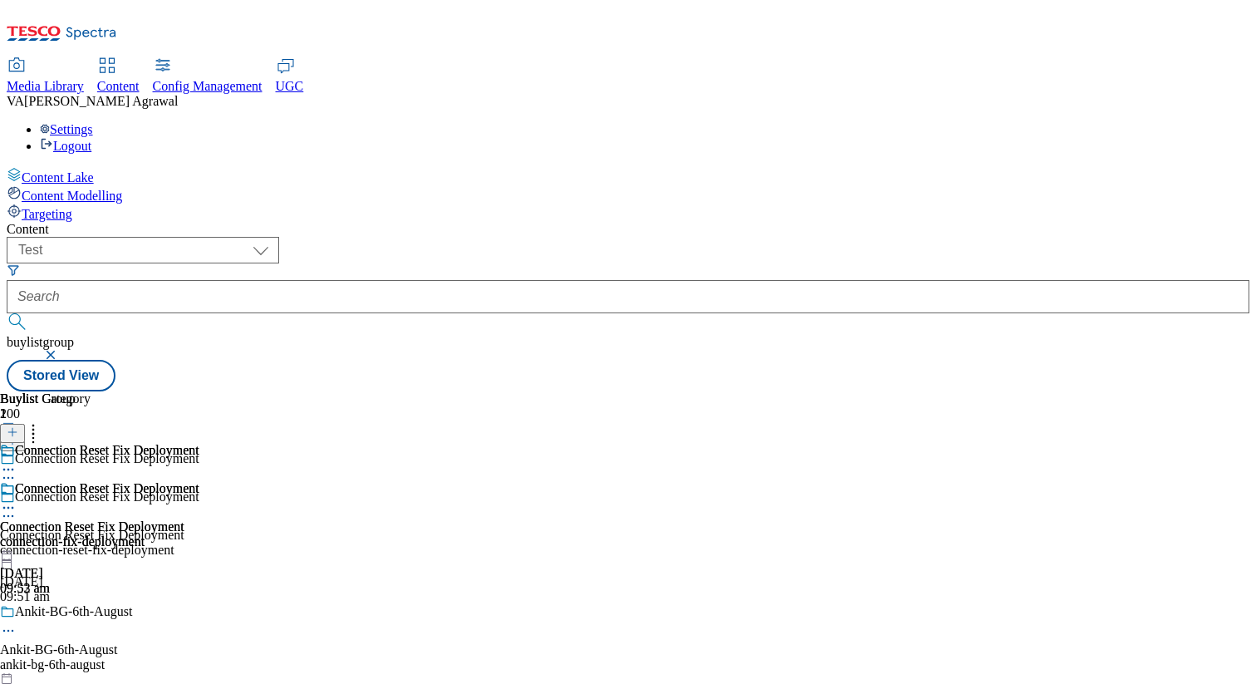
click at [17, 499] on icon at bounding box center [8, 507] width 17 height 17
click at [91, 613] on span "Preview" at bounding box center [71, 619] width 39 height 12
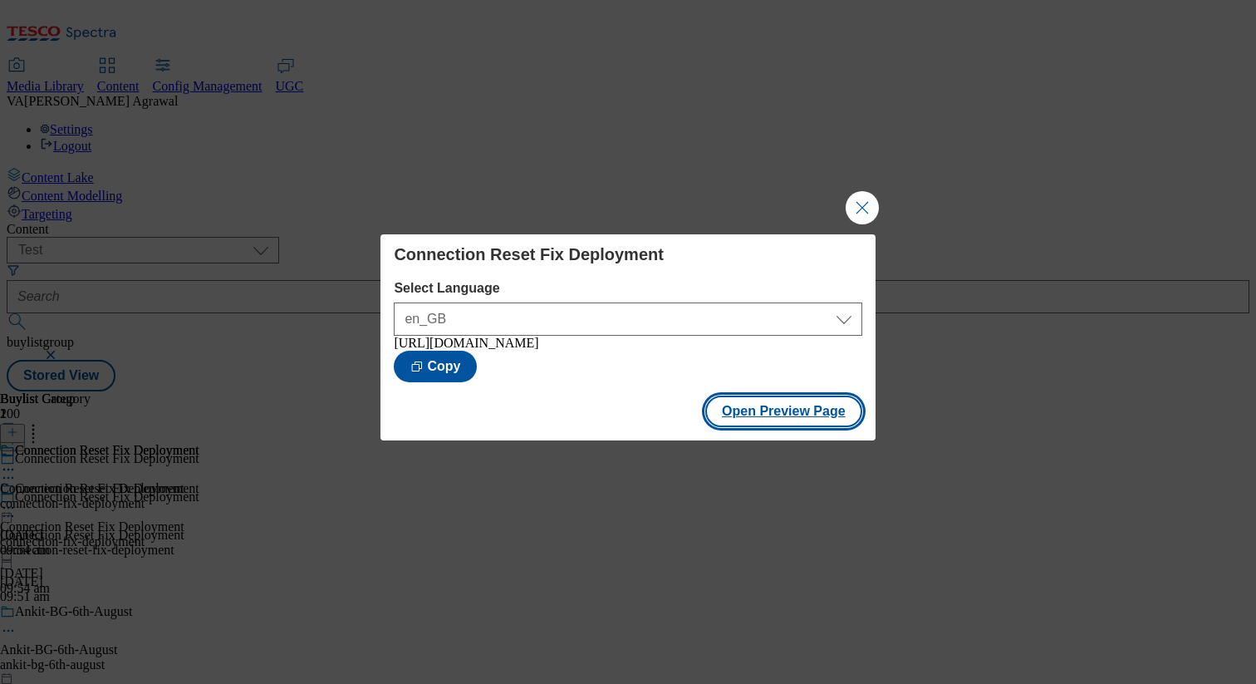
click at [807, 420] on button "Open Preview Page" at bounding box center [783, 412] width 157 height 32
click at [868, 202] on button "Close Modal" at bounding box center [862, 207] width 33 height 33
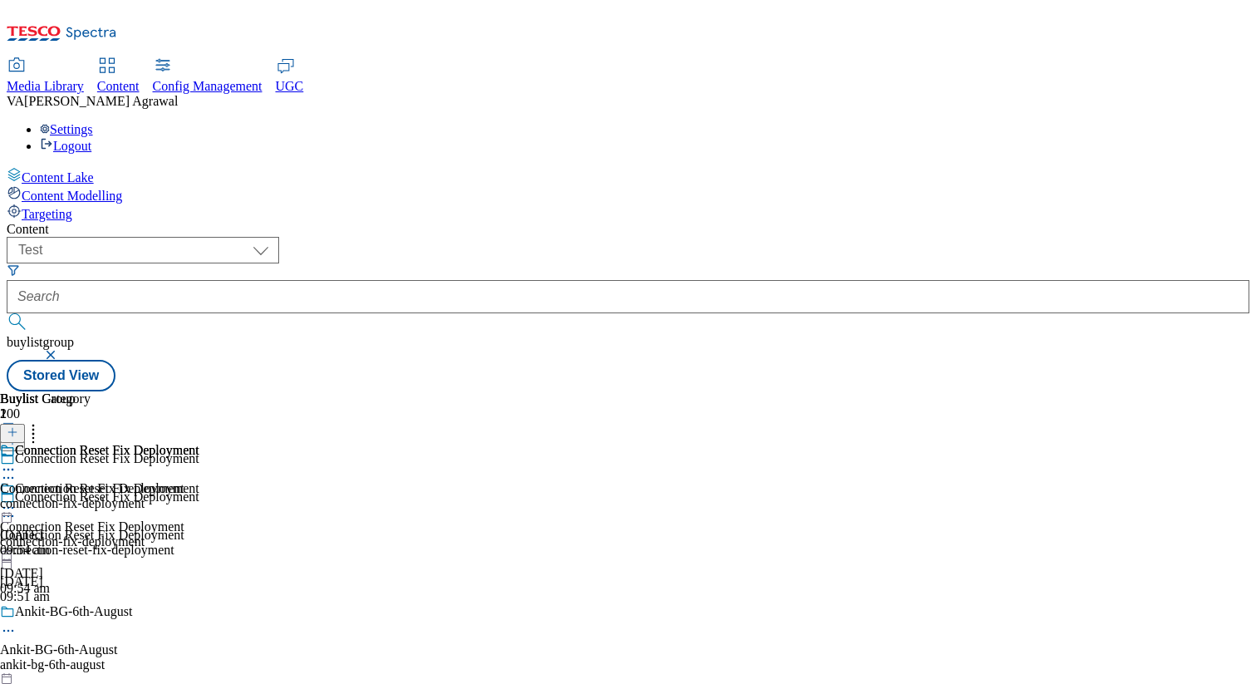
click at [17, 499] on icon at bounding box center [8, 507] width 17 height 17
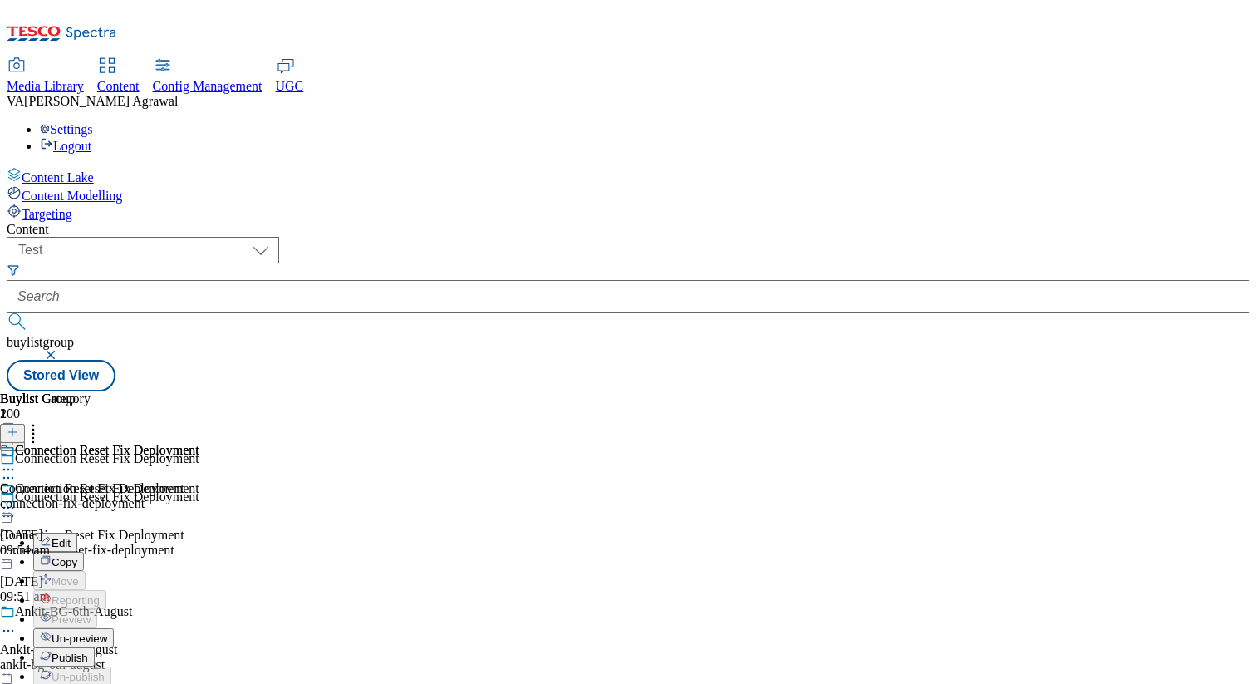
click at [88, 651] on span "Publish" at bounding box center [70, 657] width 37 height 12
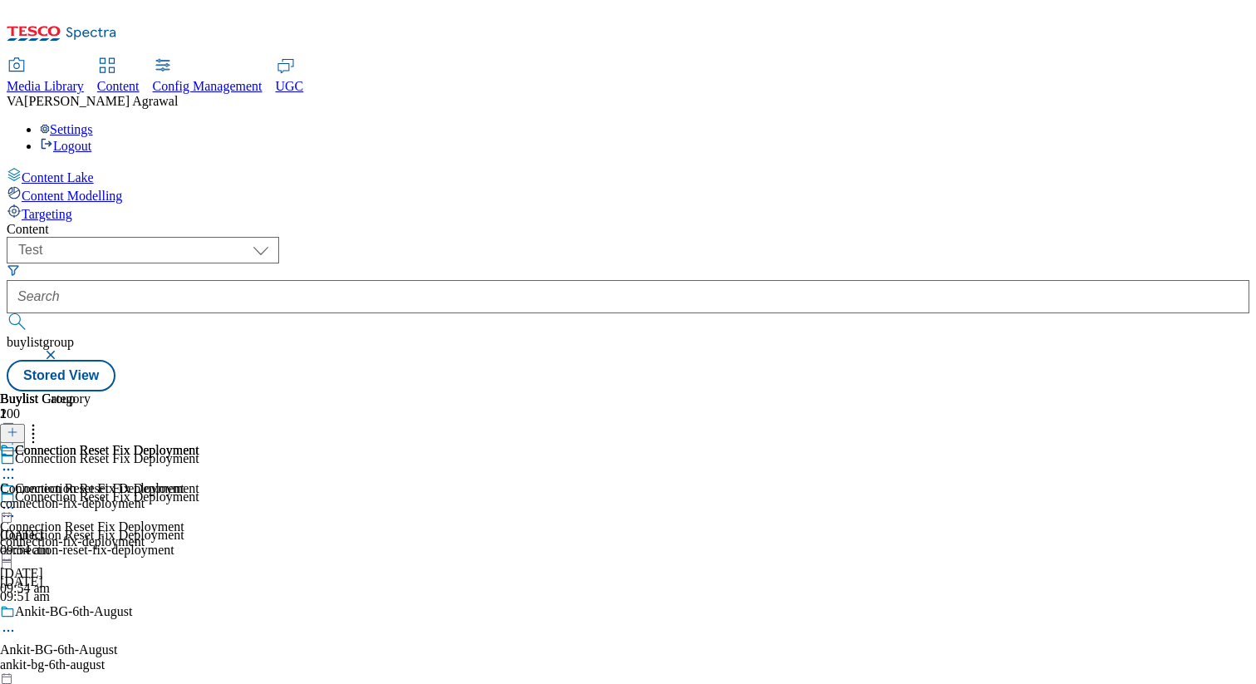
click at [199, 534] on div "connection-fix-deployment" at bounding box center [99, 541] width 199 height 15
click at [17, 499] on icon at bounding box center [8, 507] width 17 height 17
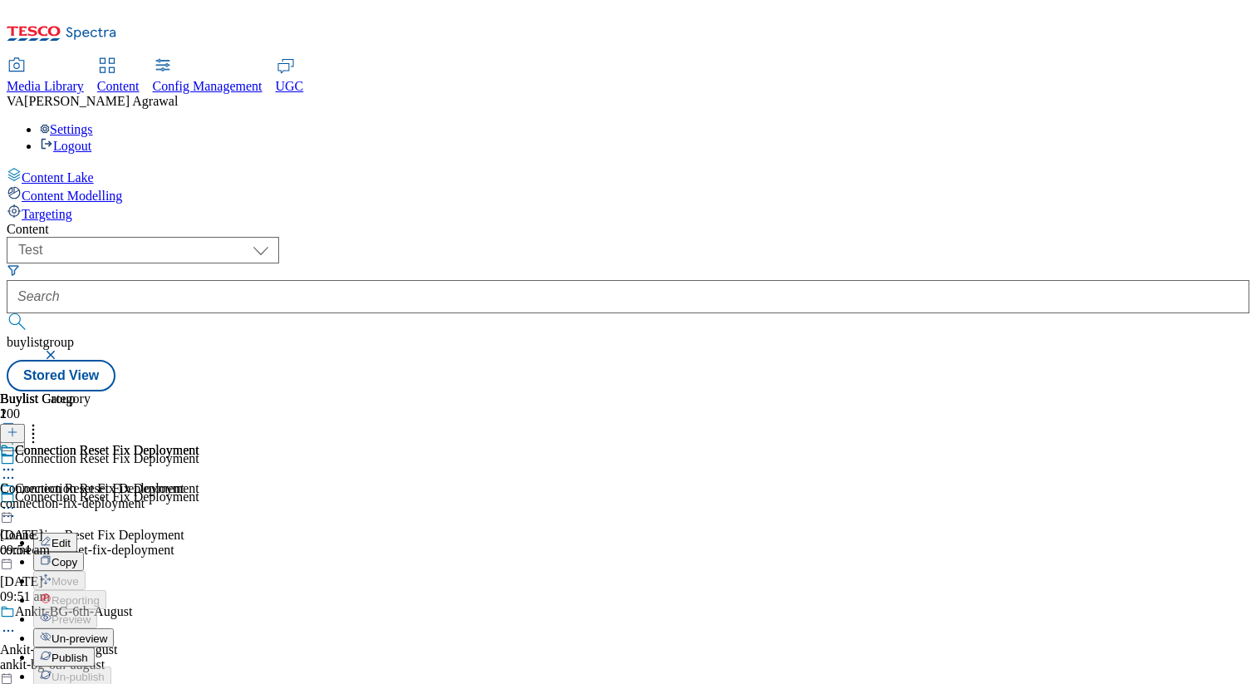
click at [88, 651] on span "Publish" at bounding box center [70, 657] width 37 height 12
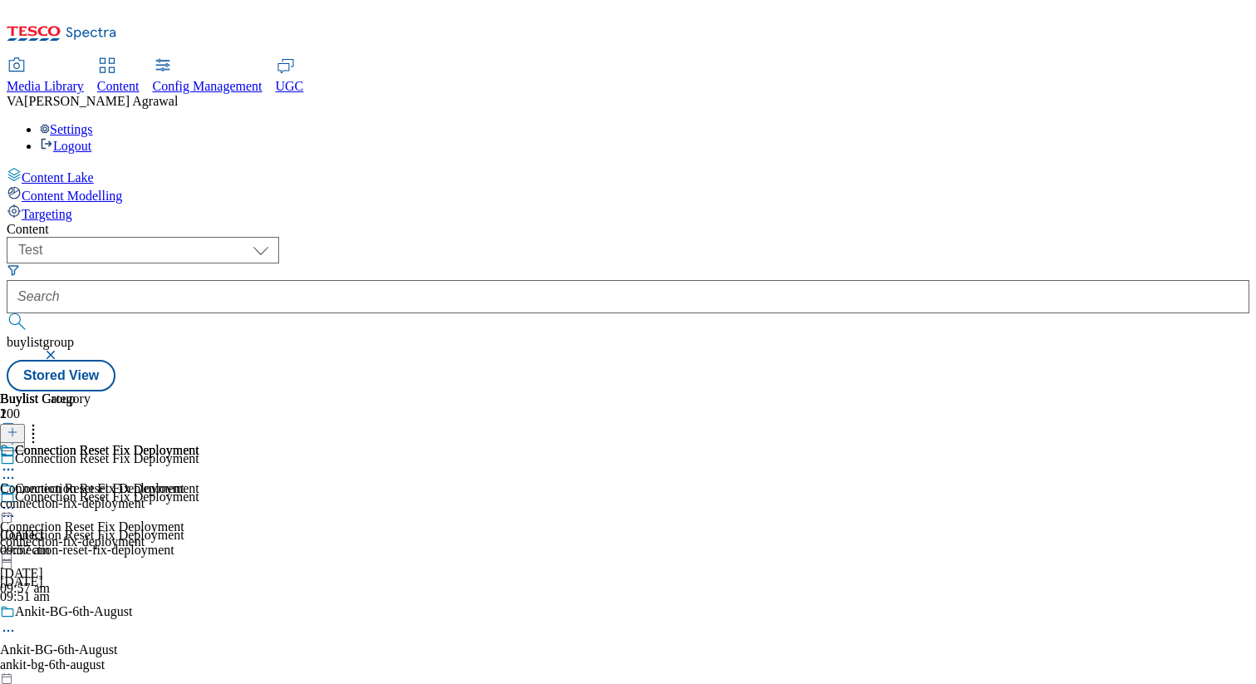
click at [42, 421] on icon at bounding box center [33, 429] width 17 height 17
click at [199, 481] on div "Connection Reset Fix Deployment Connection Reset Fix Deployment connection-fix-…" at bounding box center [99, 538] width 199 height 115
click at [17, 499] on icon at bounding box center [8, 507] width 17 height 17
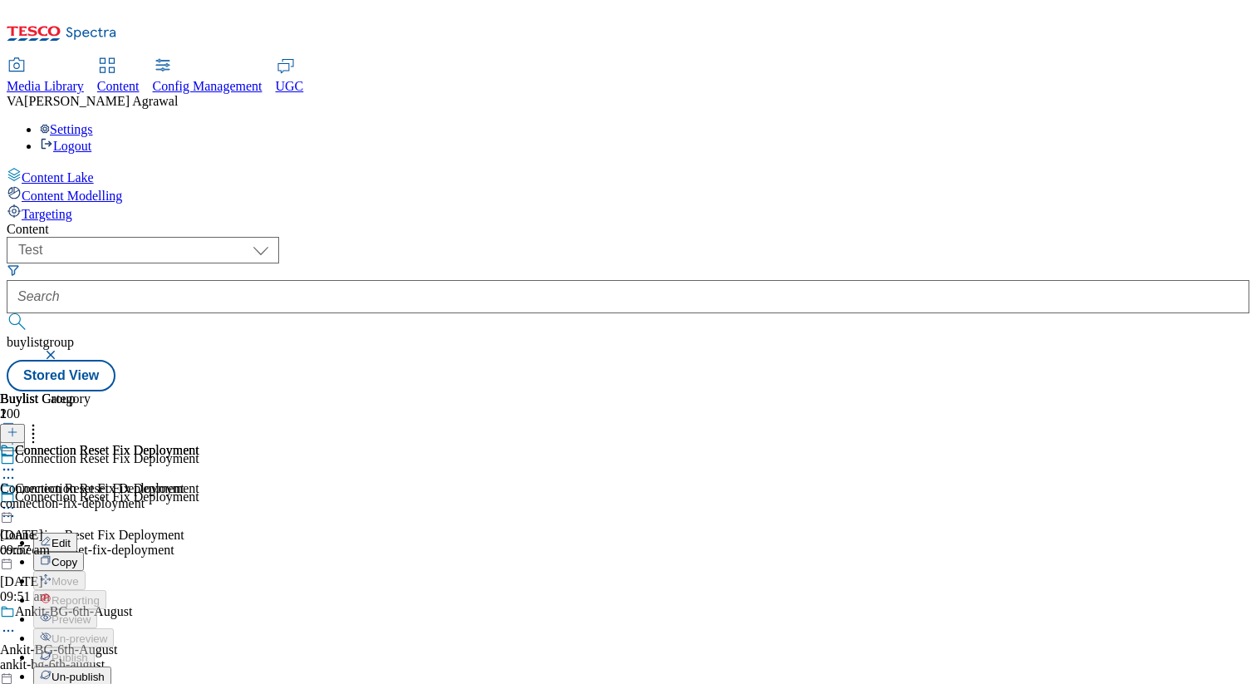
click at [105, 671] on span "Un-publish" at bounding box center [78, 677] width 53 height 12
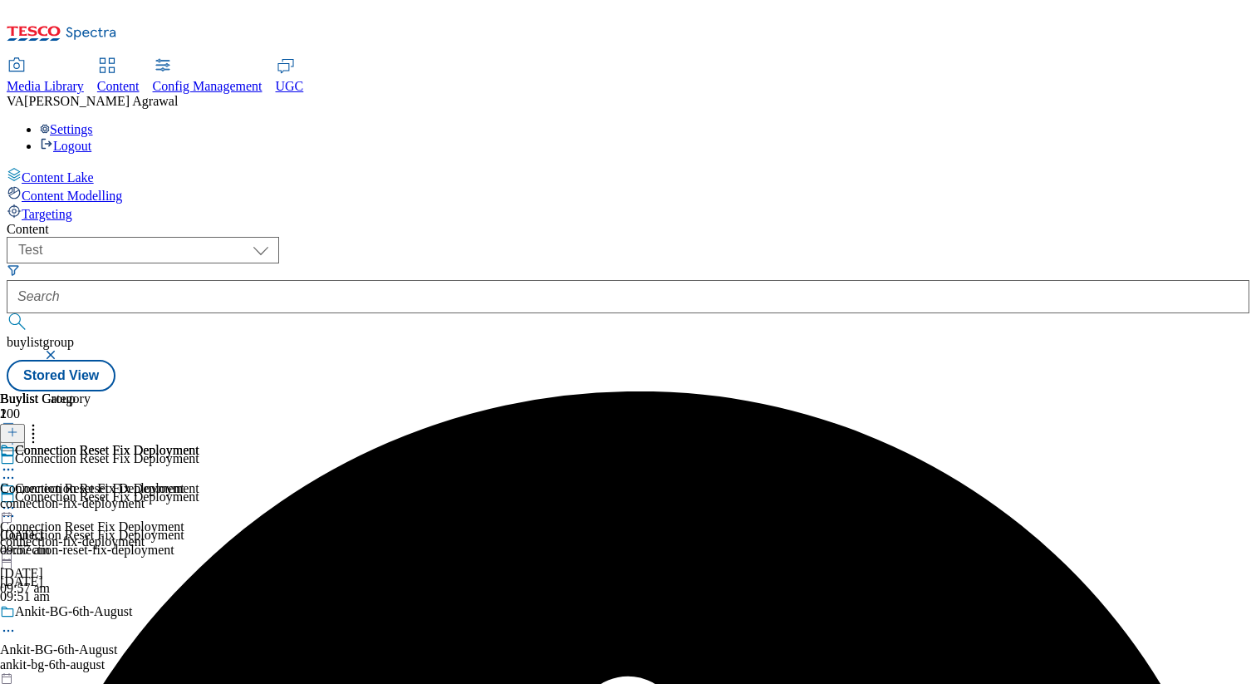
click at [10, 507] on circle at bounding box center [8, 508] width 2 height 2
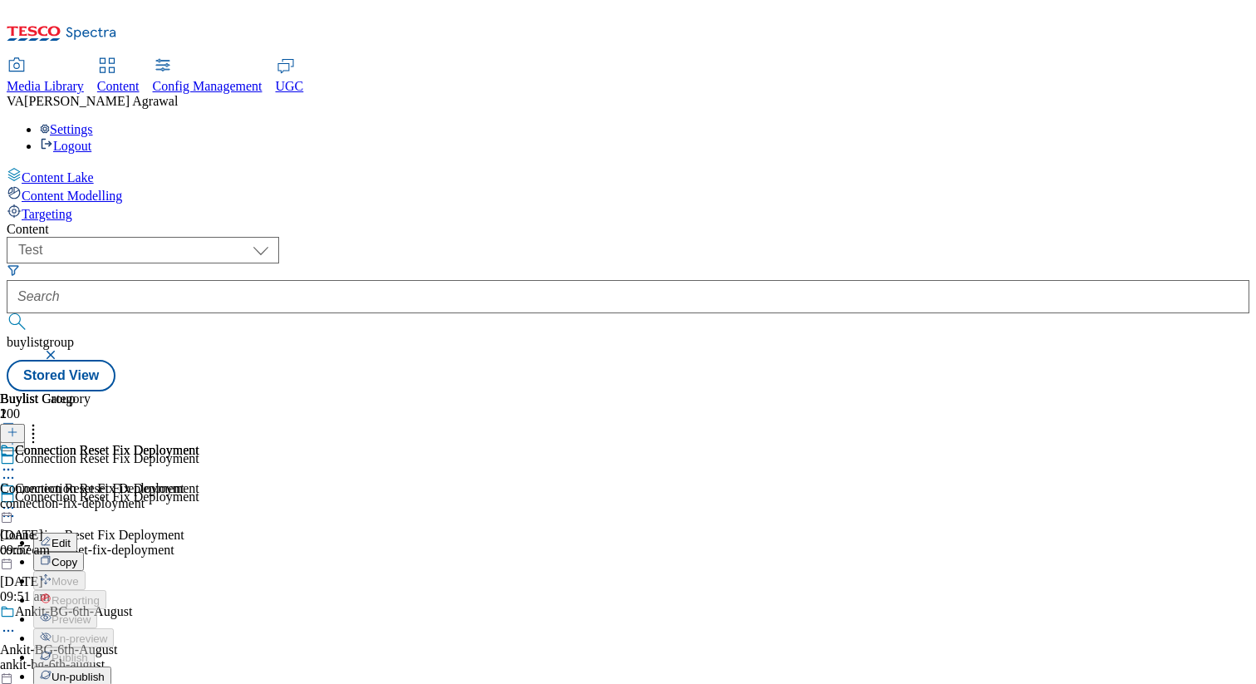
click at [105, 671] on span "Un-publish" at bounding box center [78, 677] width 53 height 12
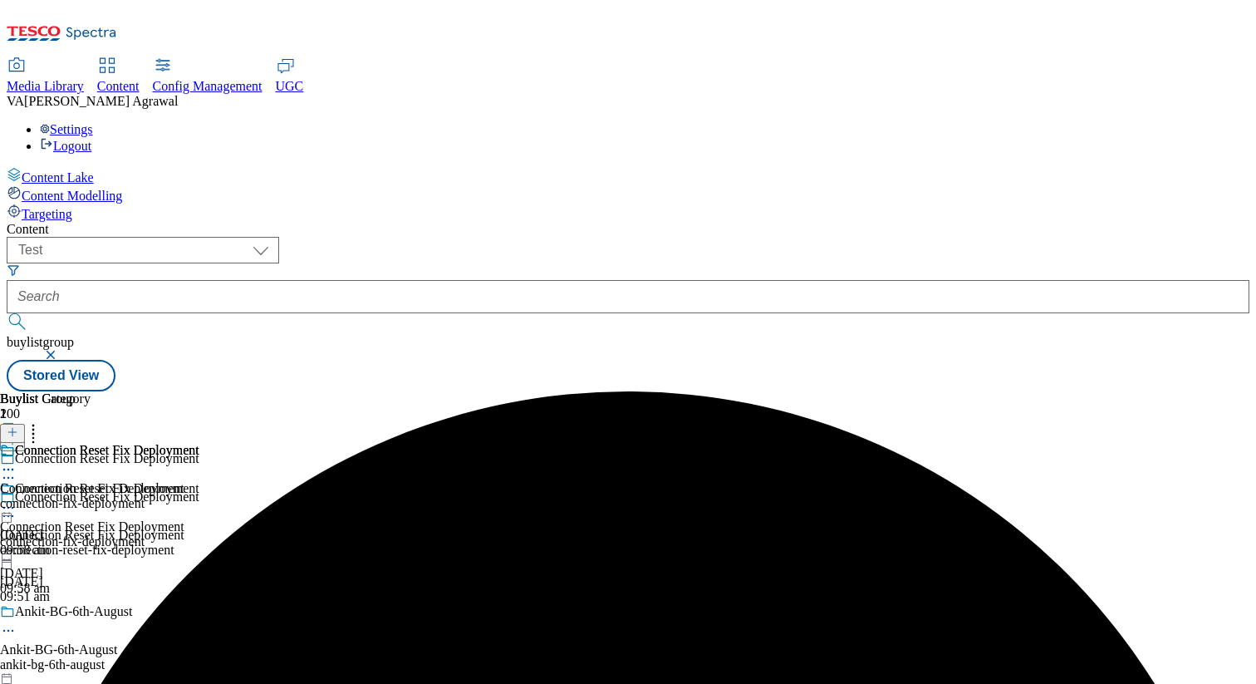
click at [17, 499] on icon at bounding box center [8, 507] width 17 height 17
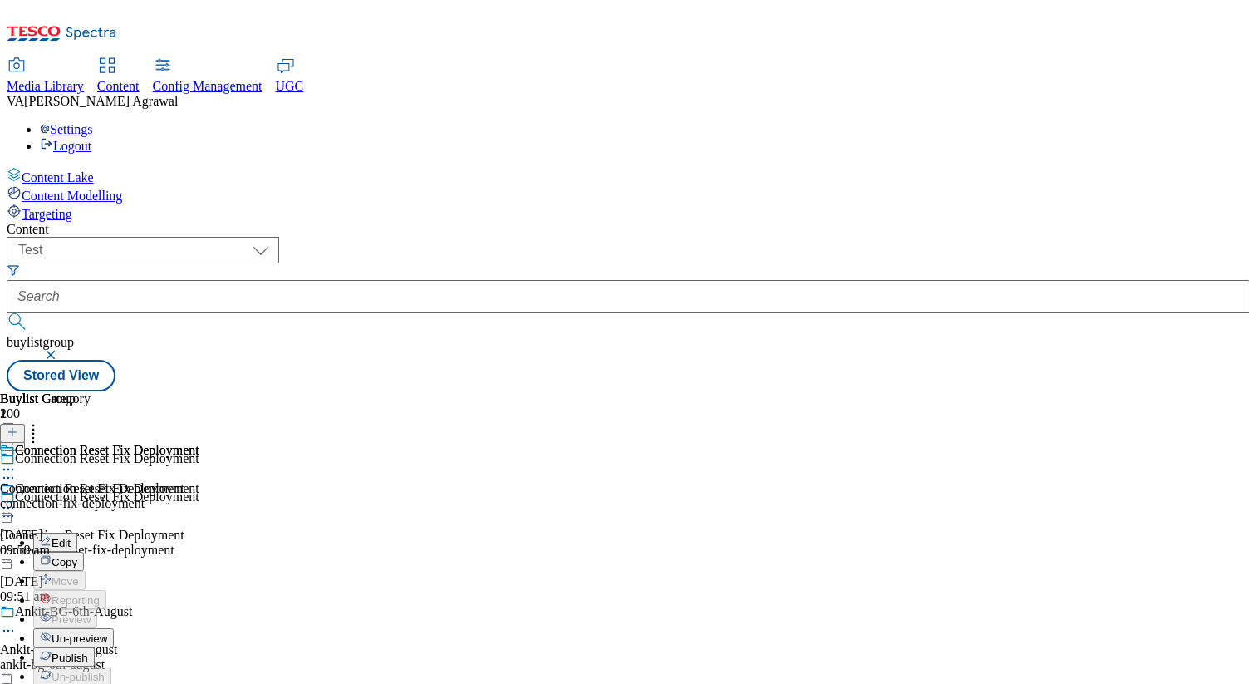
click at [107, 632] on span "Un-preview" at bounding box center [80, 638] width 56 height 12
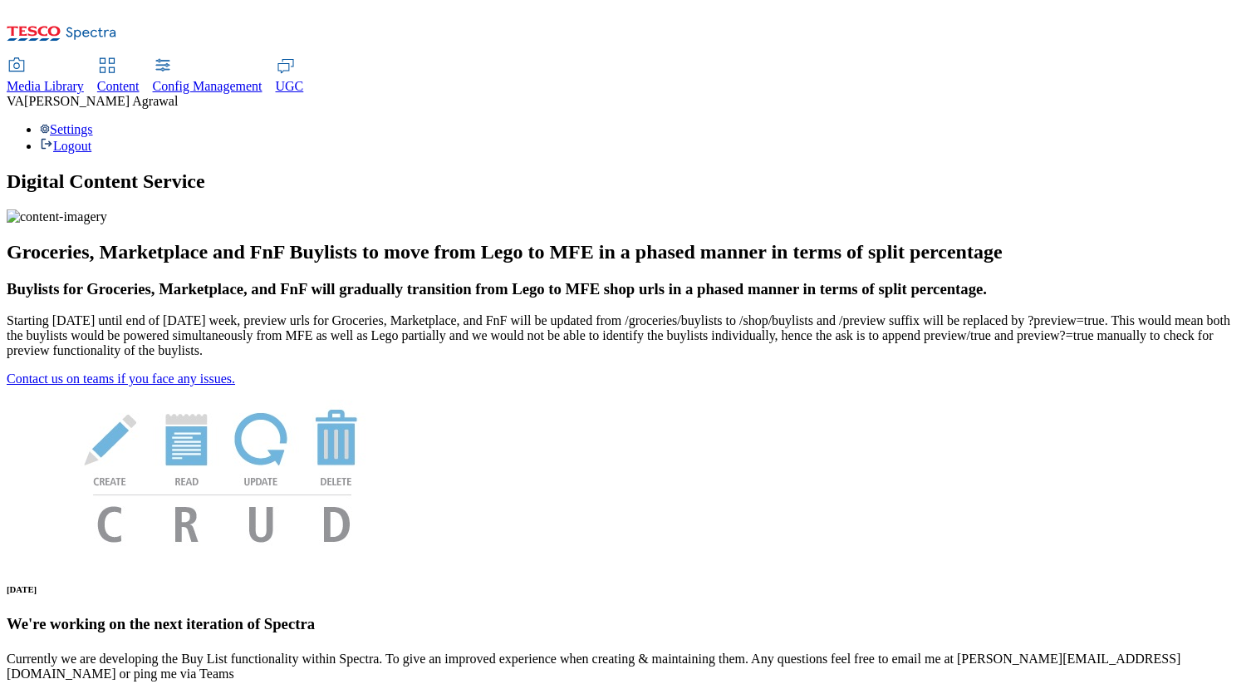
click at [140, 79] on div "Content" at bounding box center [118, 86] width 42 height 15
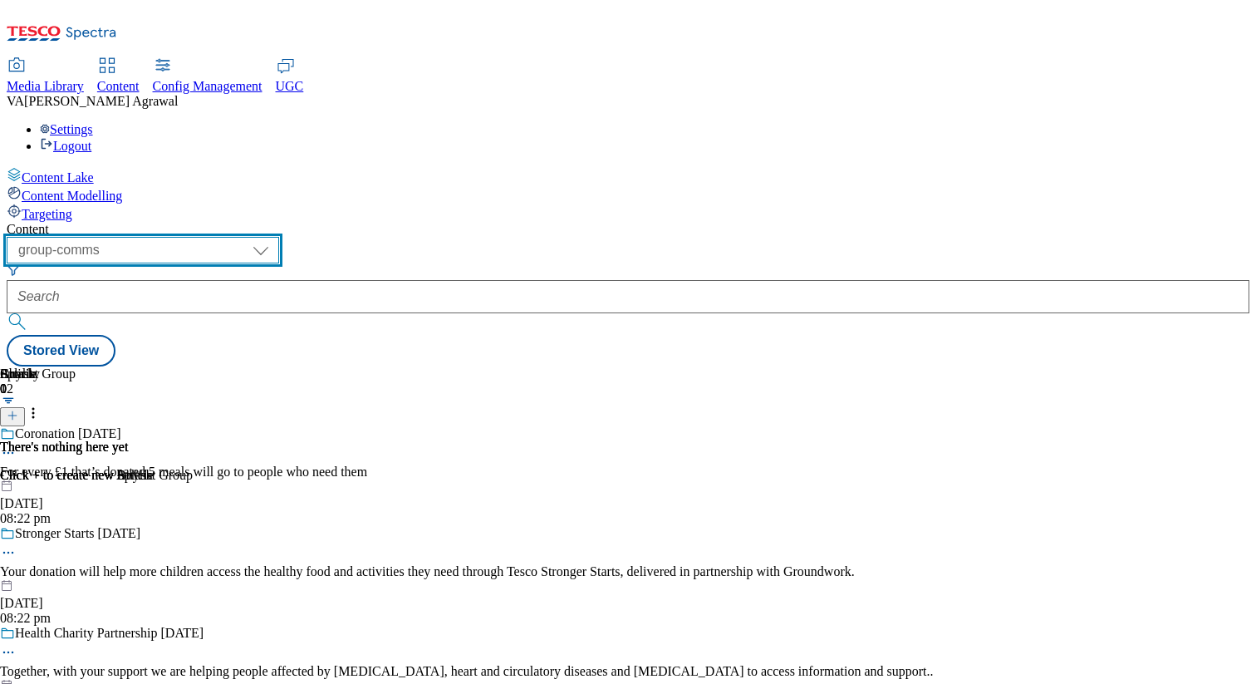
click at [279, 237] on select "dotcom-cz dotcom-hu dotcom-sk fnf-uk ghs-roi ghs-uk group-comms ighs-cz ighs-hu…" at bounding box center [143, 250] width 273 height 27
select select "ghs-[GEOGRAPHIC_DATA]"
click at [216, 237] on select "dotcom-cz dotcom-hu dotcom-sk fnf-uk ghs-roi ghs-uk group-comms ighs-cz ighs-hu…" at bounding box center [143, 250] width 273 height 27
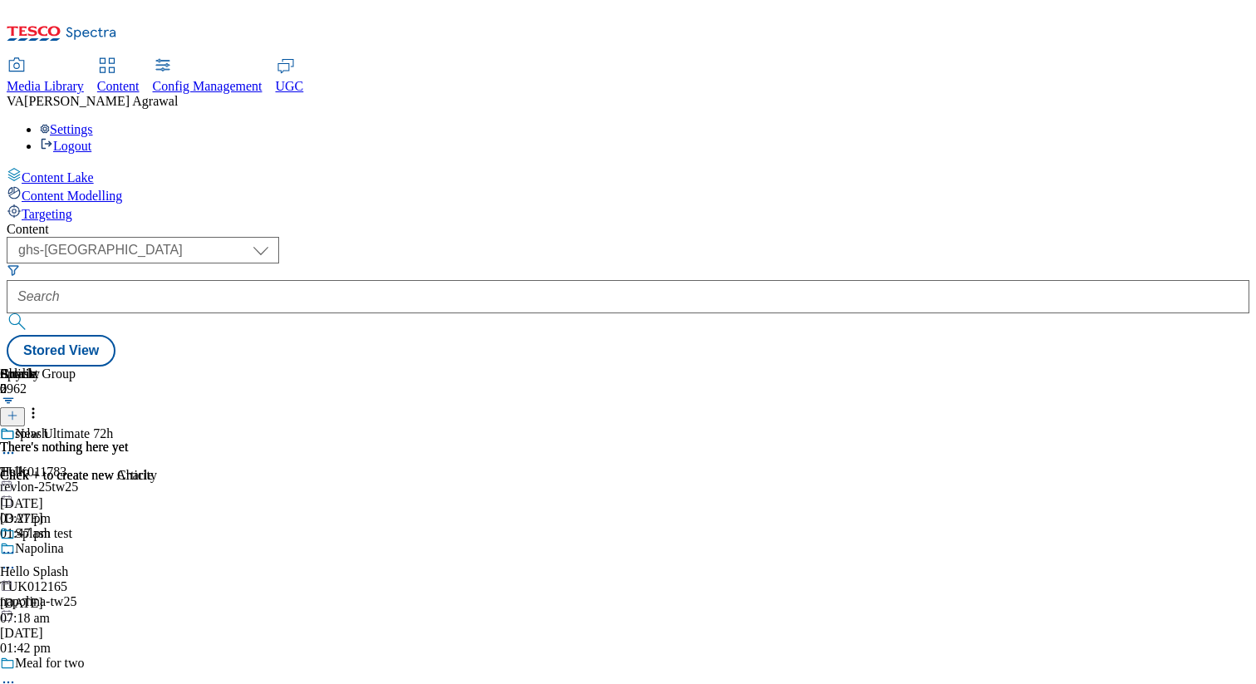
click at [258, 479] on div "revlon-25tw25" at bounding box center [129, 486] width 258 height 15
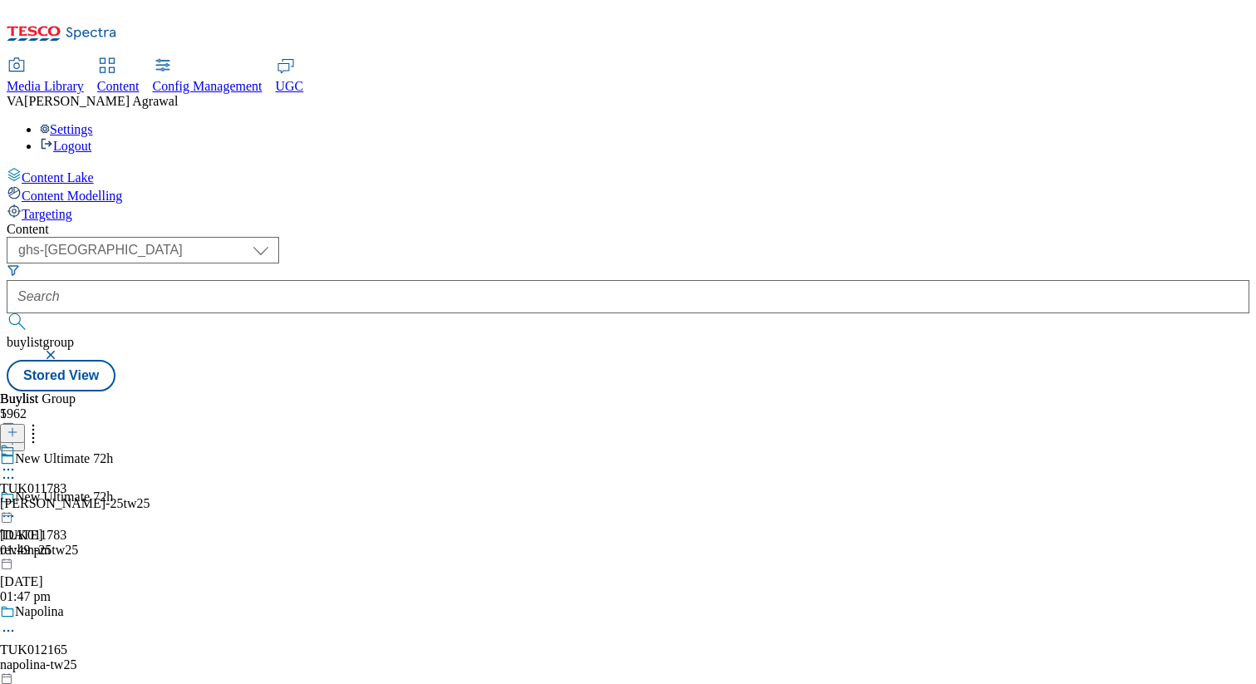
click at [17, 508] on icon at bounding box center [8, 516] width 17 height 17
click at [150, 455] on div "TUK011783 mitchum-25tw25 15 Aug 2025 01:49 pm" at bounding box center [75, 500] width 150 height 115
click at [150, 443] on div "TUK011783 mitchum-25tw25 15 Aug 2025 01:49 pm" at bounding box center [75, 500] width 150 height 115
click at [258, 543] on div "revlon-25tw25" at bounding box center [129, 550] width 258 height 15
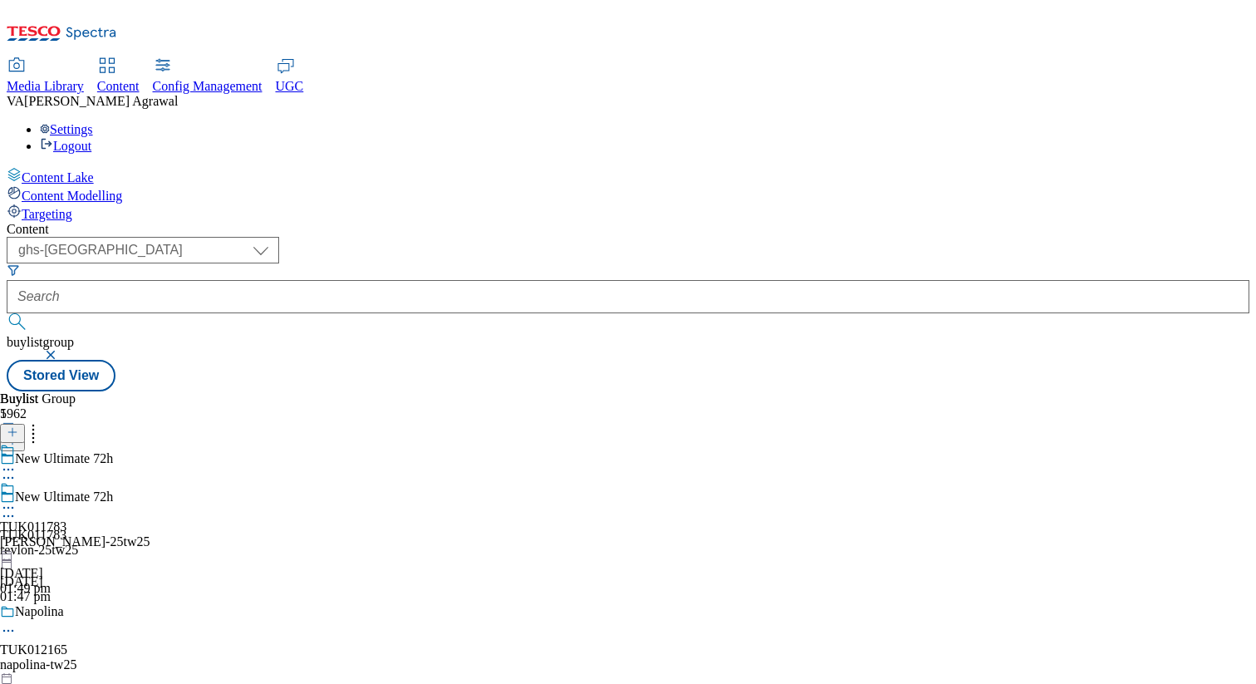
click at [17, 508] on icon at bounding box center [8, 516] width 17 height 17
click at [77, 541] on button "Edit" at bounding box center [55, 550] width 44 height 19
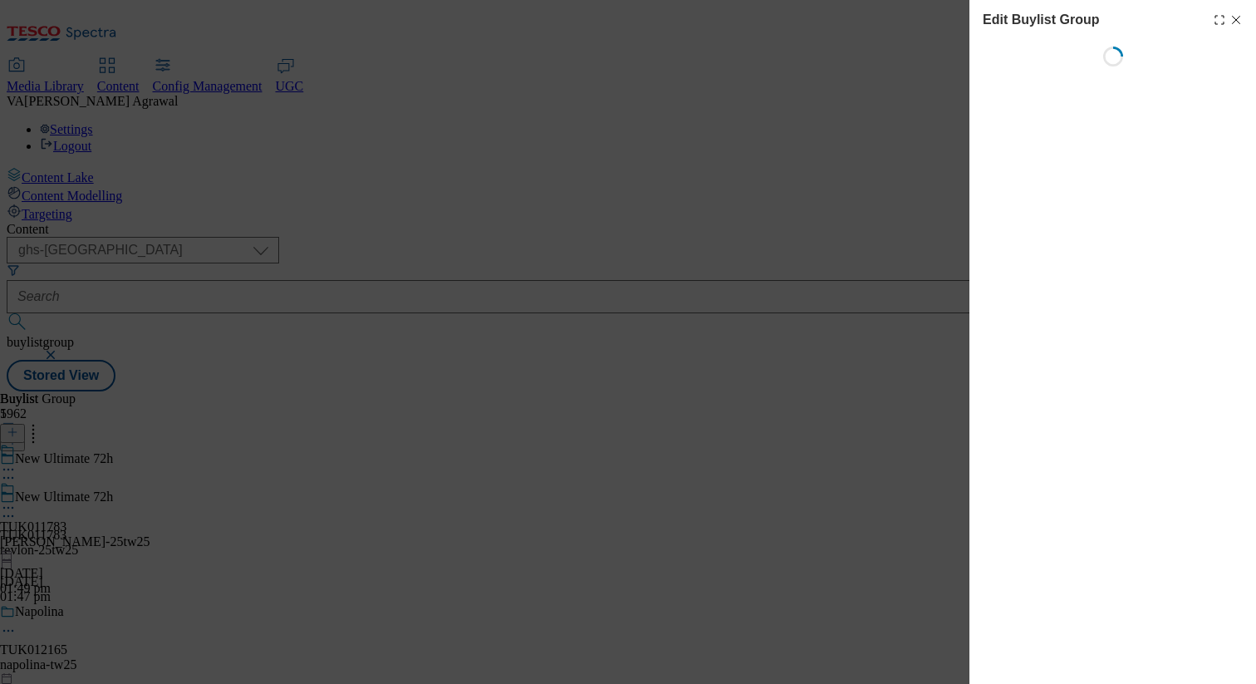
select select "default"
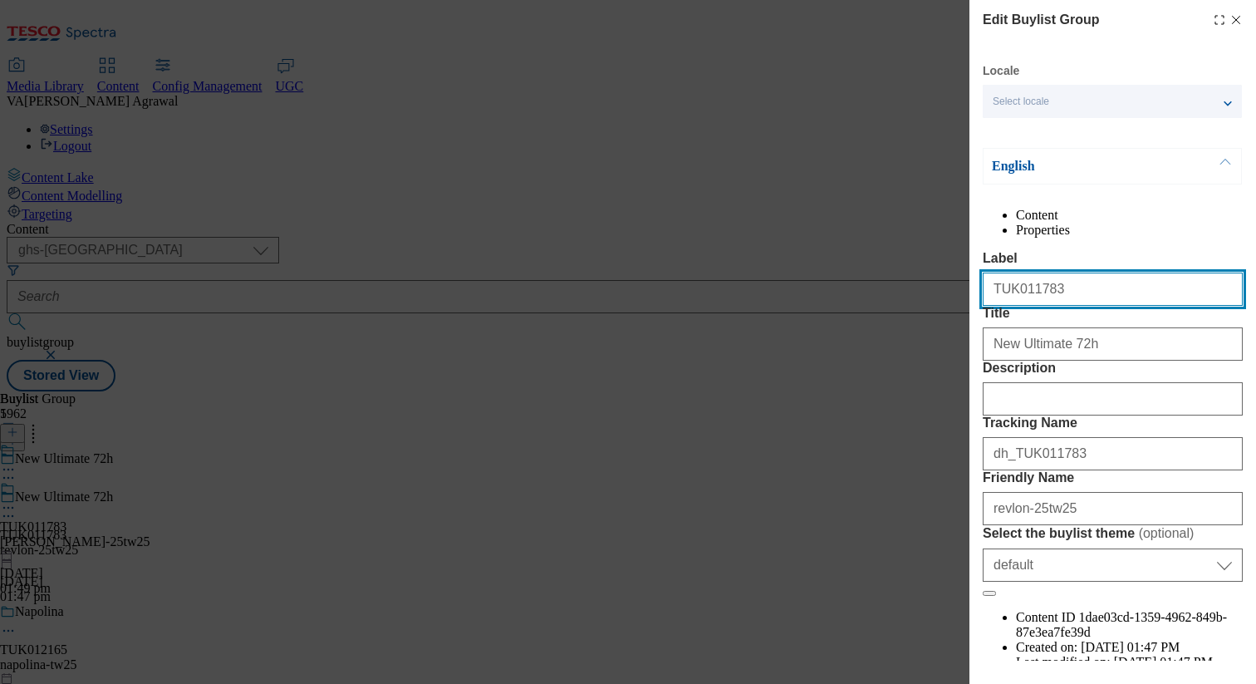
click at [1066, 306] on input "TUK011783" at bounding box center [1113, 289] width 260 height 33
click at [1237, 22] on line "Modal" at bounding box center [1236, 20] width 7 height 7
select select "default"
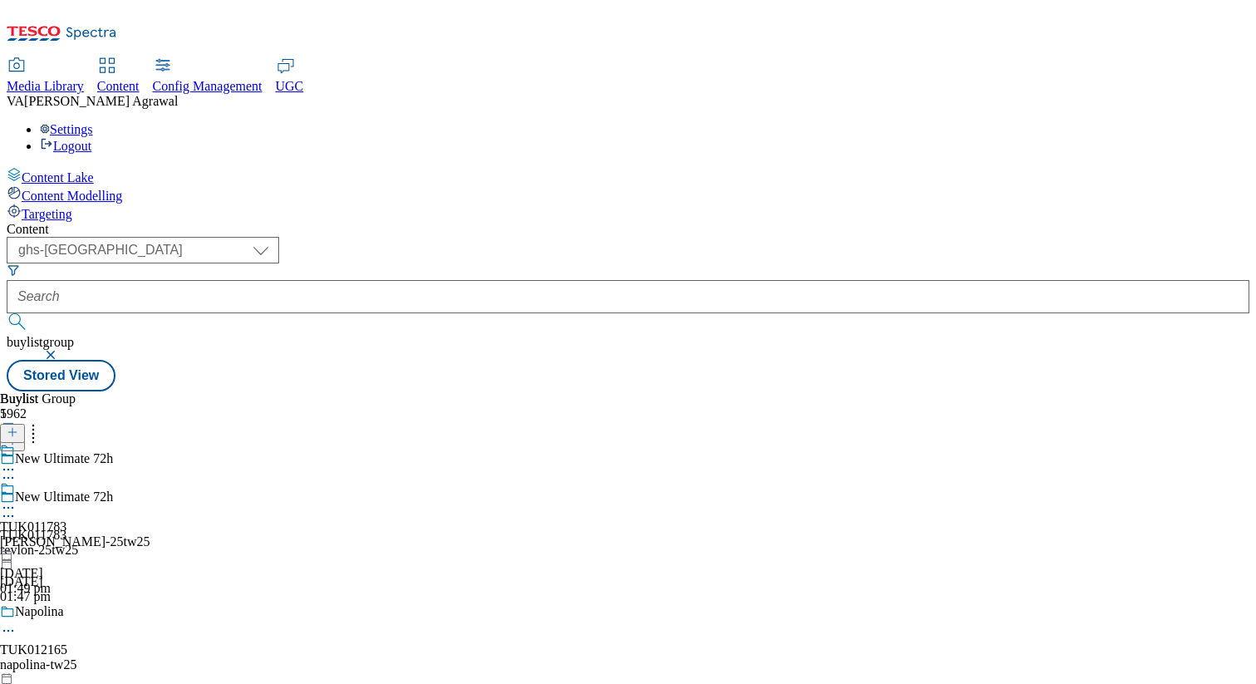
click at [150, 481] on div at bounding box center [75, 500] width 150 height 38
click at [66, 481] on div "TUK011783" at bounding box center [33, 488] width 66 height 15
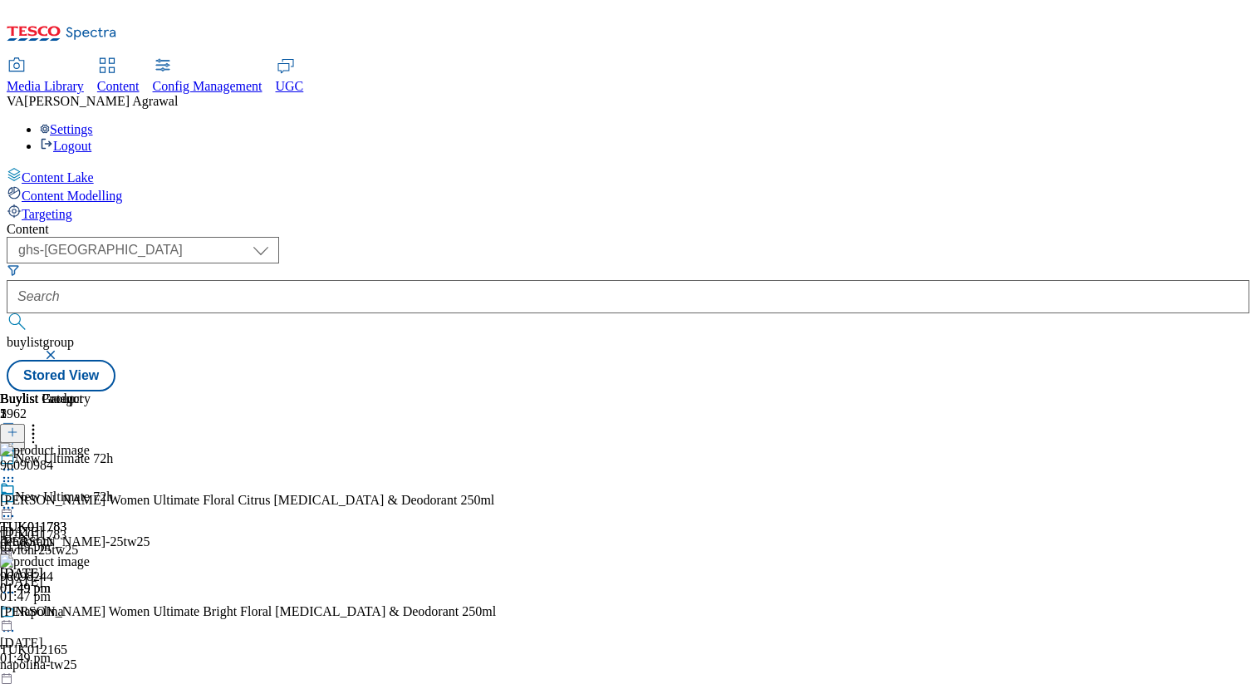
scroll to position [0, 219]
click at [53, 458] on div "96090984" at bounding box center [26, 465] width 53 height 15
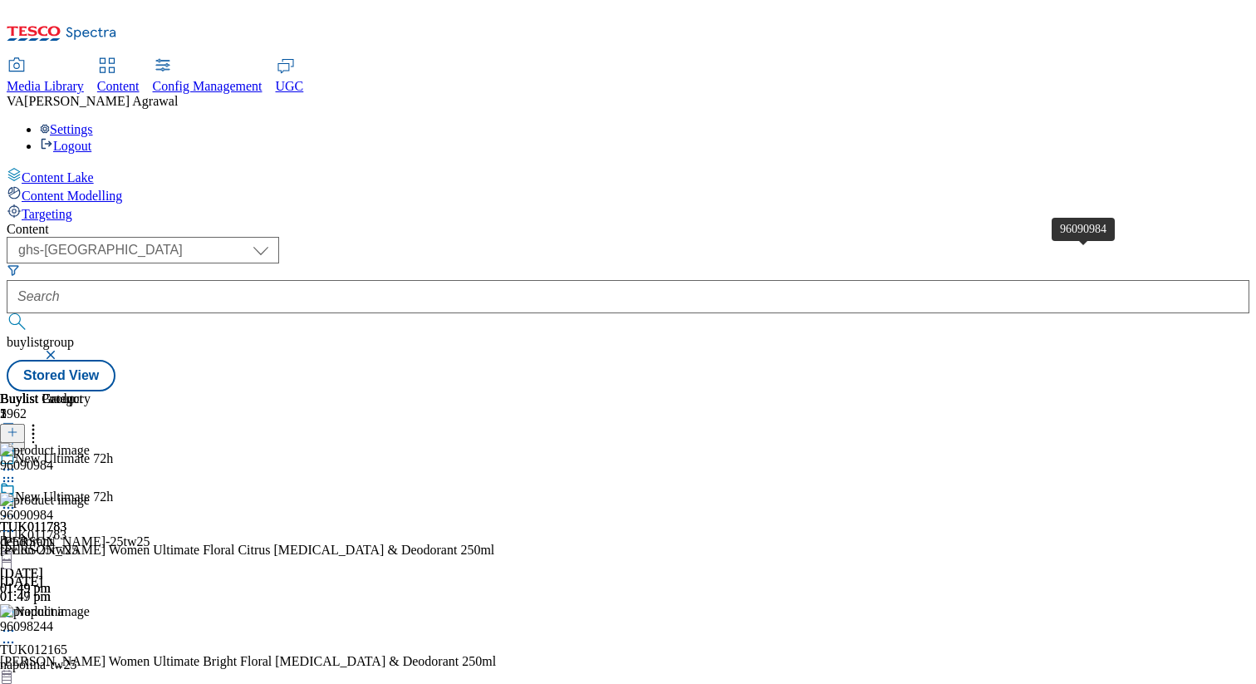
click at [53, 508] on div "96090984" at bounding box center [26, 515] width 53 height 15
click at [17, 523] on icon at bounding box center [8, 531] width 17 height 17
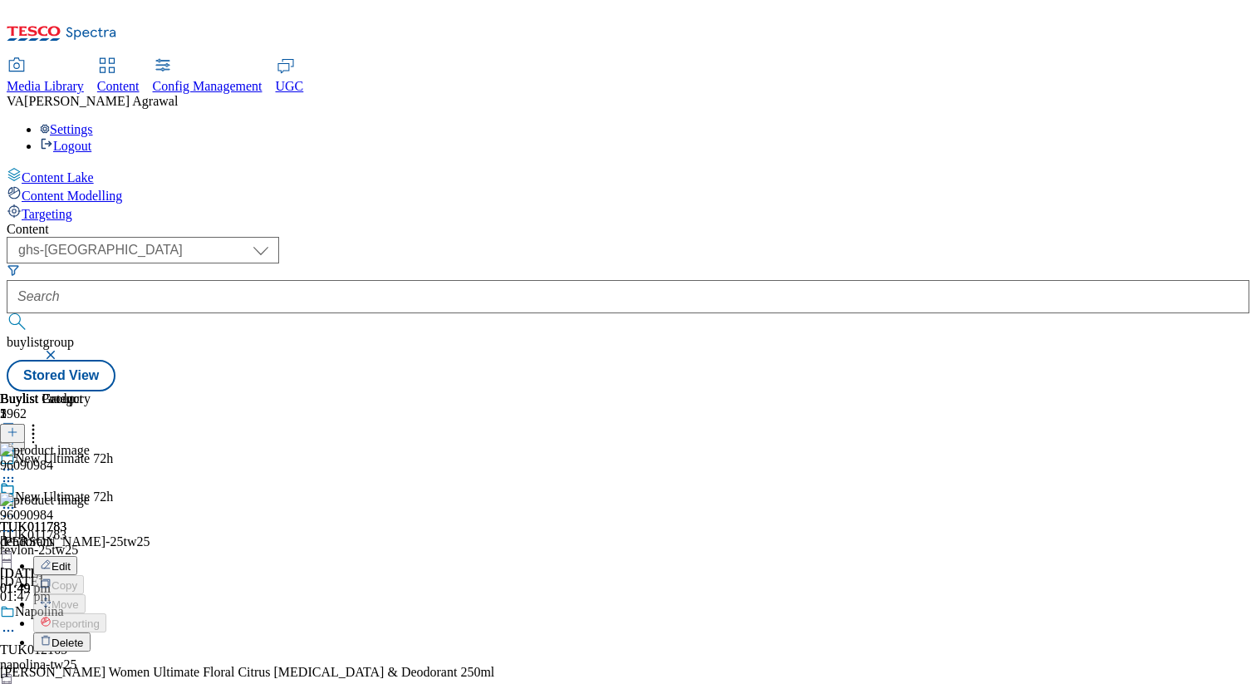
click at [77, 556] on button "Edit" at bounding box center [55, 565] width 44 height 19
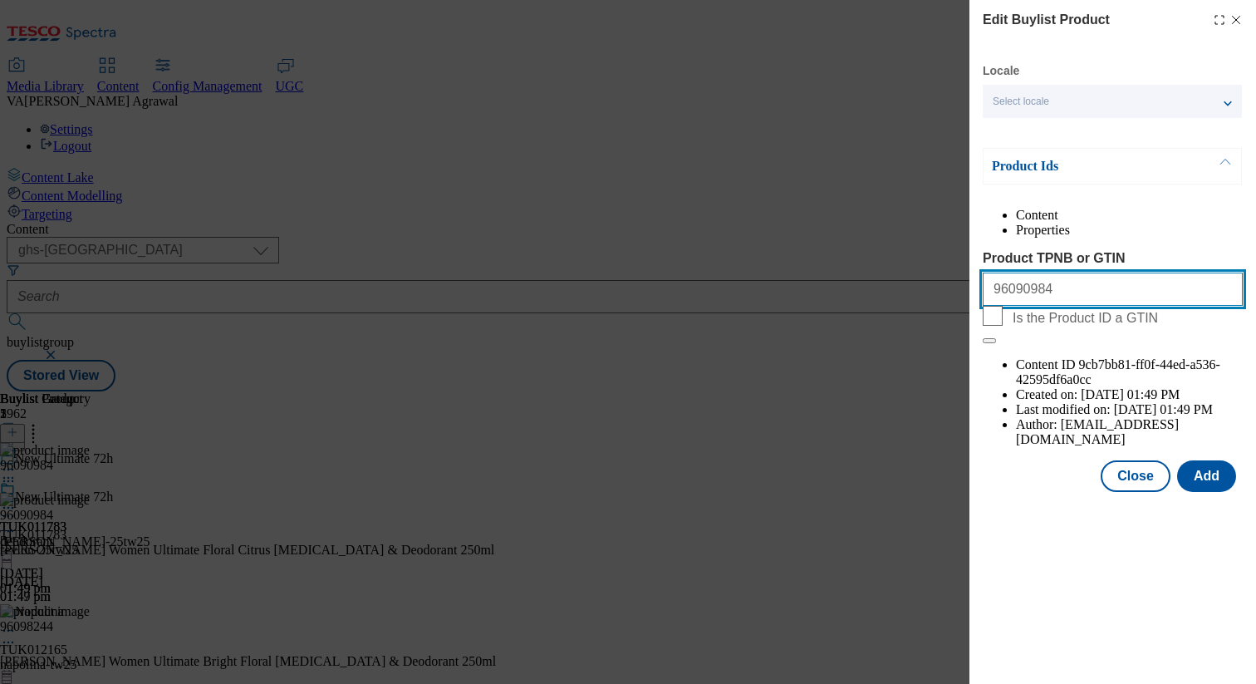
click at [1017, 306] on input "96090984" at bounding box center [1113, 289] width 260 height 33
click at [1235, 17] on icon "Modal" at bounding box center [1236, 19] width 13 height 13
